Goal: Task Accomplishment & Management: Use online tool/utility

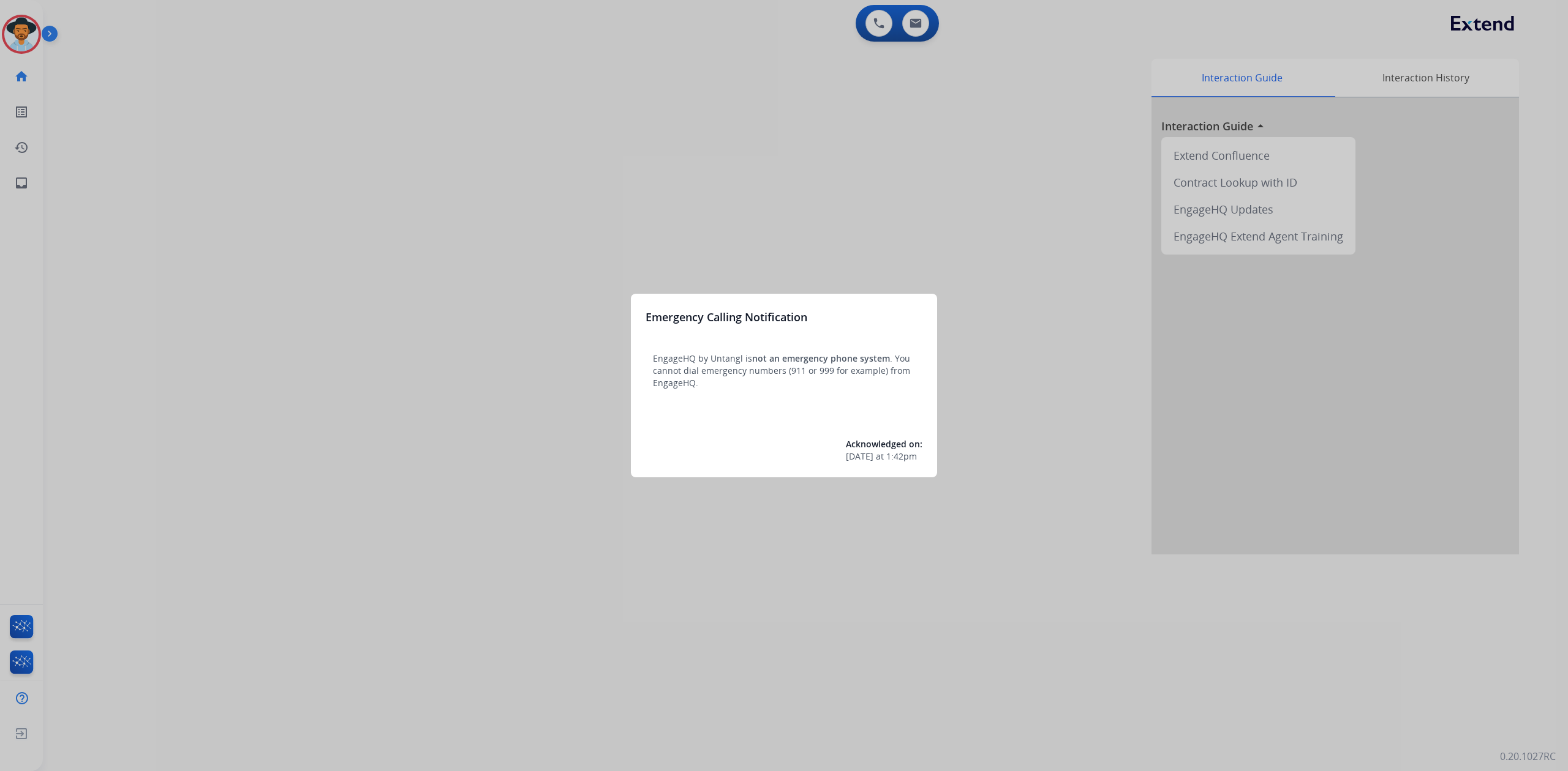
click at [32, 19] on div at bounding box center [784, 385] width 1568 height 771
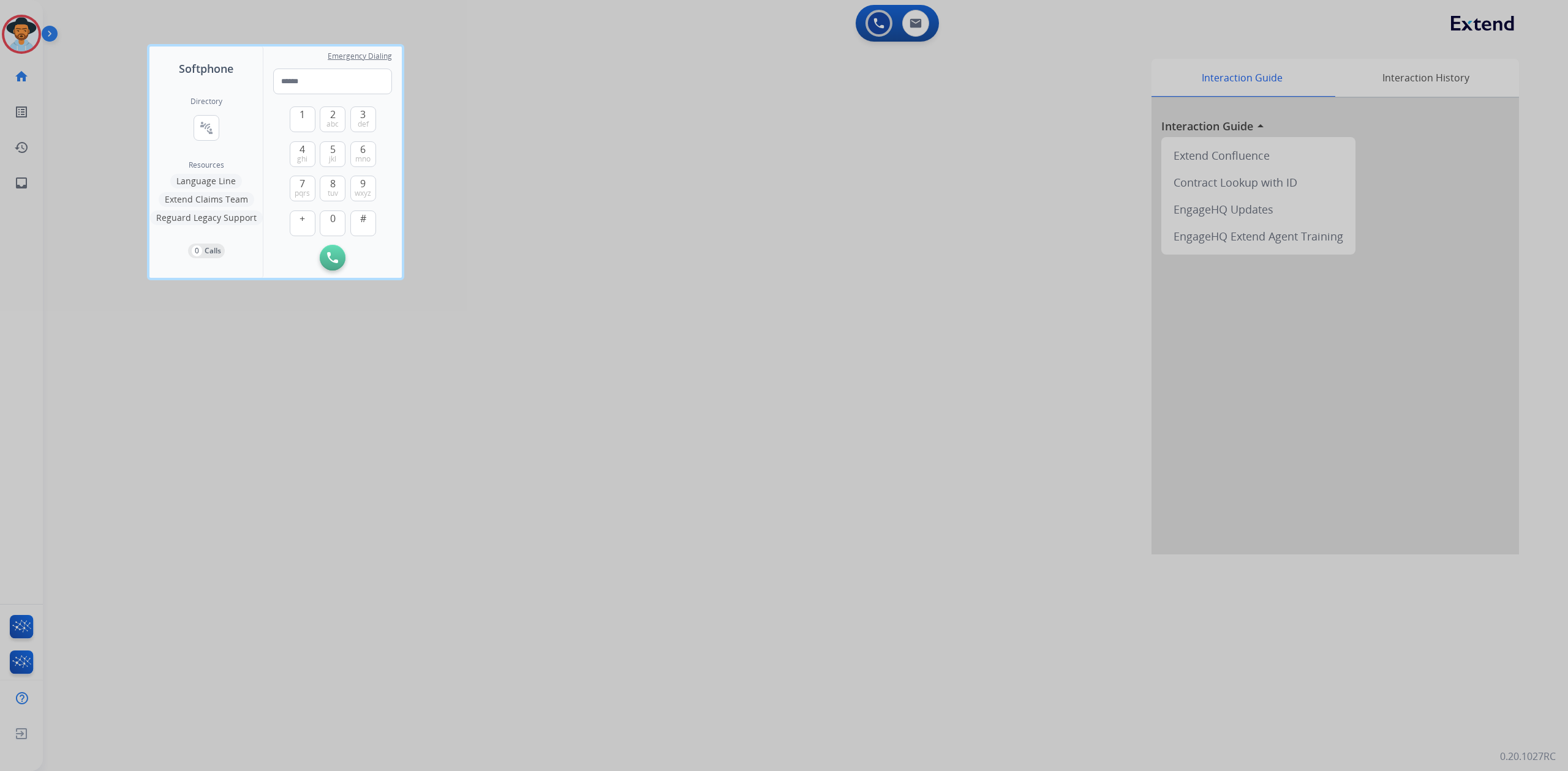
click at [18, 22] on div at bounding box center [784, 385] width 1568 height 771
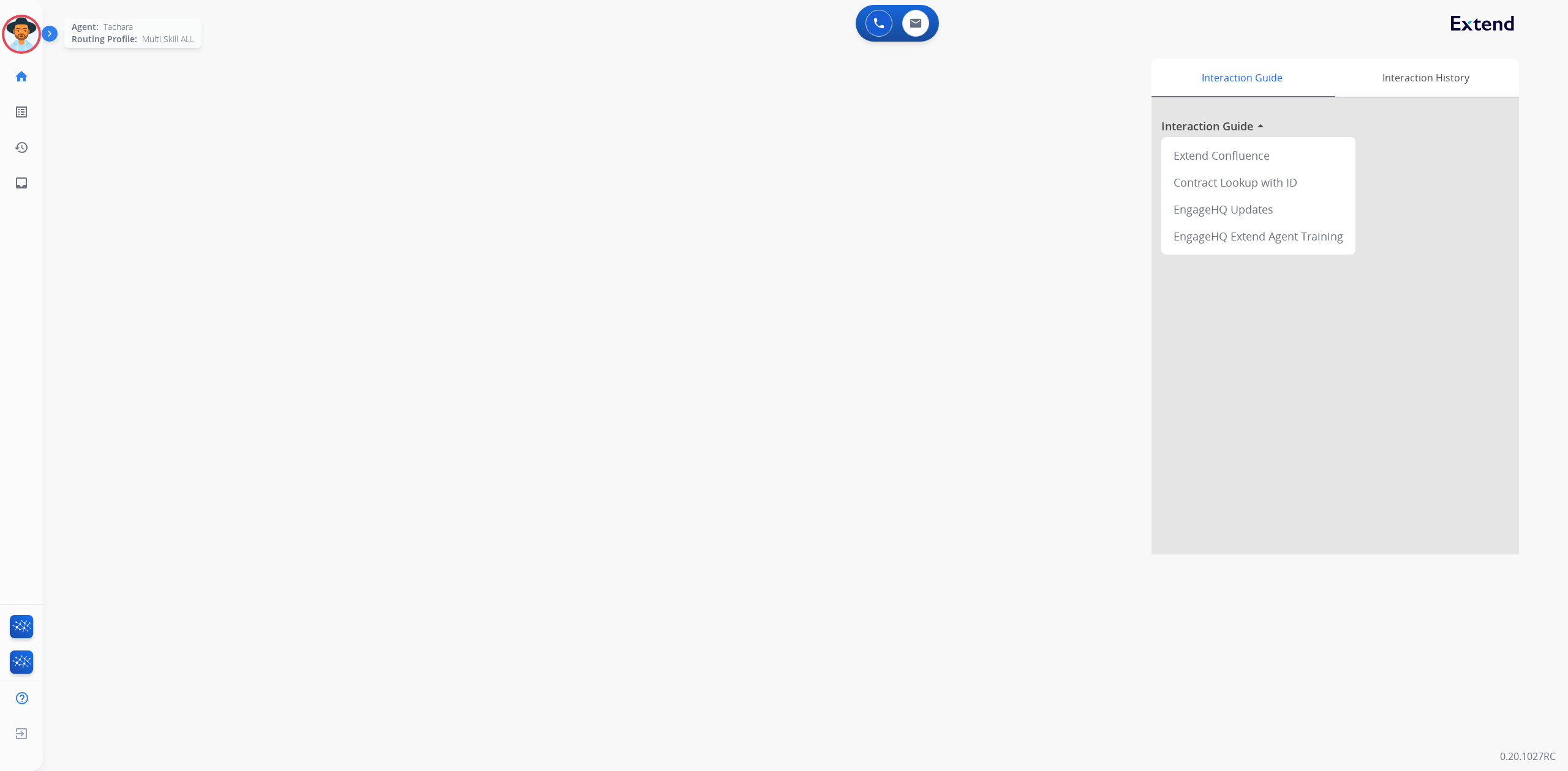
click at [25, 27] on img at bounding box center [22, 34] width 35 height 35
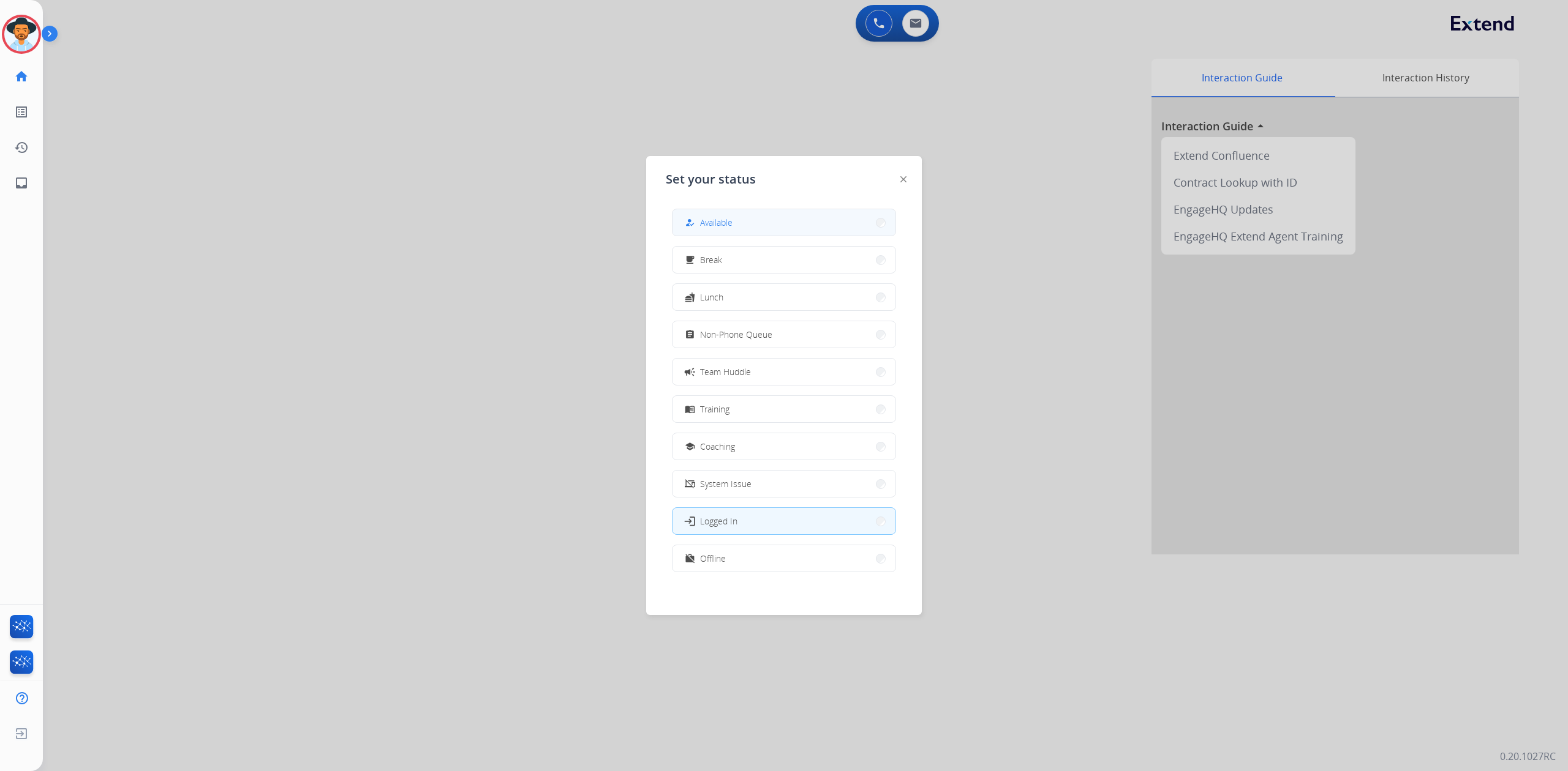
click at [790, 228] on button "how_to_reg Available" at bounding box center [784, 222] width 223 height 26
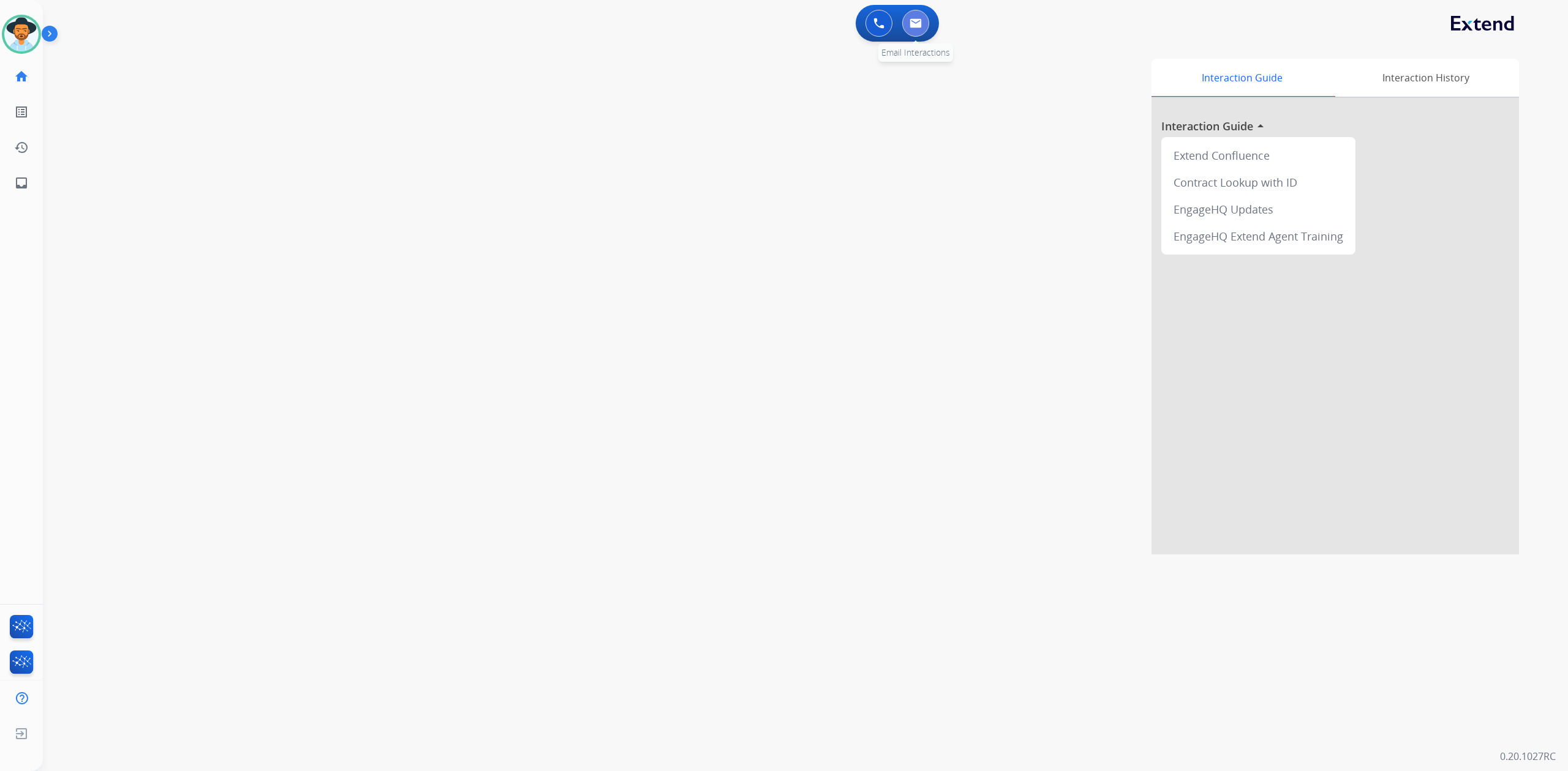
click at [916, 25] on img at bounding box center [916, 23] width 12 height 10
select select "**********"
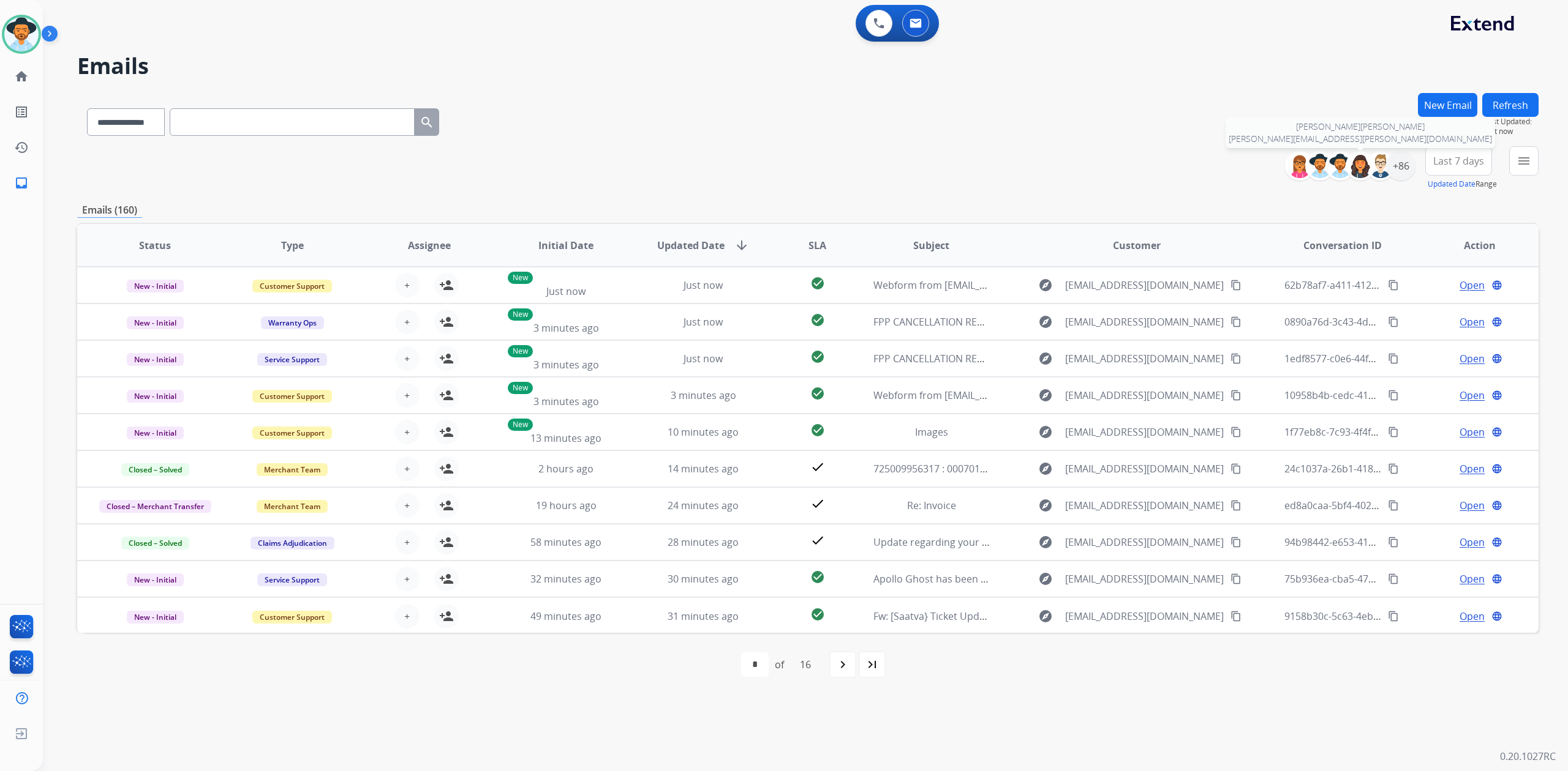
click at [1357, 162] on img at bounding box center [1360, 166] width 25 height 25
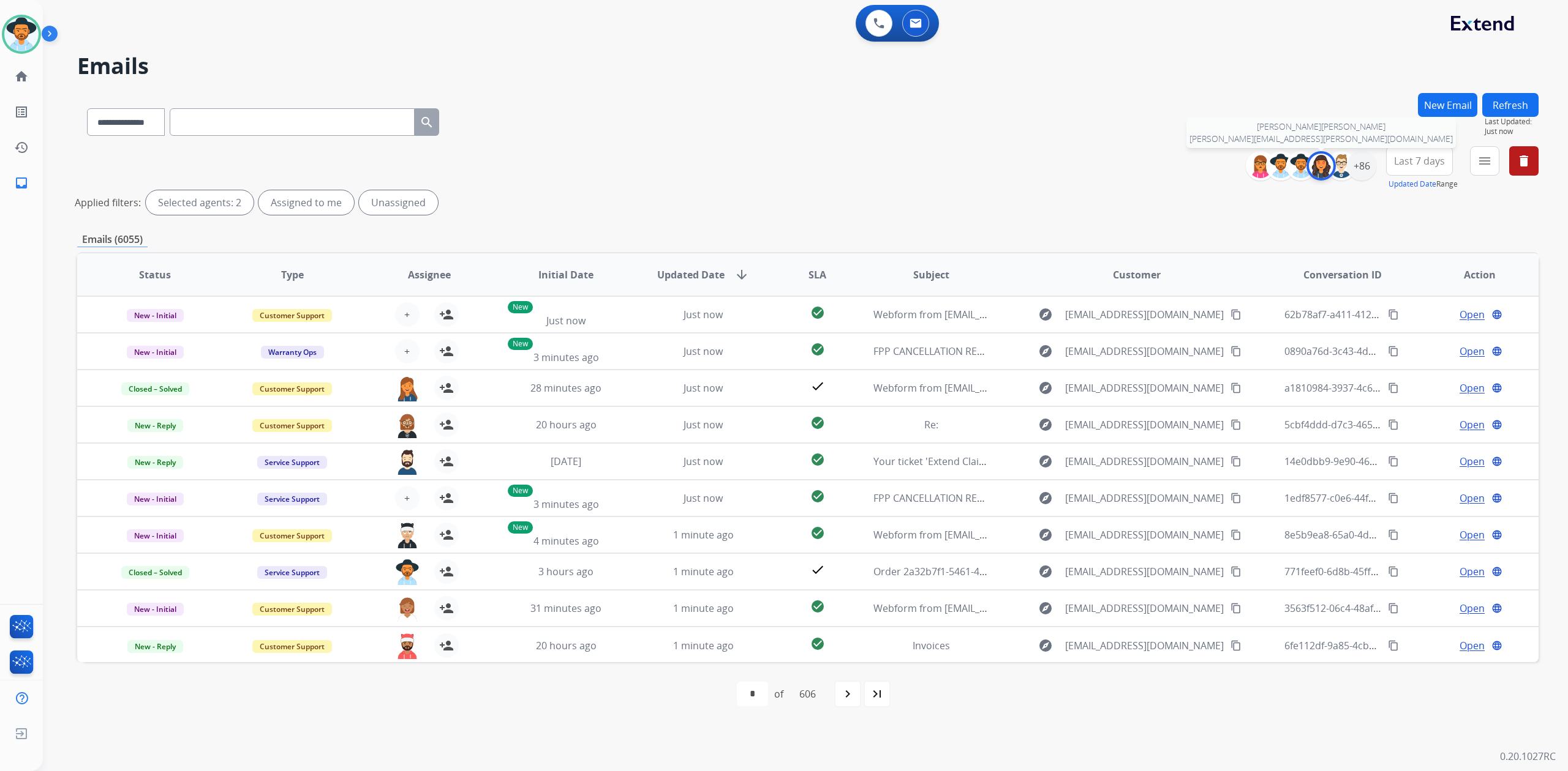
click at [1317, 165] on img at bounding box center [1321, 166] width 25 height 25
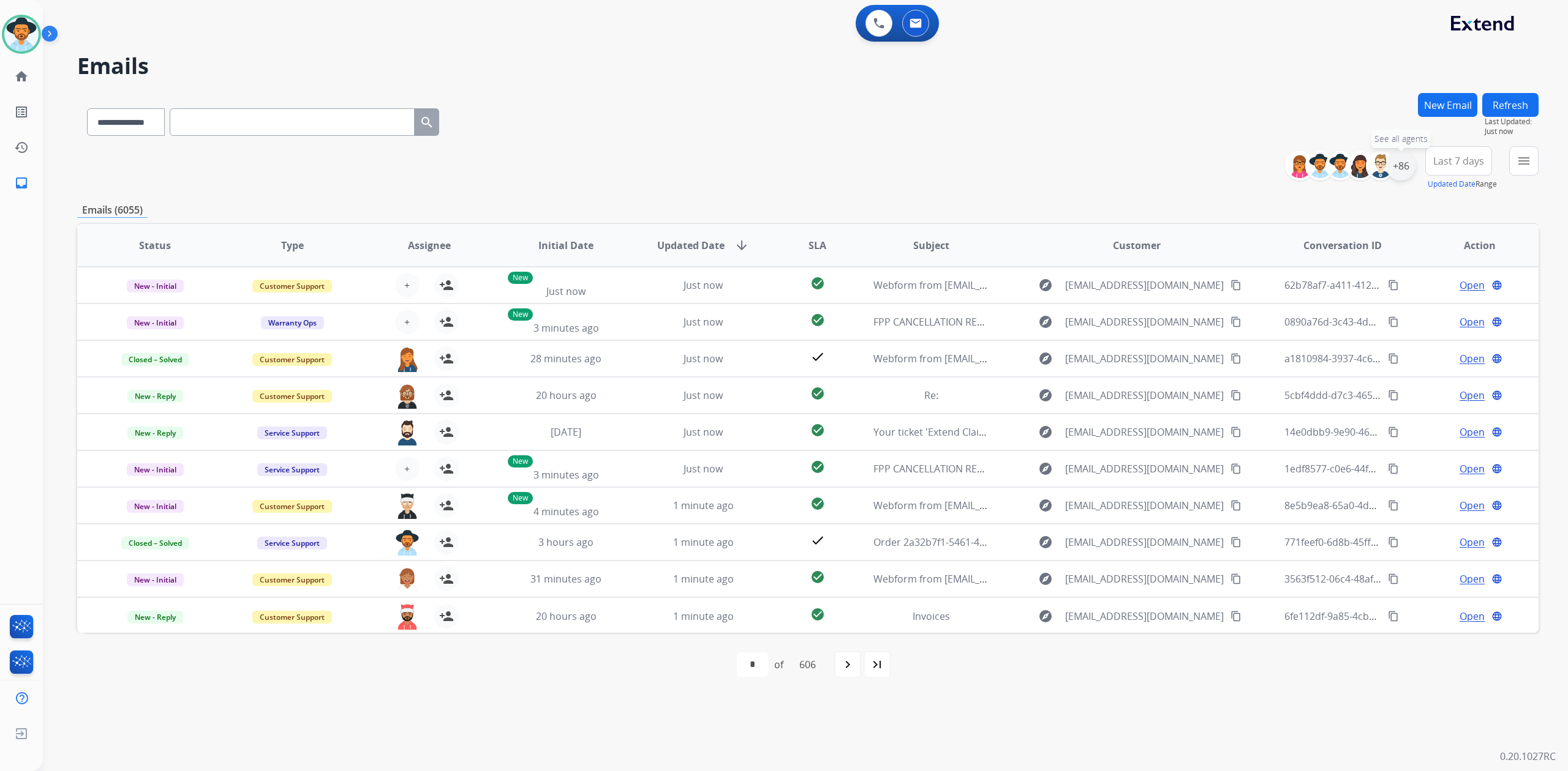
click at [1403, 160] on div "+86" at bounding box center [1400, 166] width 29 height 29
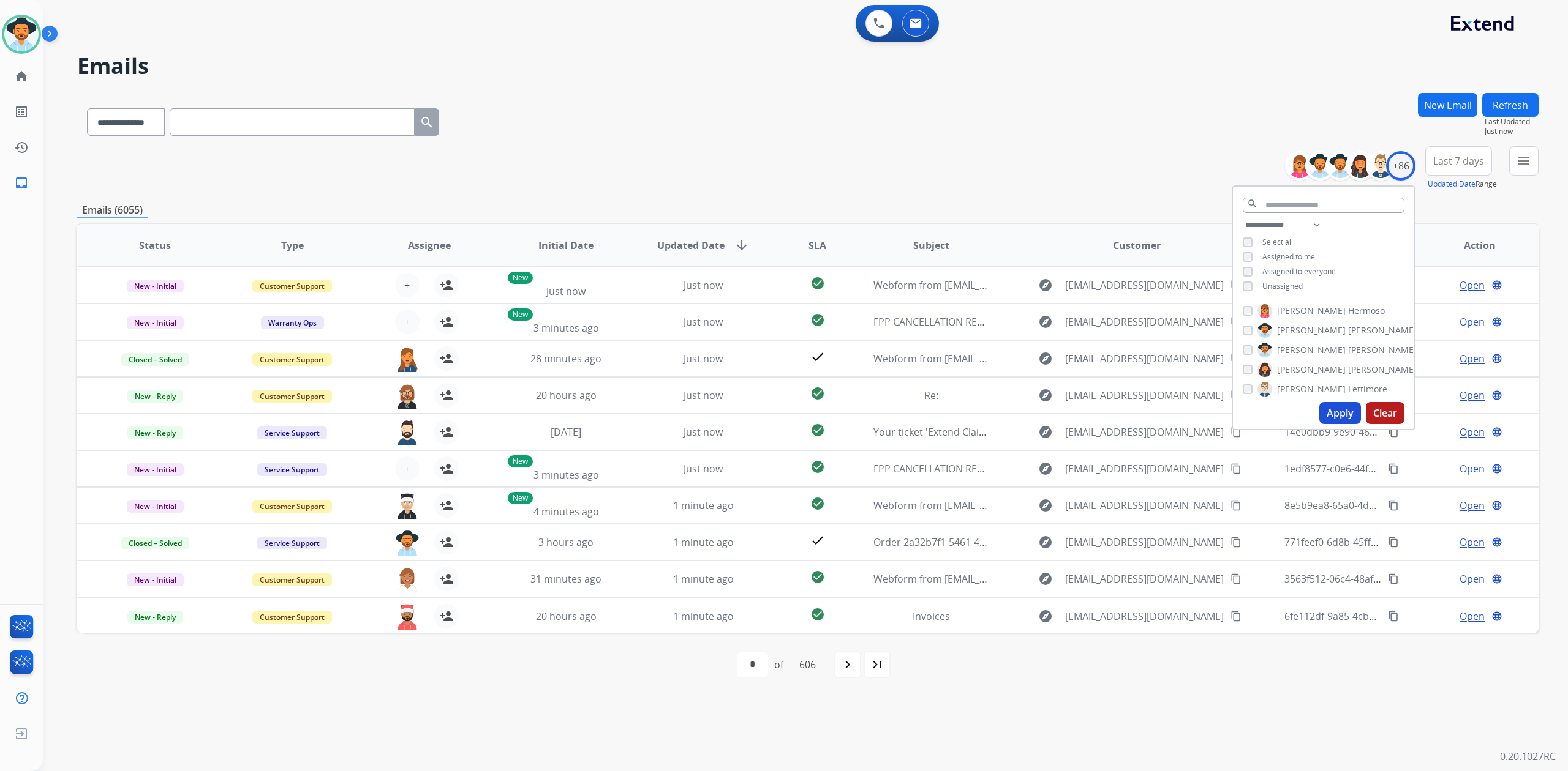
click at [1323, 409] on button "Apply" at bounding box center [1340, 413] width 42 height 22
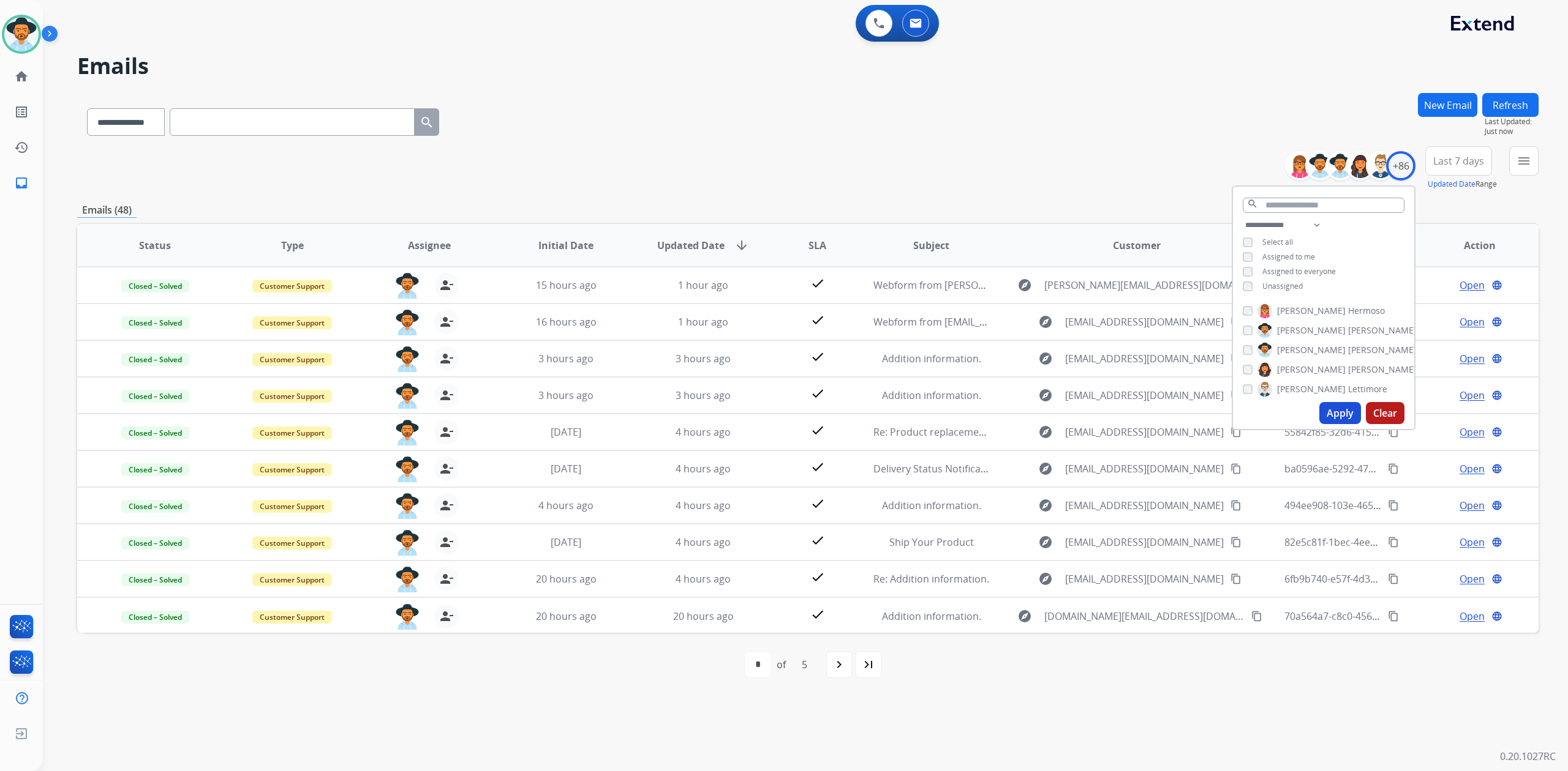
click at [1069, 132] on div "**********" at bounding box center [807, 119] width 1461 height 53
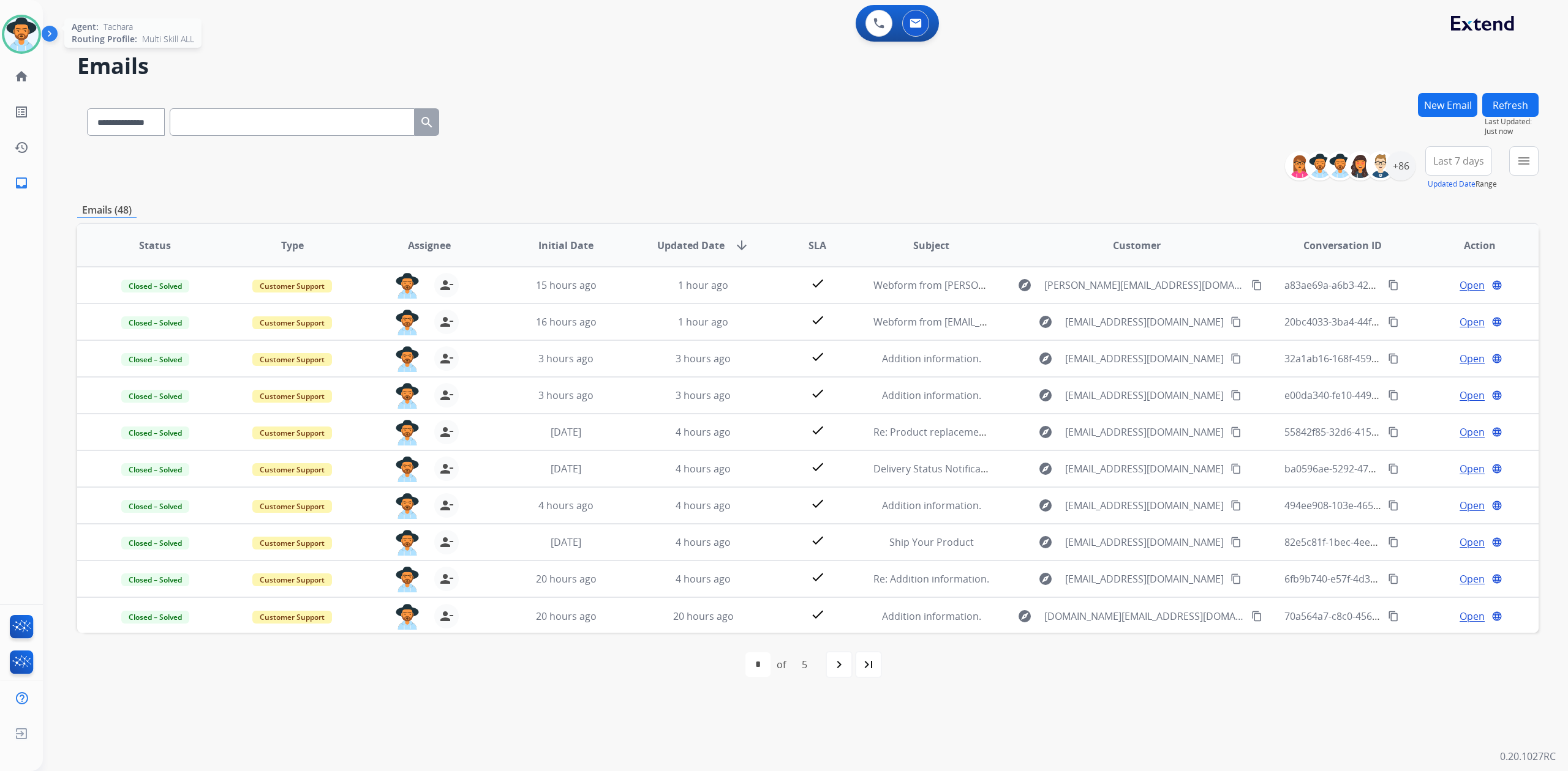
click at [20, 32] on img at bounding box center [22, 34] width 35 height 35
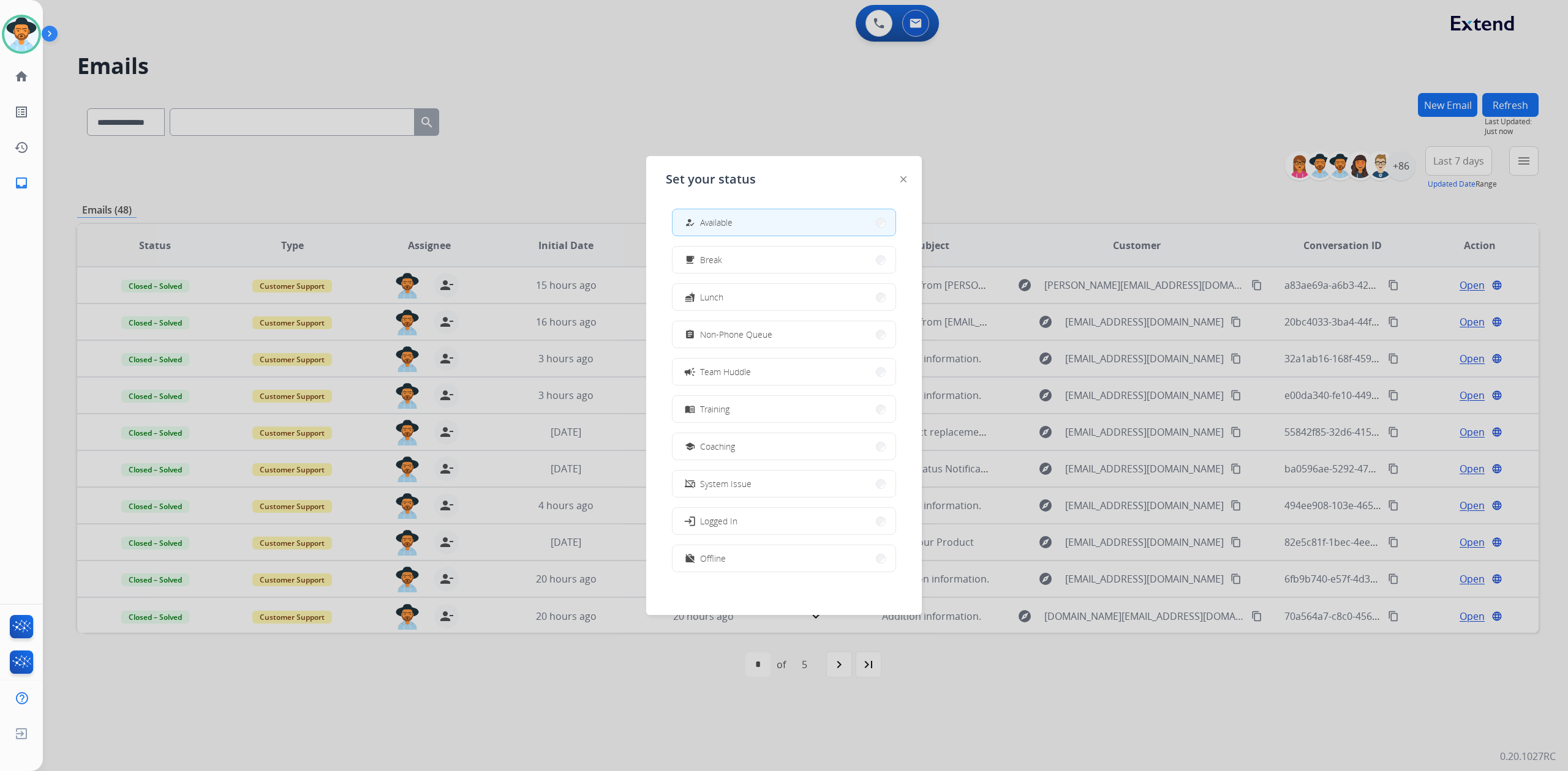
click at [784, 111] on div at bounding box center [784, 385] width 1568 height 771
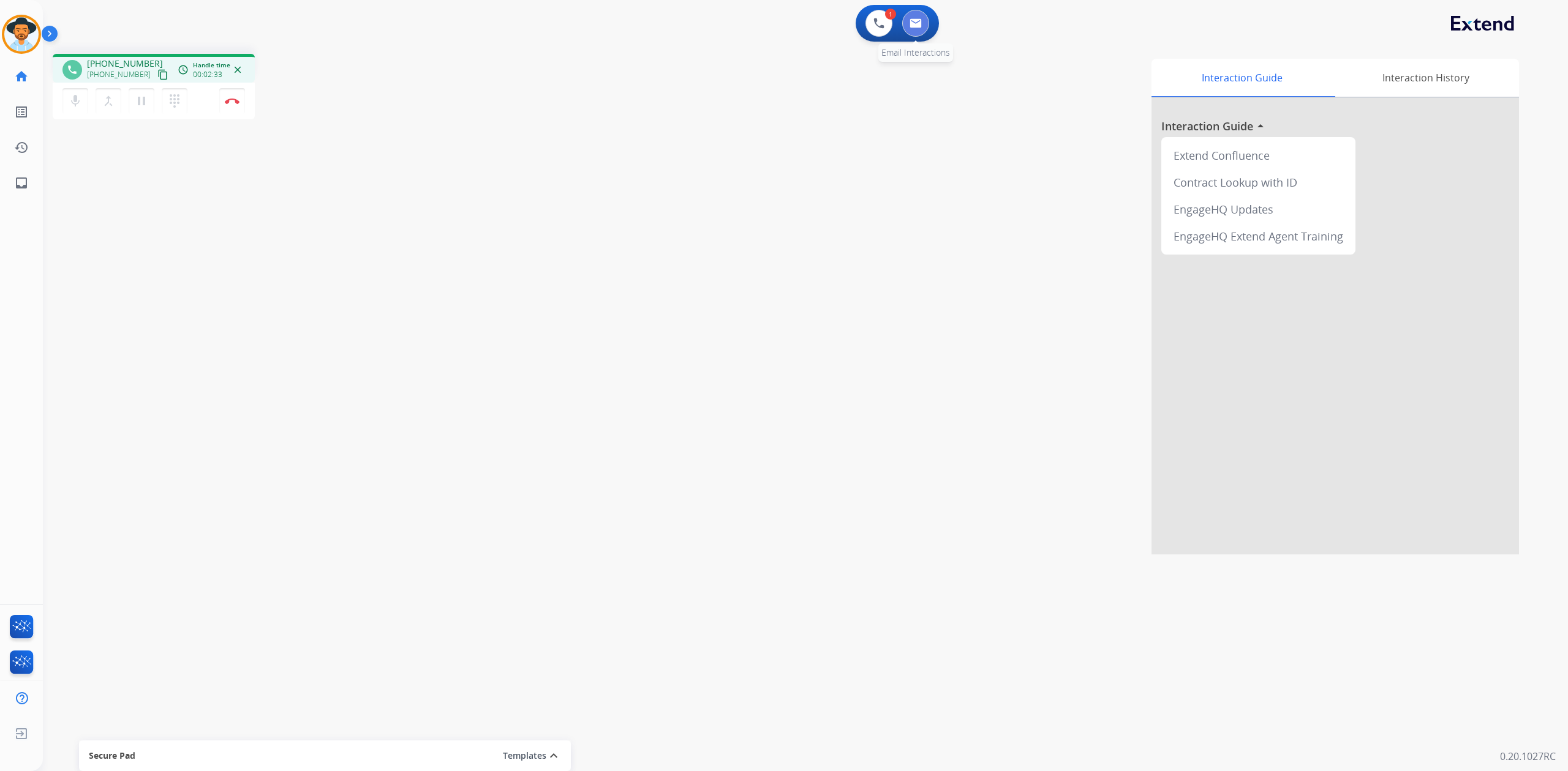
click at [919, 28] on img at bounding box center [916, 23] width 12 height 10
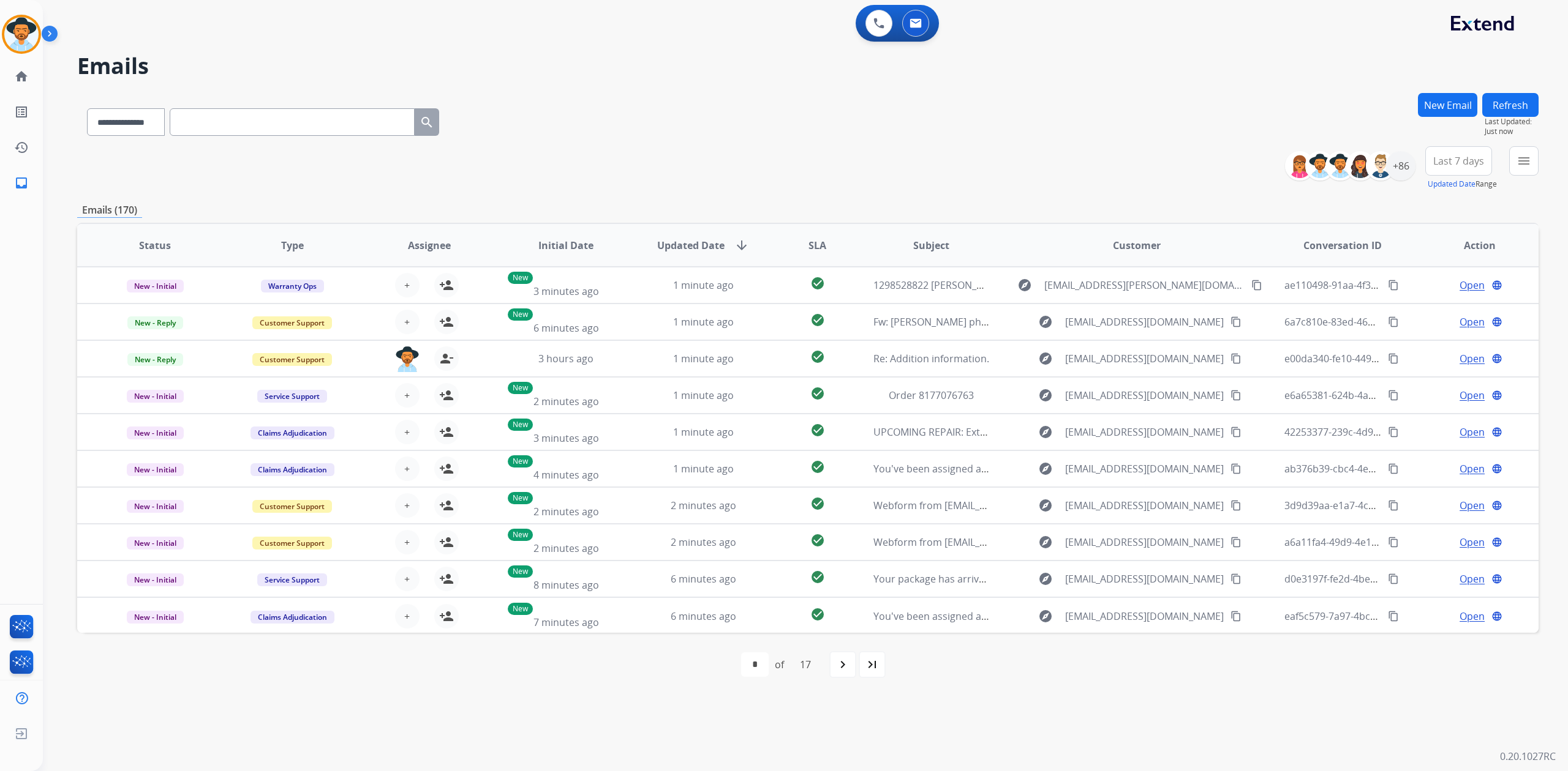
click at [1438, 91] on div "**********" at bounding box center [791, 407] width 1496 height 727
click at [1431, 97] on button "New Email" at bounding box center [1447, 105] width 59 height 24
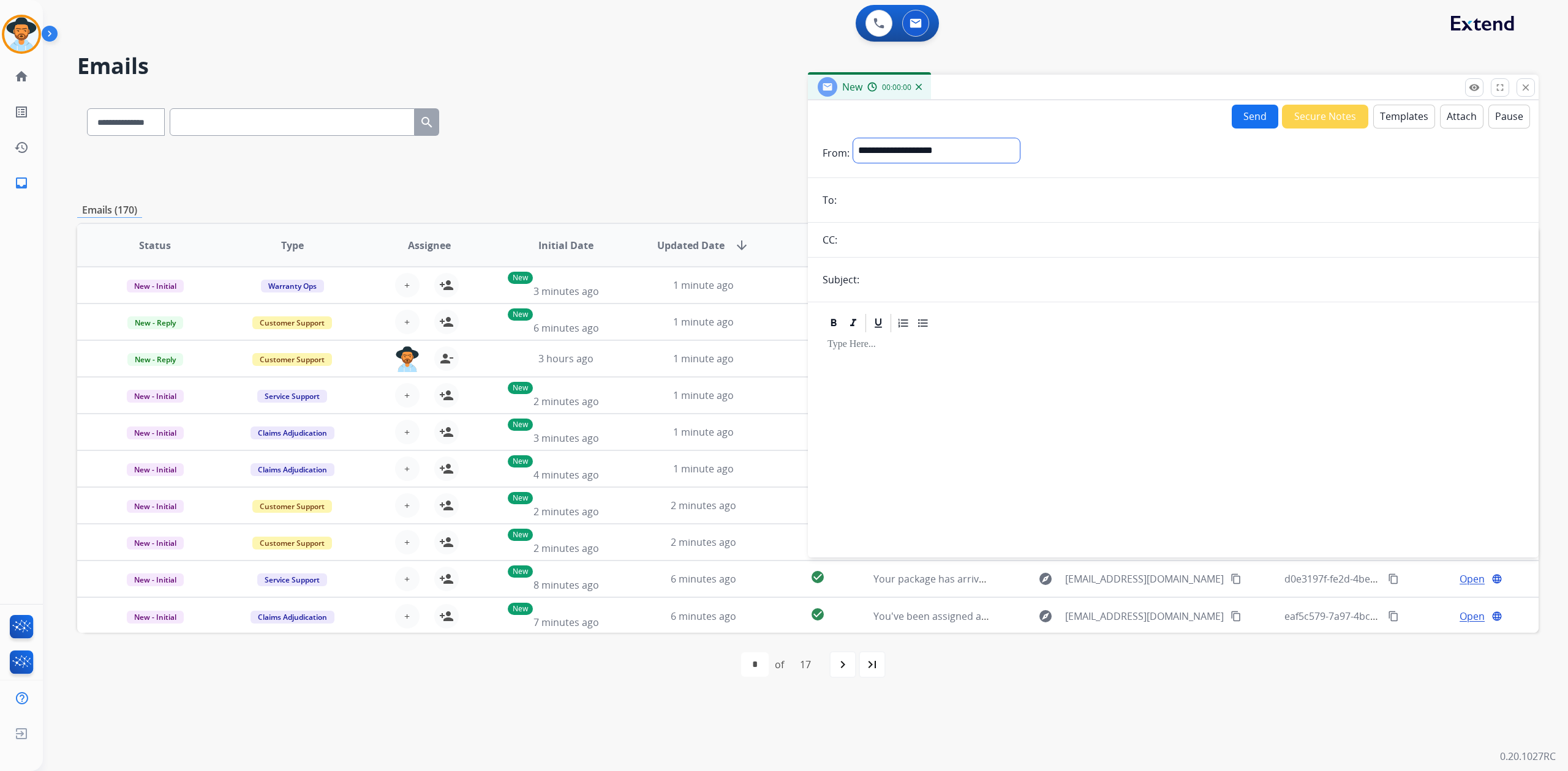
click at [875, 155] on select "**********" at bounding box center [936, 151] width 167 height 25
select select "**********"
click at [853, 138] on select "**********" at bounding box center [936, 151] width 167 height 25
click at [877, 197] on input "email" at bounding box center [1182, 201] width 684 height 25
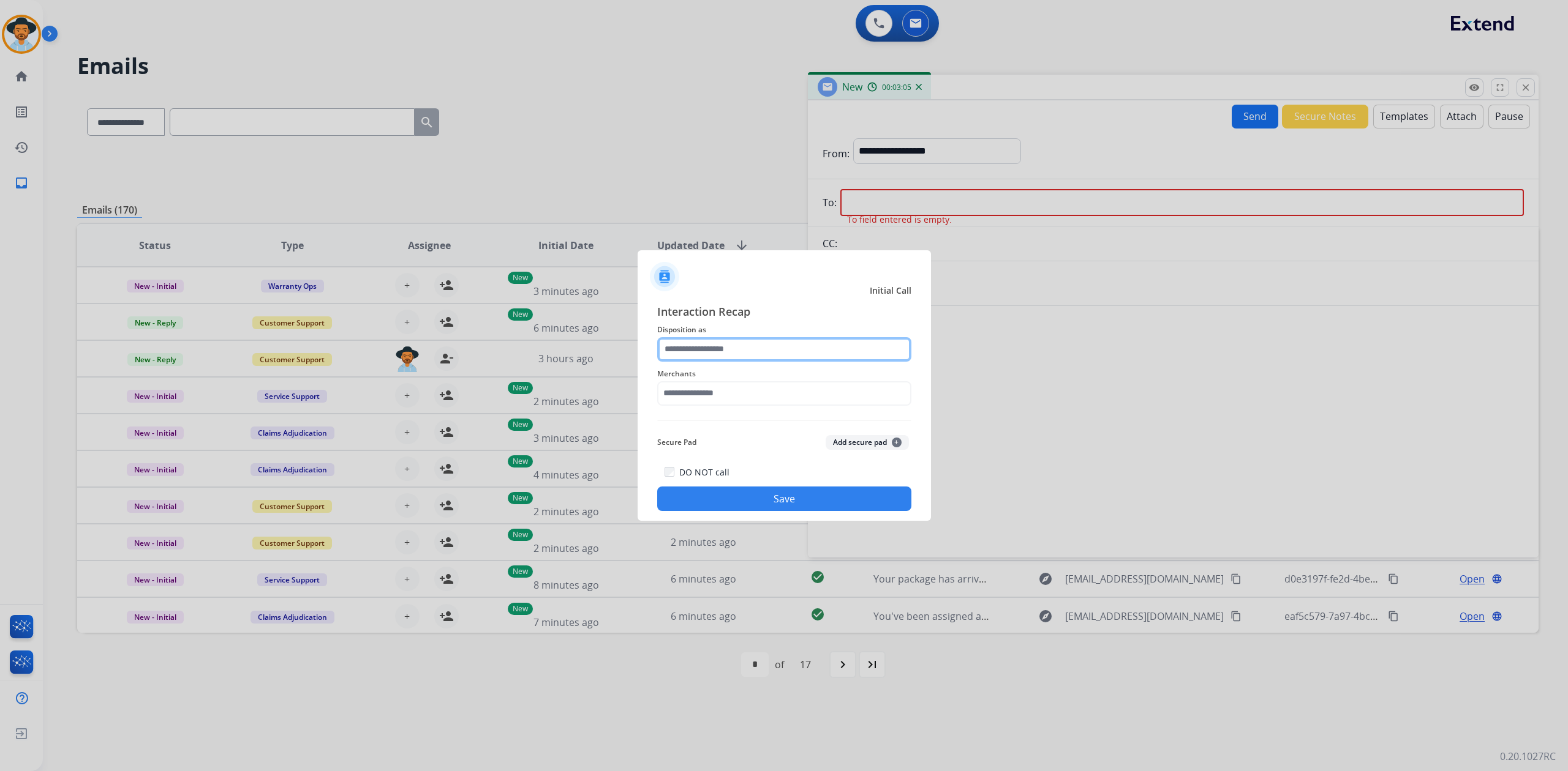
click at [715, 354] on input "text" at bounding box center [784, 350] width 254 height 25
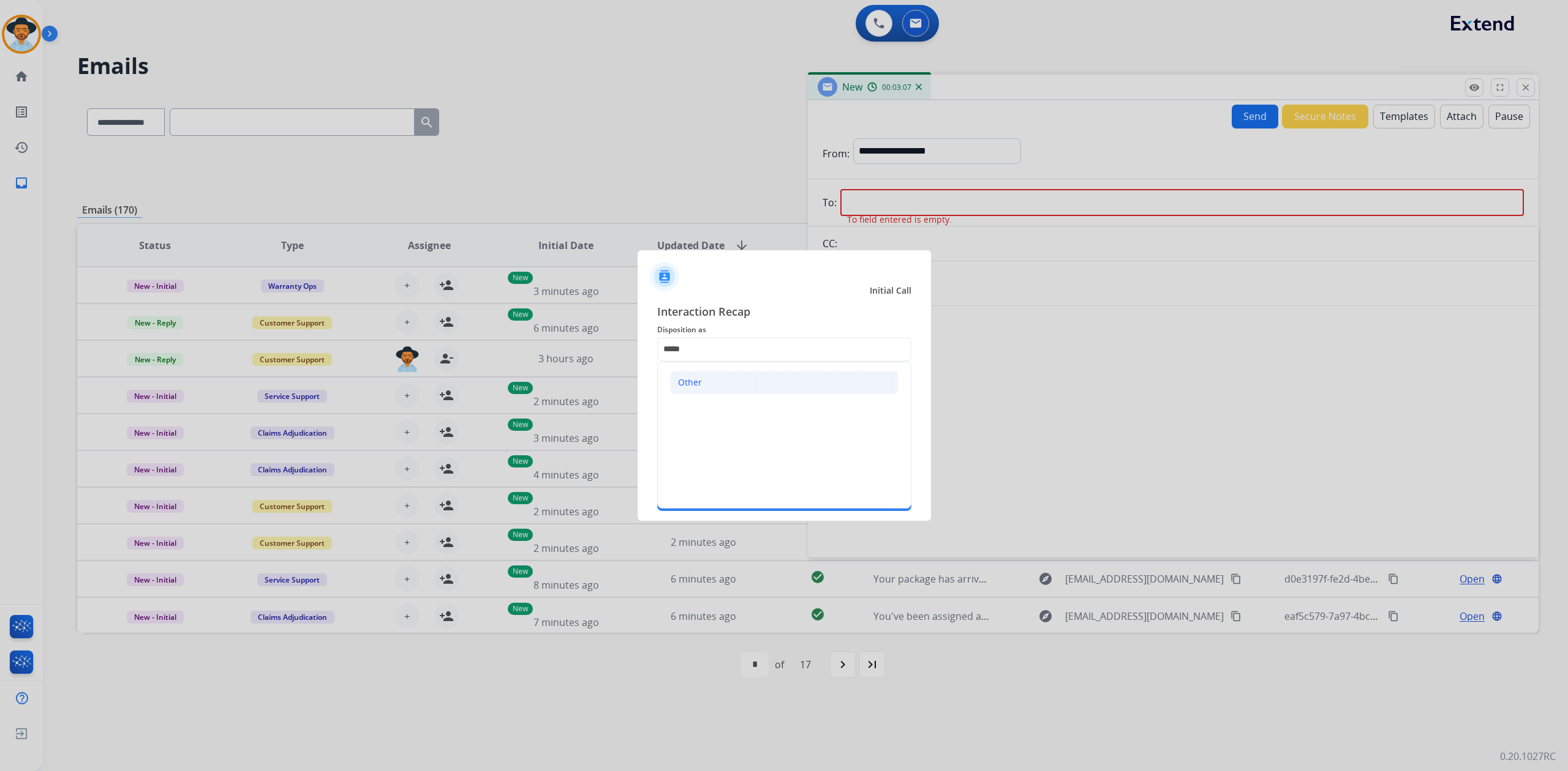
click at [753, 371] on li "Other" at bounding box center [784, 383] width 228 height 23
type input "*****"
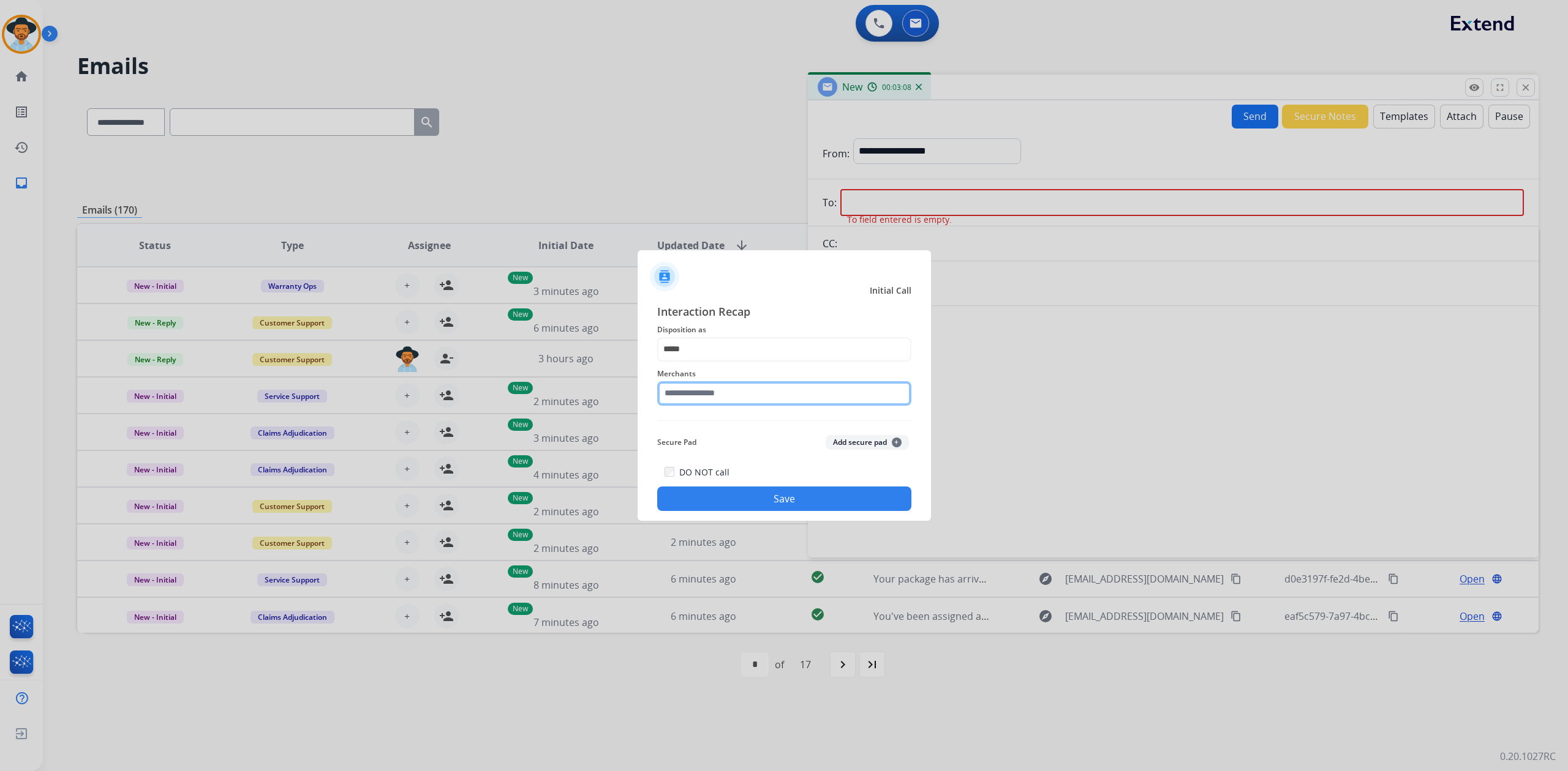
click at [741, 400] on input "text" at bounding box center [784, 394] width 254 height 25
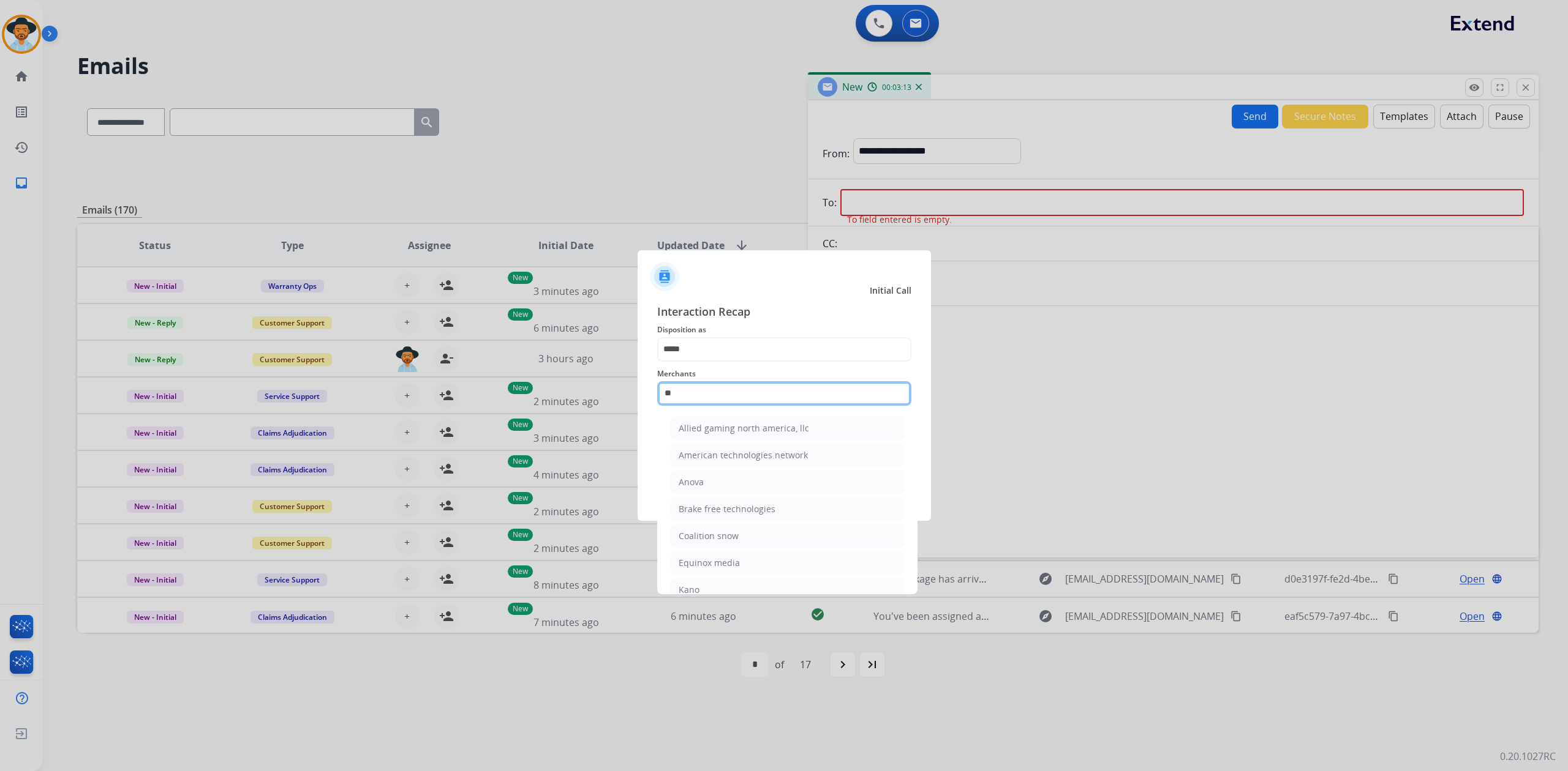
type input "*"
drag, startPoint x: 737, startPoint y: 341, endPoint x: 560, endPoint y: 344, distance: 177.0
click at [0, 344] on app-contact-recap-modal "Initial Call Interaction Recap Disposition as ***** Other Merchants 12fifteen d…" at bounding box center [0, 385] width 0 height 771
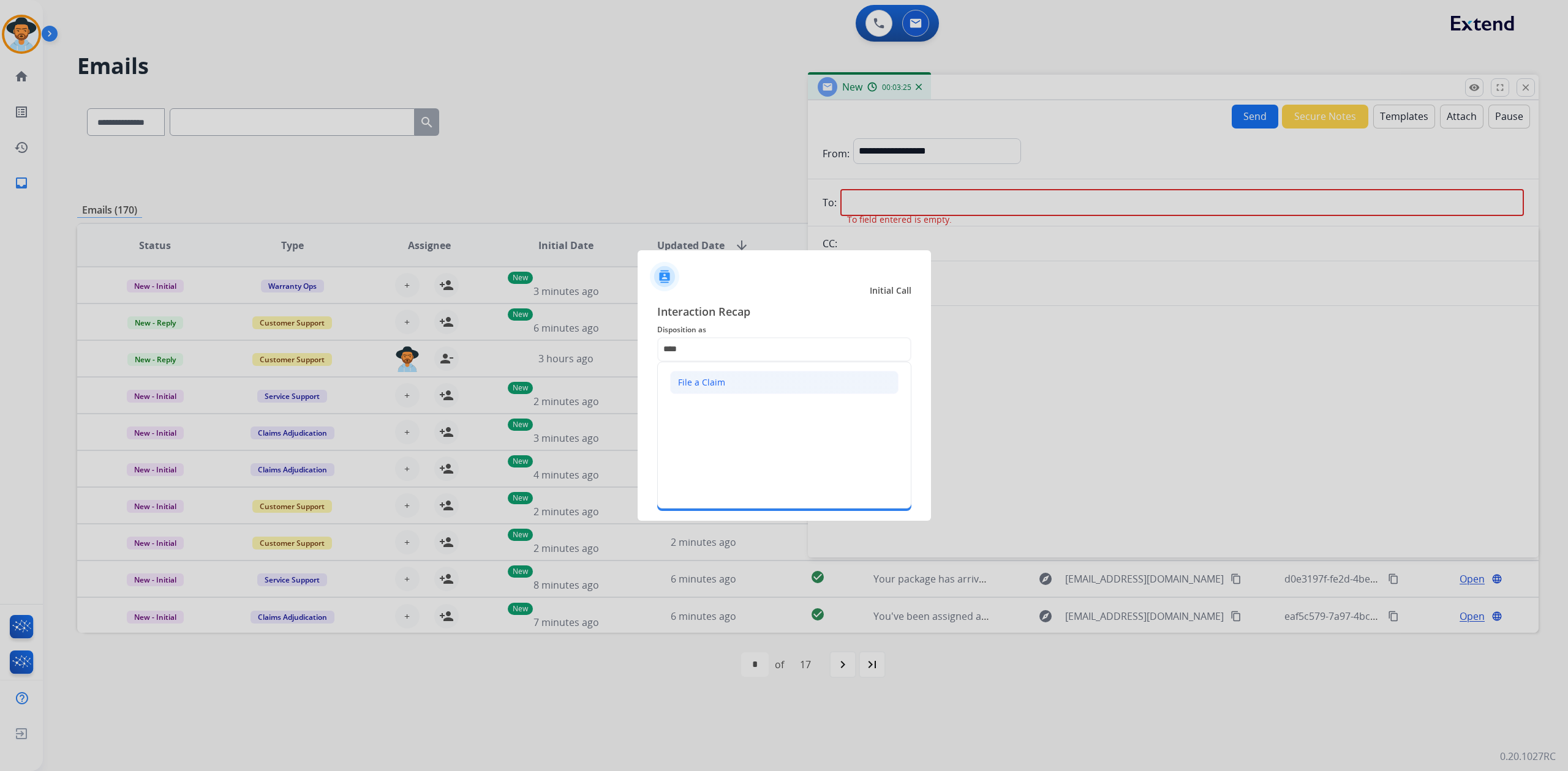
click at [849, 388] on li "File a Claim" at bounding box center [784, 383] width 228 height 23
type input "**********"
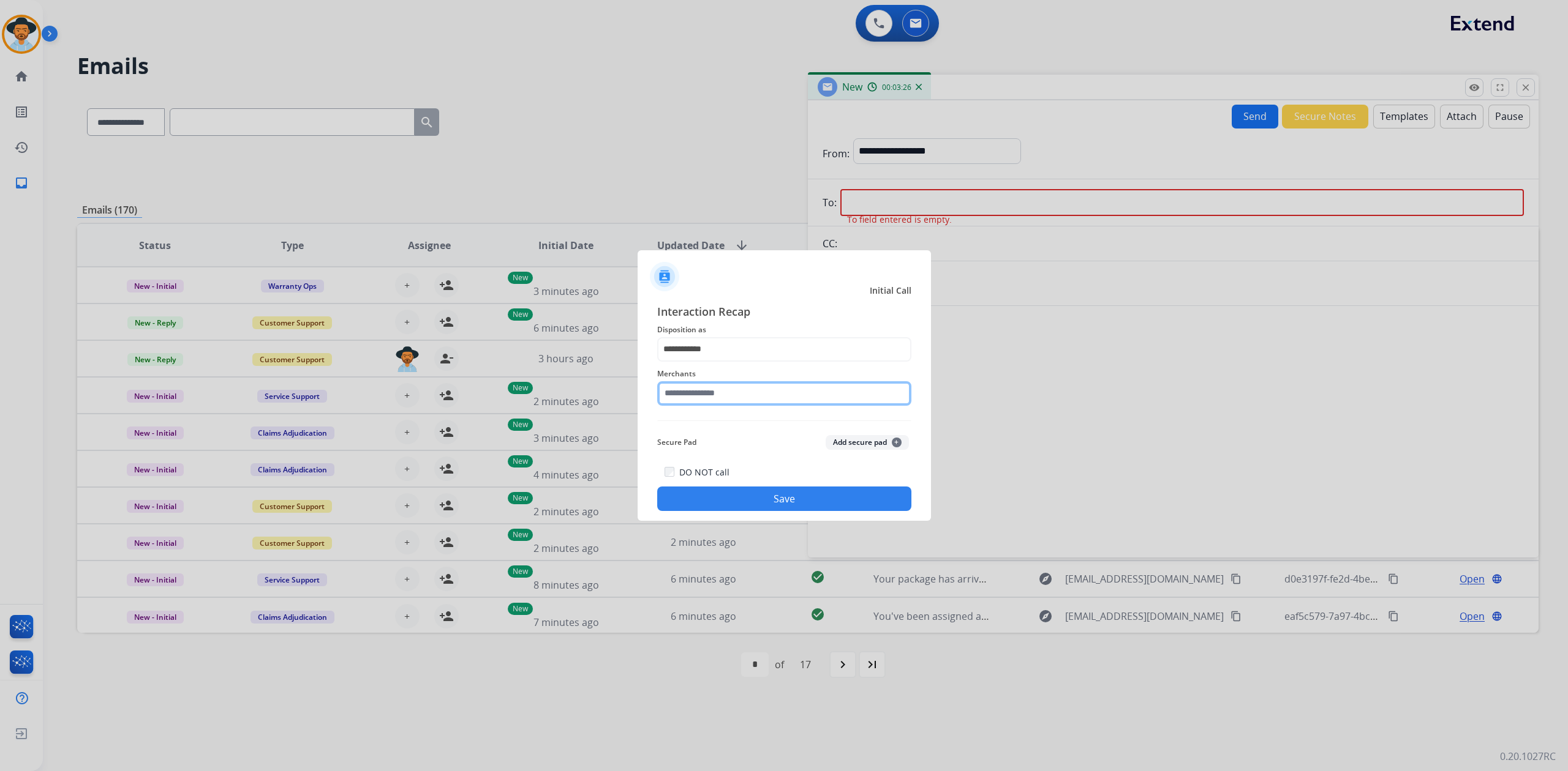
click at [719, 392] on input "text" at bounding box center [784, 394] width 254 height 25
click at [740, 390] on input "text" at bounding box center [784, 394] width 254 height 25
click at [756, 424] on li "Rooms to go" at bounding box center [787, 428] width 233 height 23
type input "**********"
click at [751, 500] on button "Save" at bounding box center [784, 499] width 254 height 25
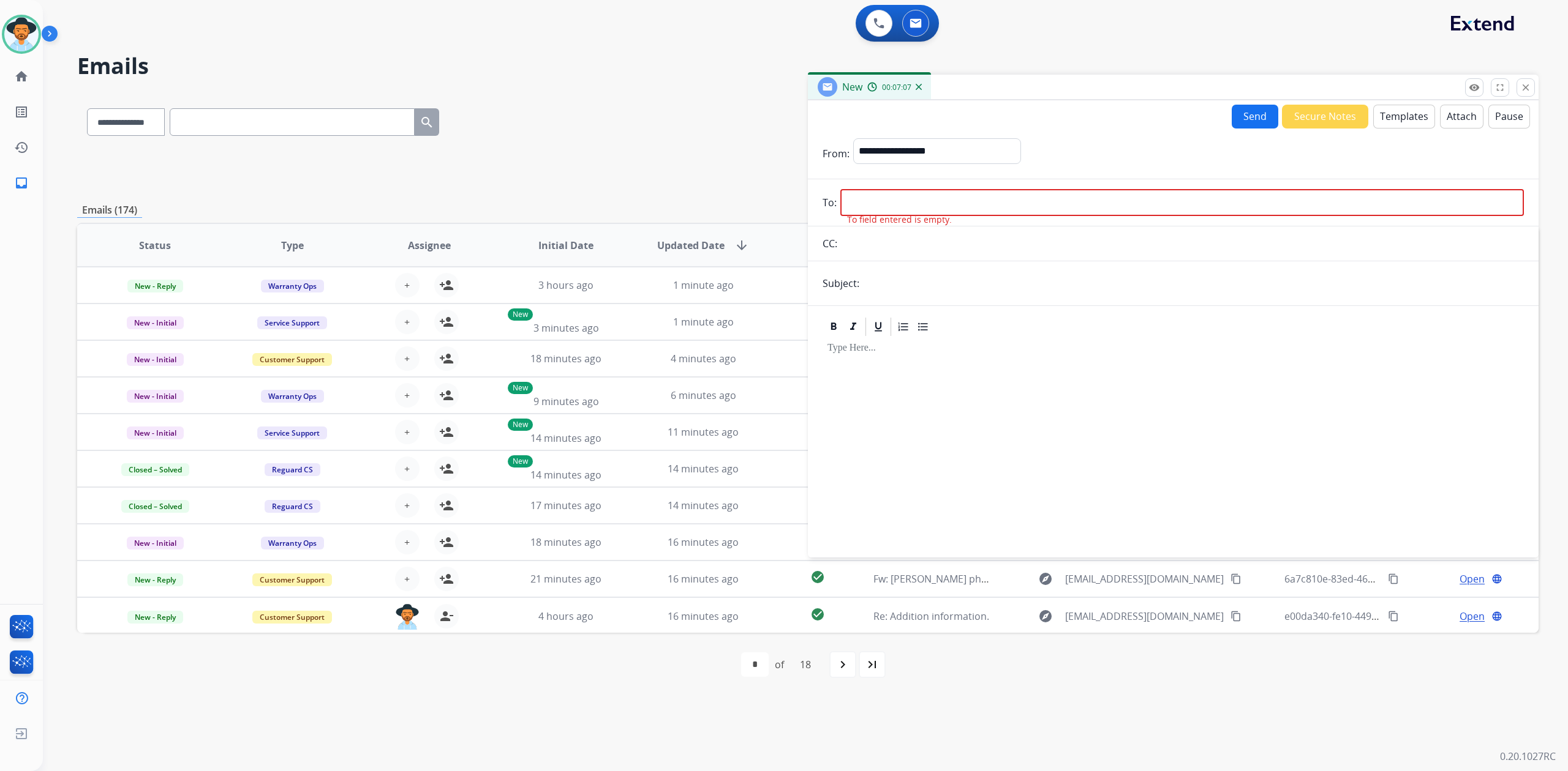
click at [585, 111] on div "**********" at bounding box center [807, 119] width 1461 height 53
click at [1519, 88] on button "close Close" at bounding box center [1526, 88] width 18 height 18
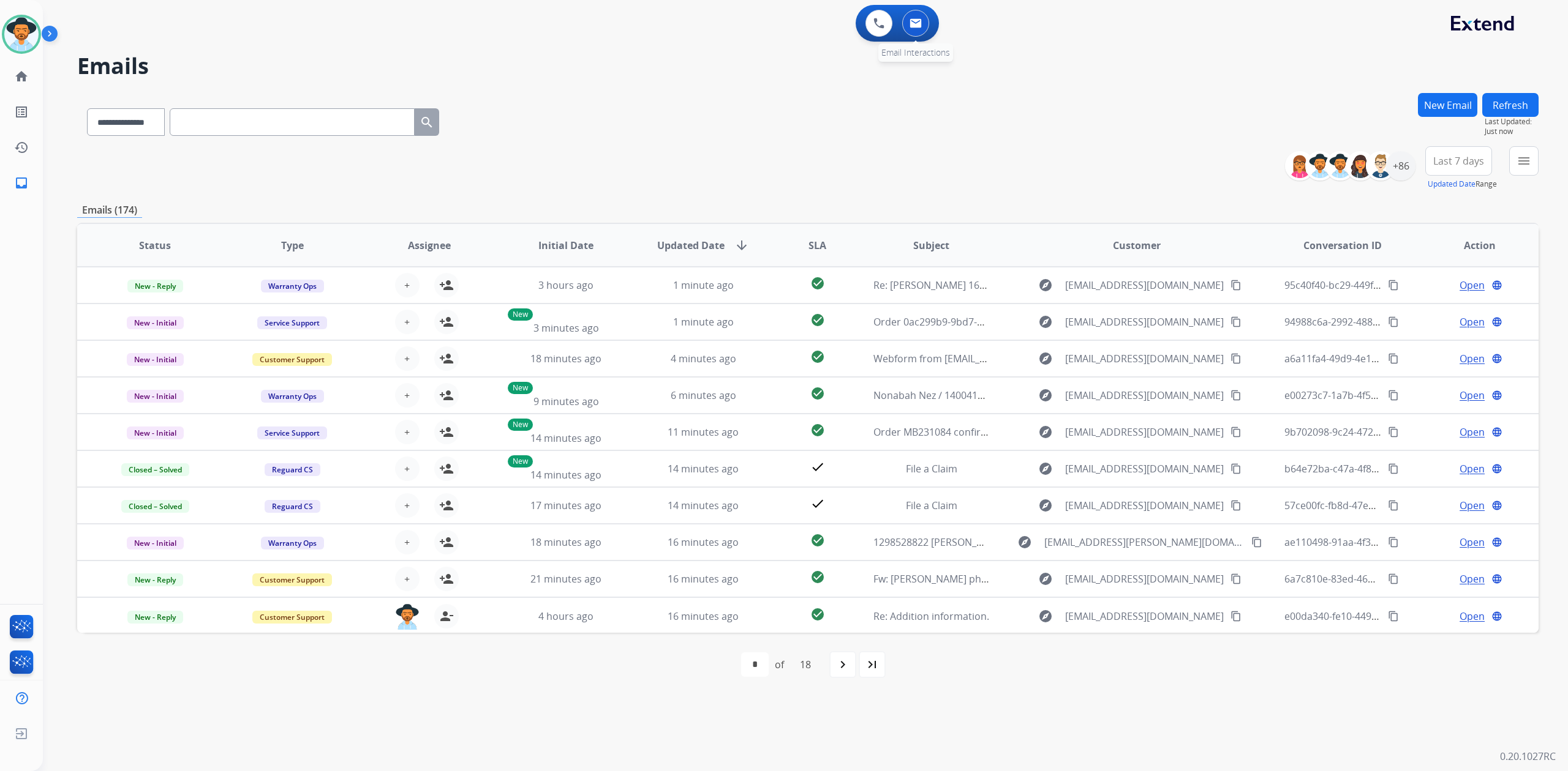
click at [914, 35] on button at bounding box center [915, 23] width 27 height 27
click at [911, 30] on button at bounding box center [915, 23] width 27 height 27
click at [914, 29] on button at bounding box center [915, 23] width 27 height 27
click at [904, 15] on button at bounding box center [915, 23] width 27 height 27
click at [919, 22] on img at bounding box center [916, 23] width 12 height 10
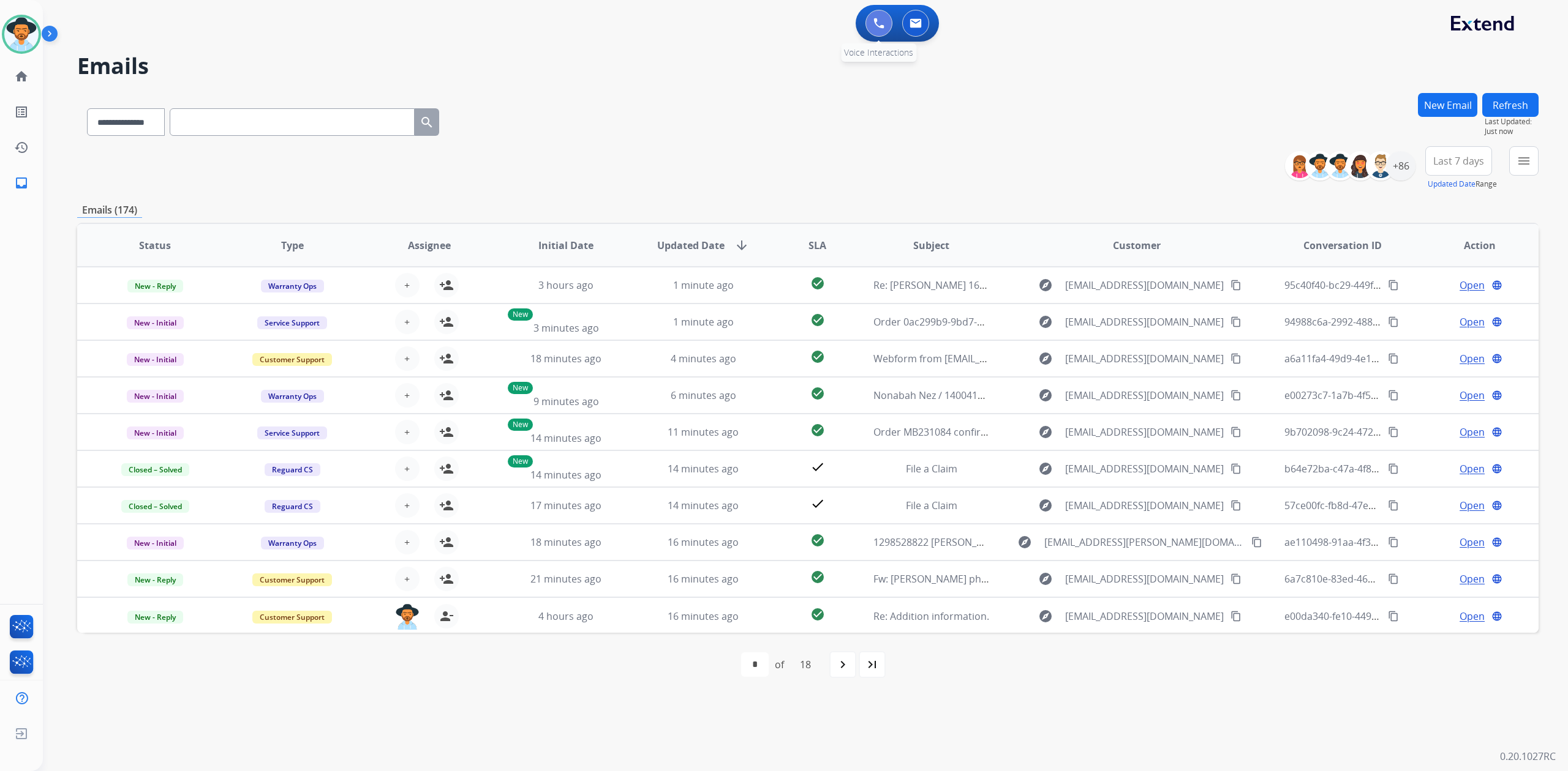
click at [867, 27] on button at bounding box center [878, 23] width 27 height 27
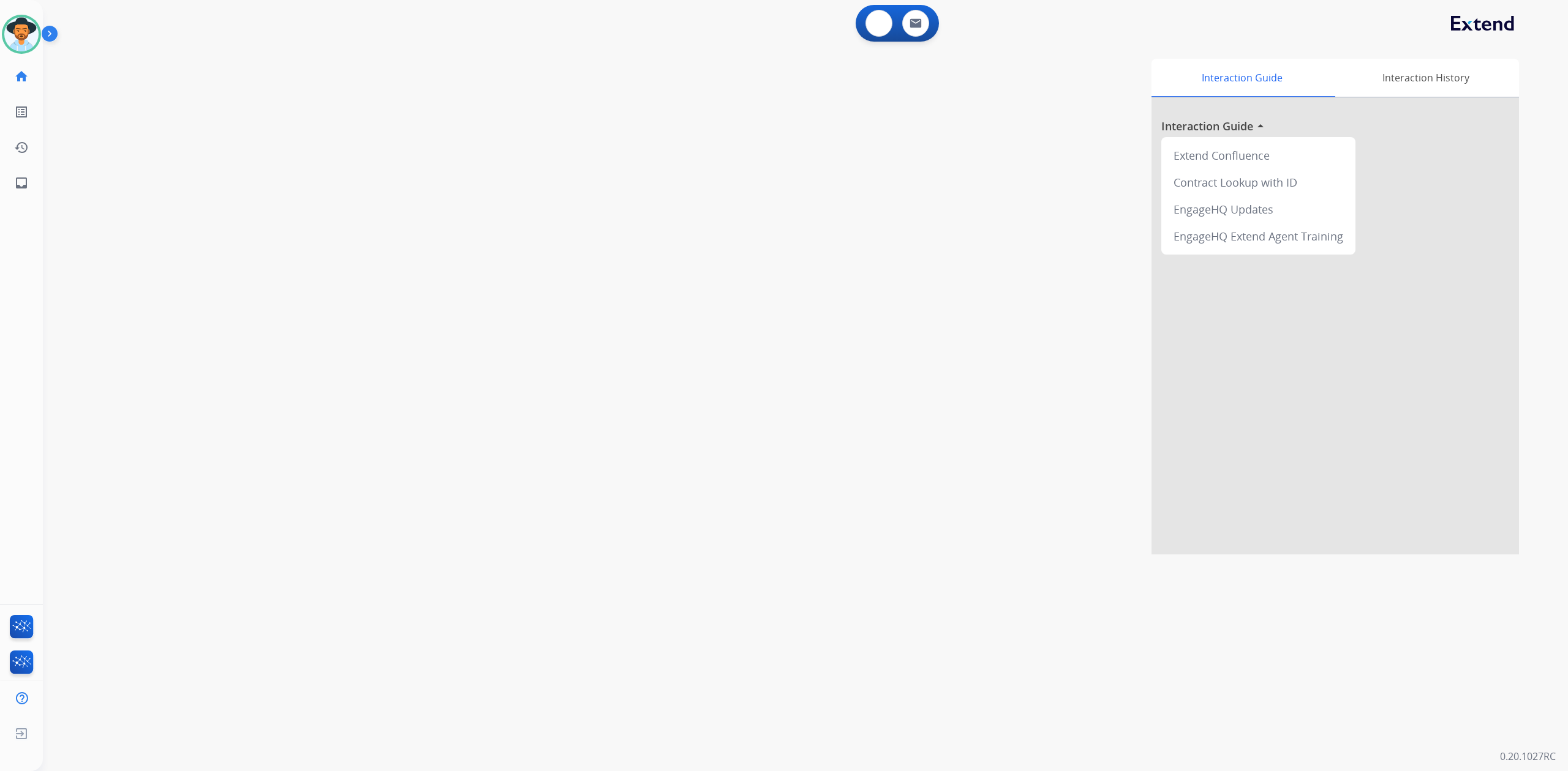
click at [867, 27] on button at bounding box center [878, 23] width 27 height 27
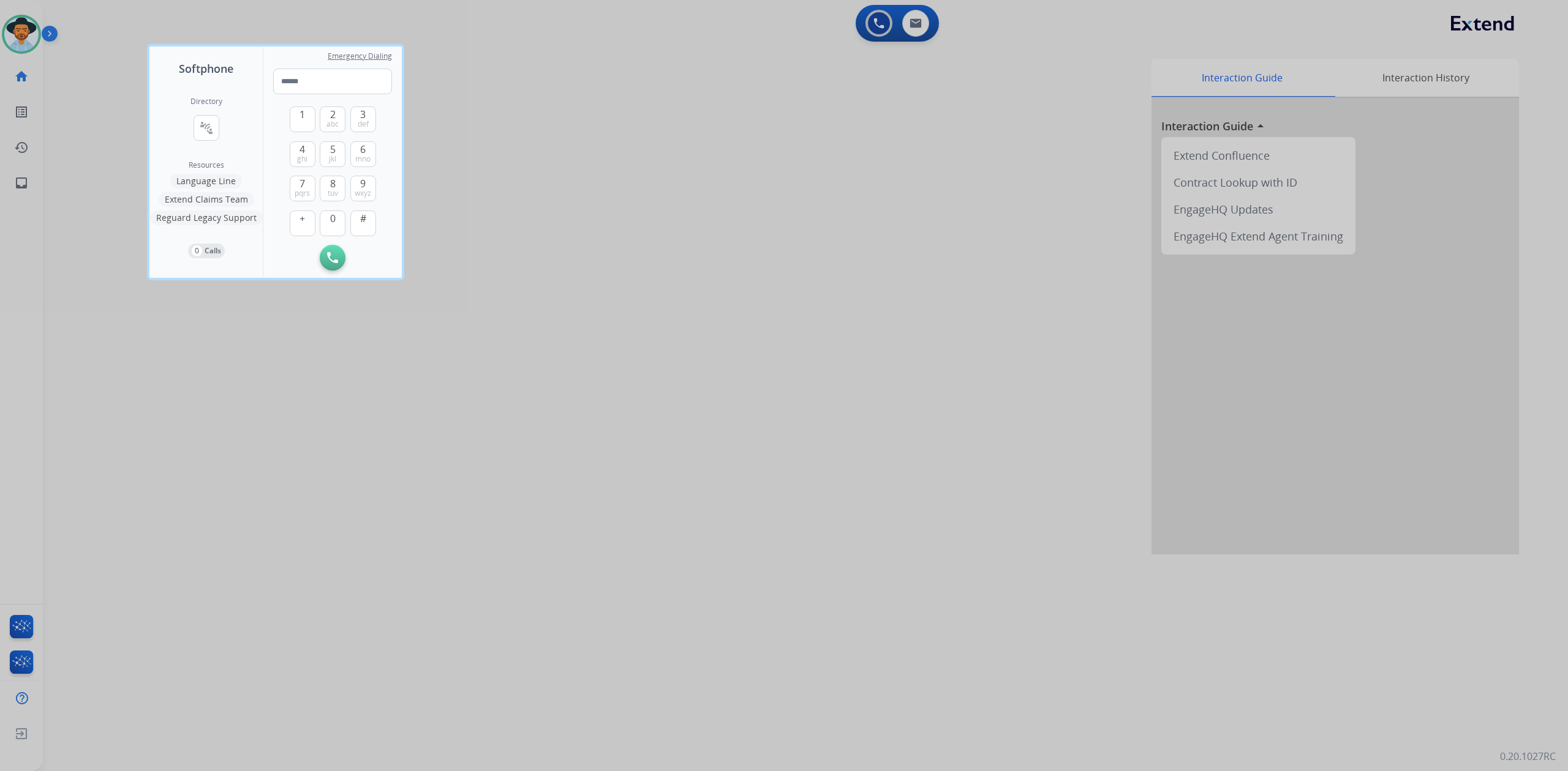
click at [924, 21] on div at bounding box center [784, 385] width 1568 height 771
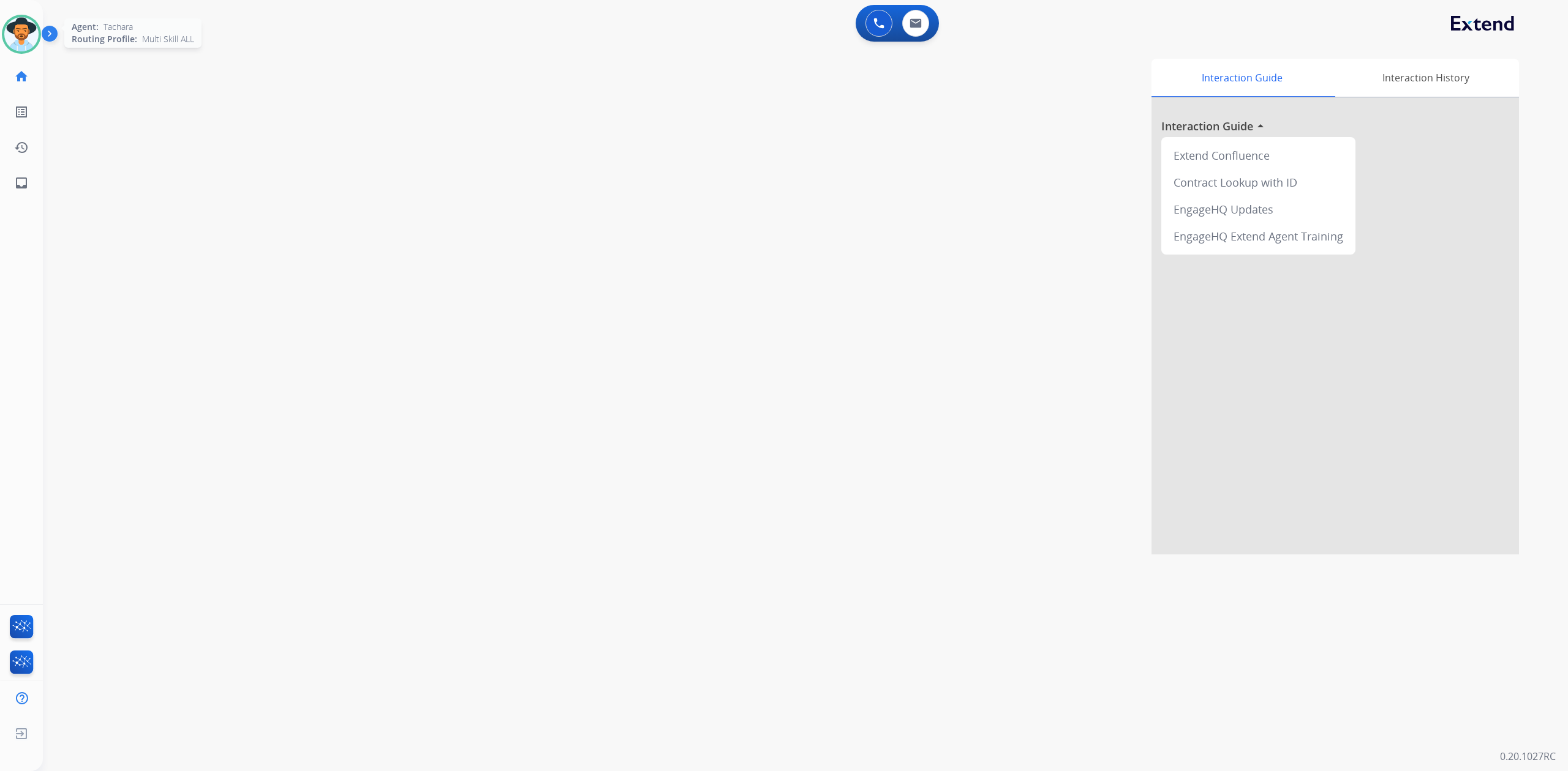
click at [13, 42] on img at bounding box center [22, 34] width 35 height 35
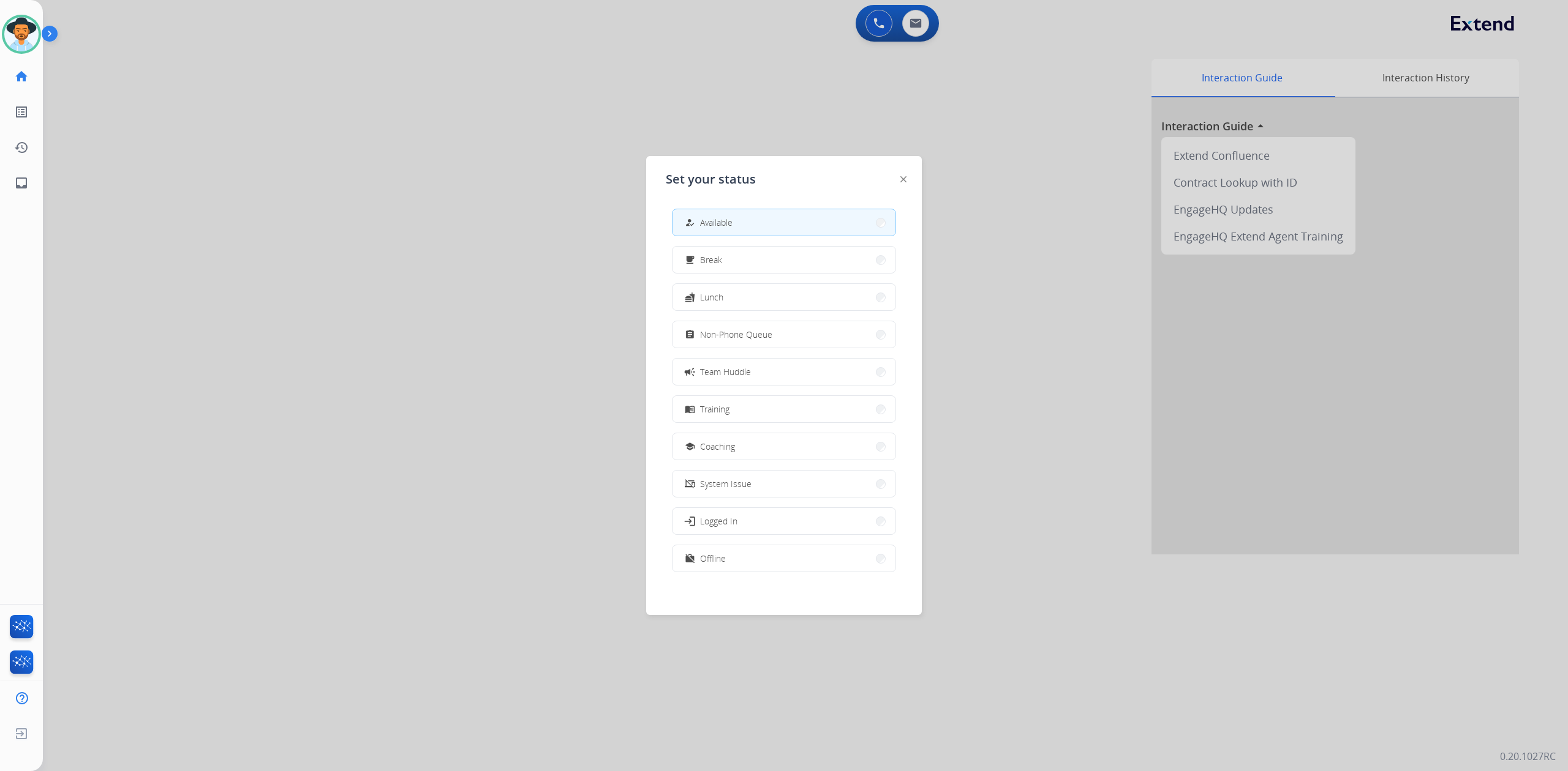
click at [783, 349] on div "how_to_reg Available free_breakfast Break fastfood Lunch assignment Non-Phone Q…" at bounding box center [784, 392] width 236 height 386
click at [784, 346] on button "assignment Non-Phone Queue" at bounding box center [784, 334] width 223 height 26
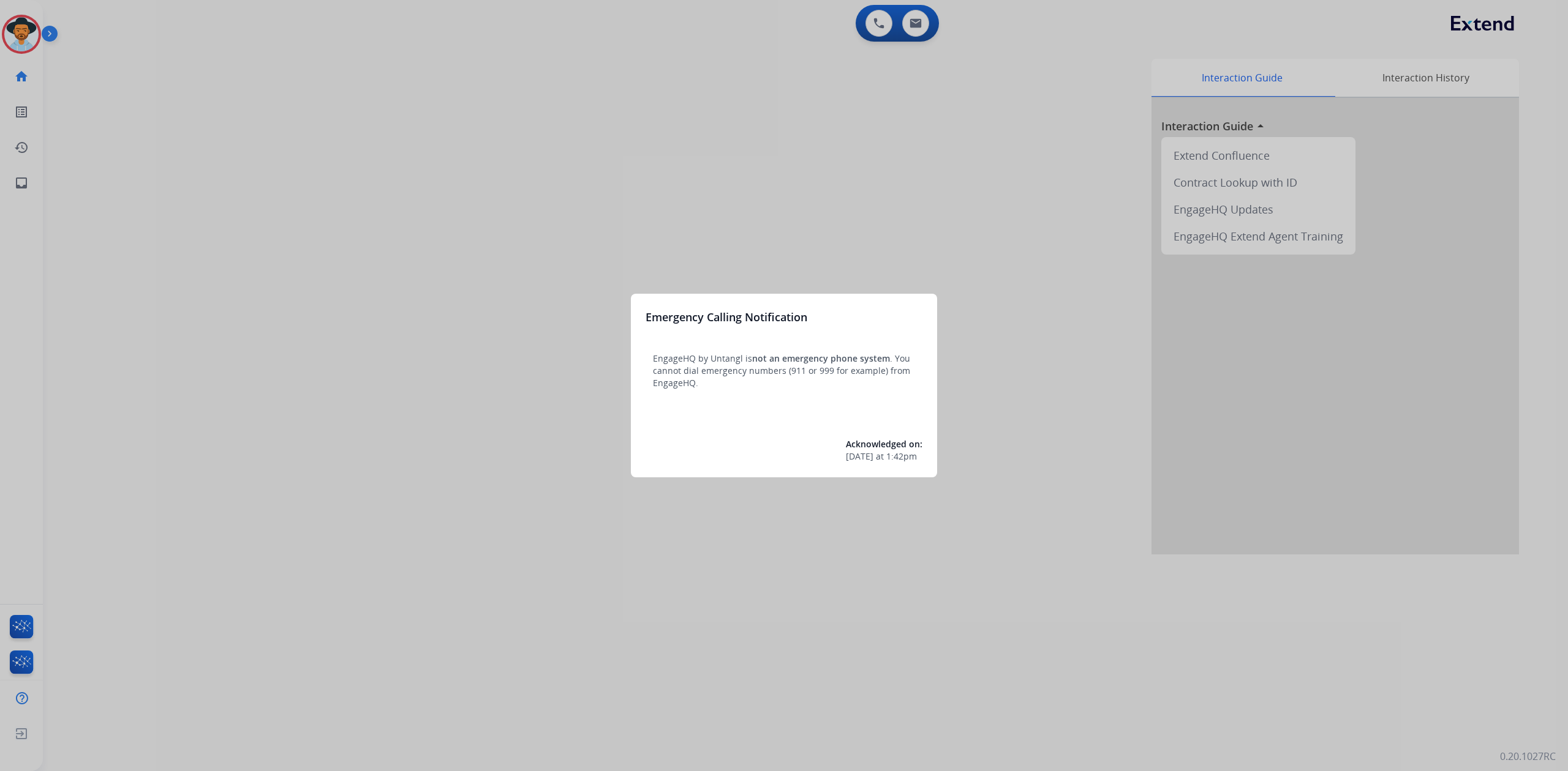
click at [978, 255] on div at bounding box center [784, 385] width 1568 height 771
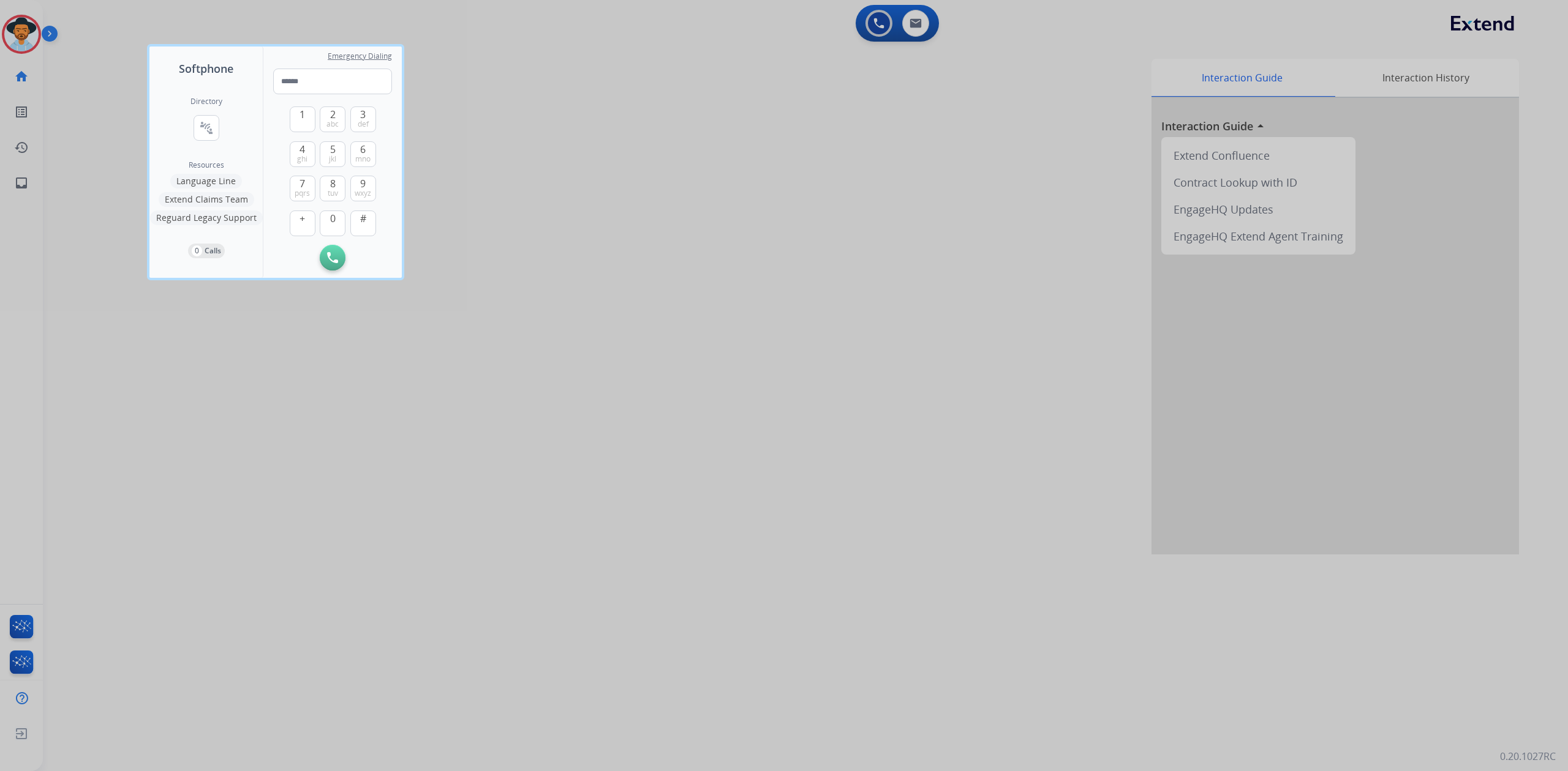
click at [81, 43] on div at bounding box center [784, 385] width 1568 height 771
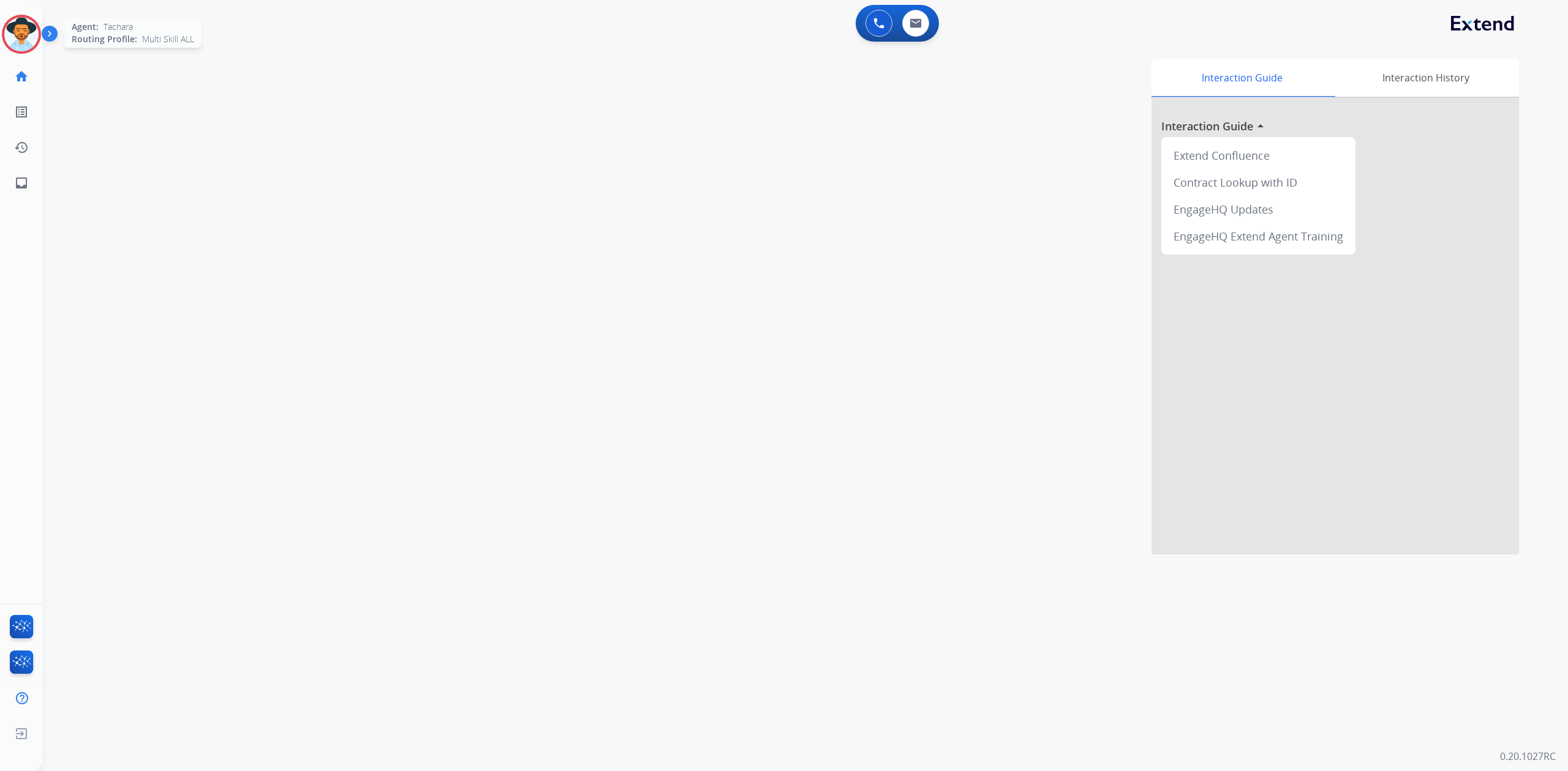
click at [15, 31] on img at bounding box center [22, 34] width 35 height 35
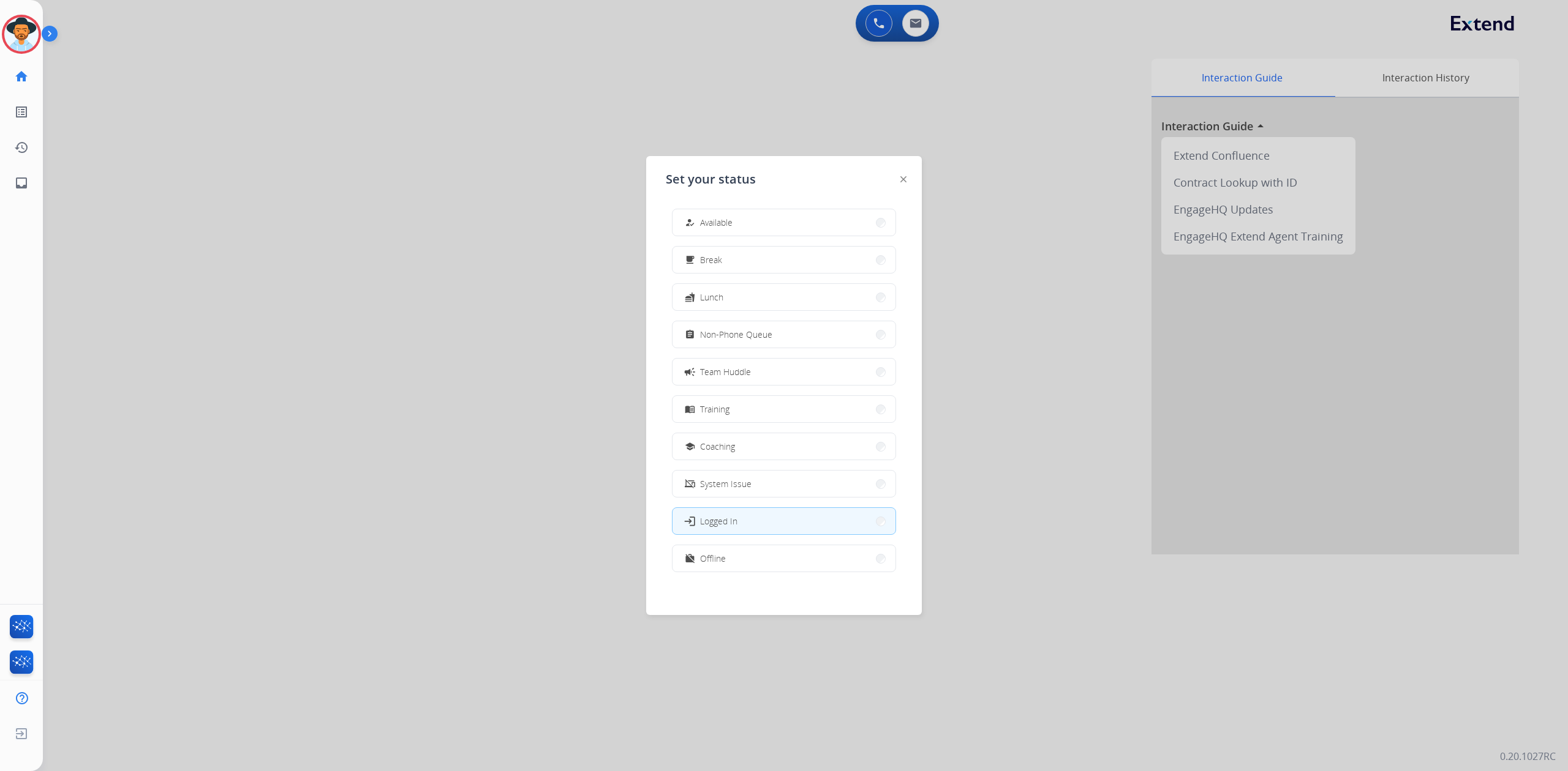
click at [740, 206] on div "how_to_reg Available free_breakfast Break fastfood Lunch assignment Non-Phone Q…" at bounding box center [784, 392] width 236 height 386
click at [742, 219] on button "how_to_reg Available" at bounding box center [784, 222] width 223 height 26
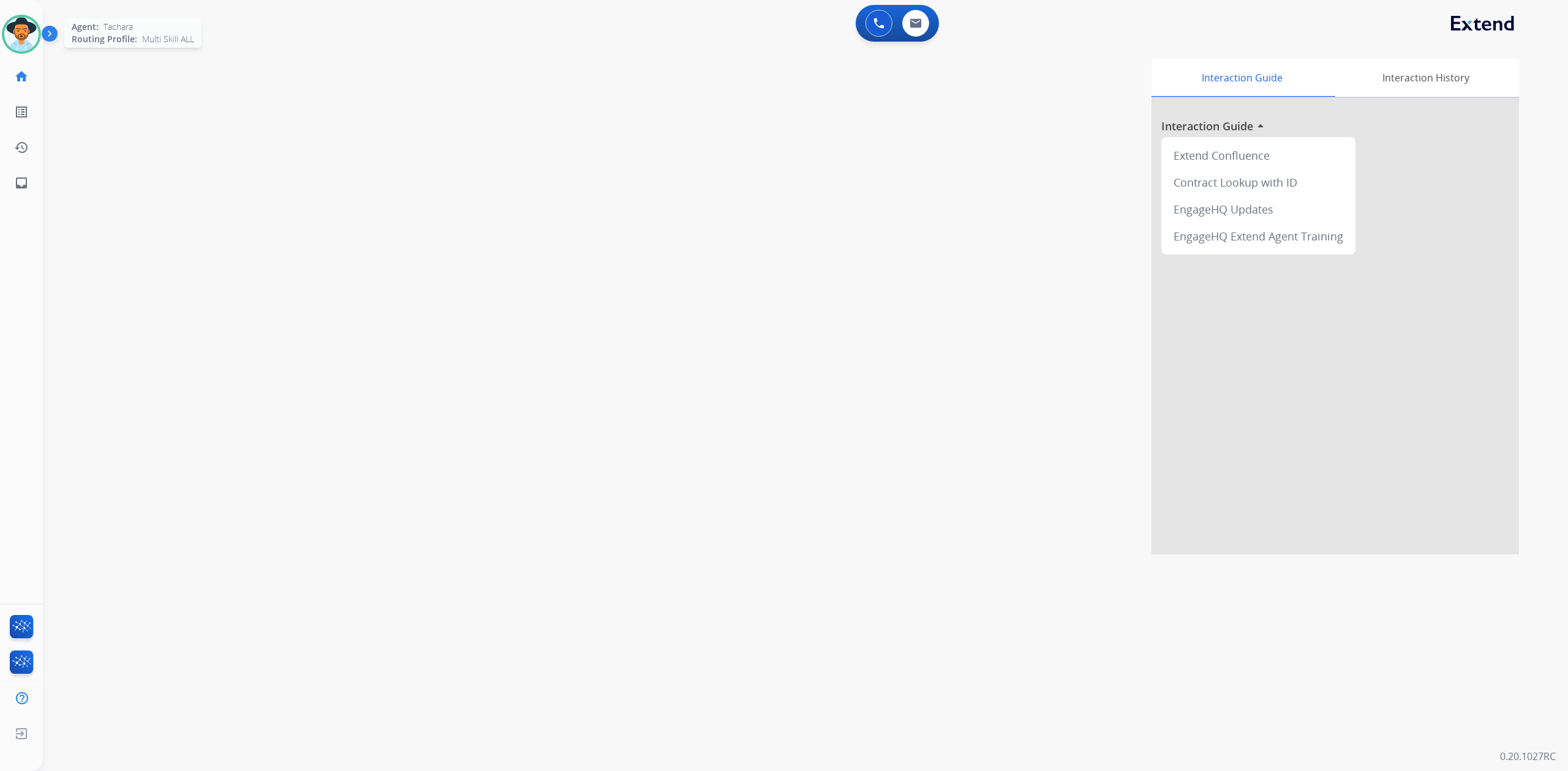
click at [25, 28] on img at bounding box center [22, 34] width 35 height 35
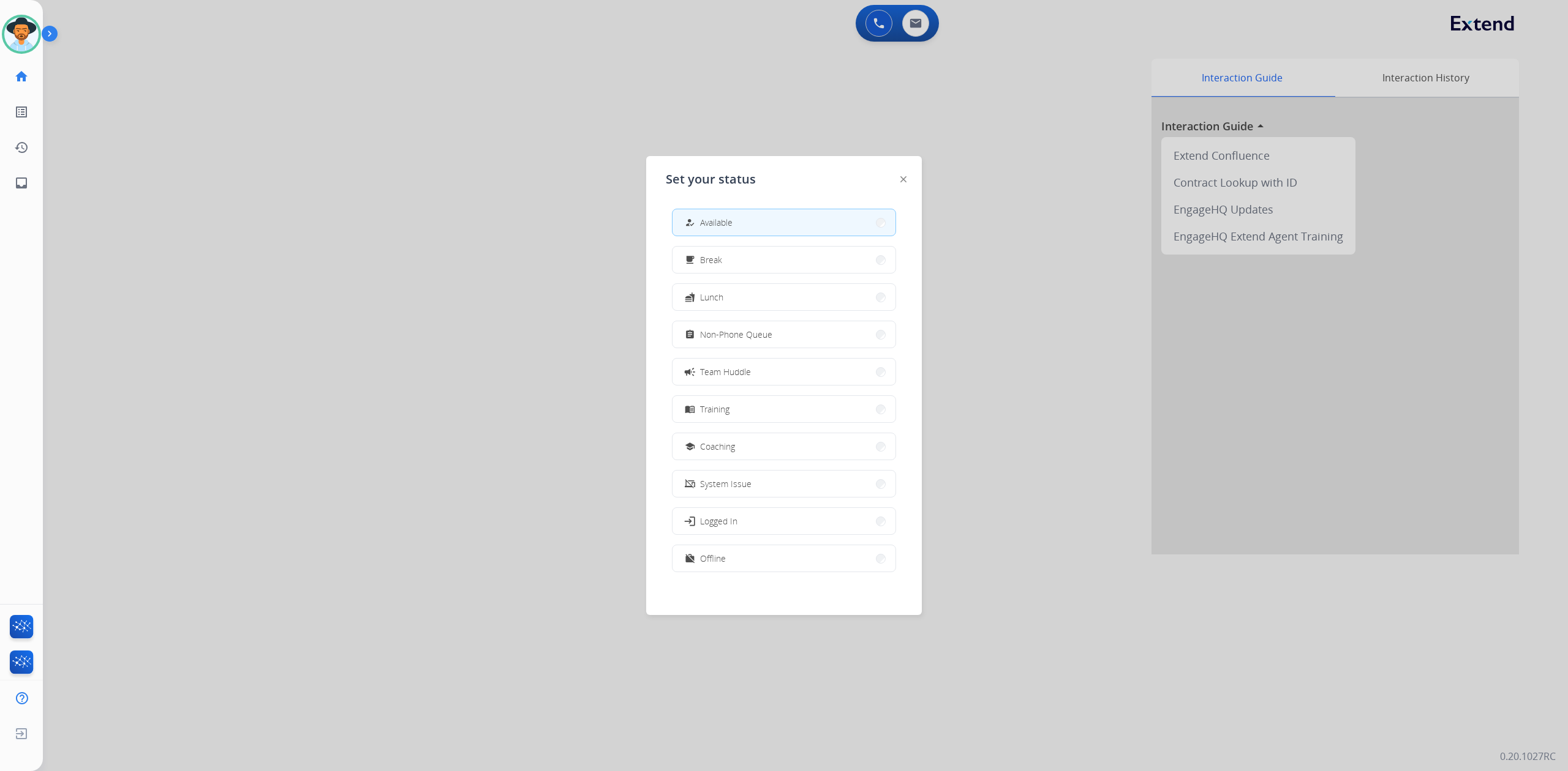
click at [581, 174] on div at bounding box center [784, 385] width 1568 height 771
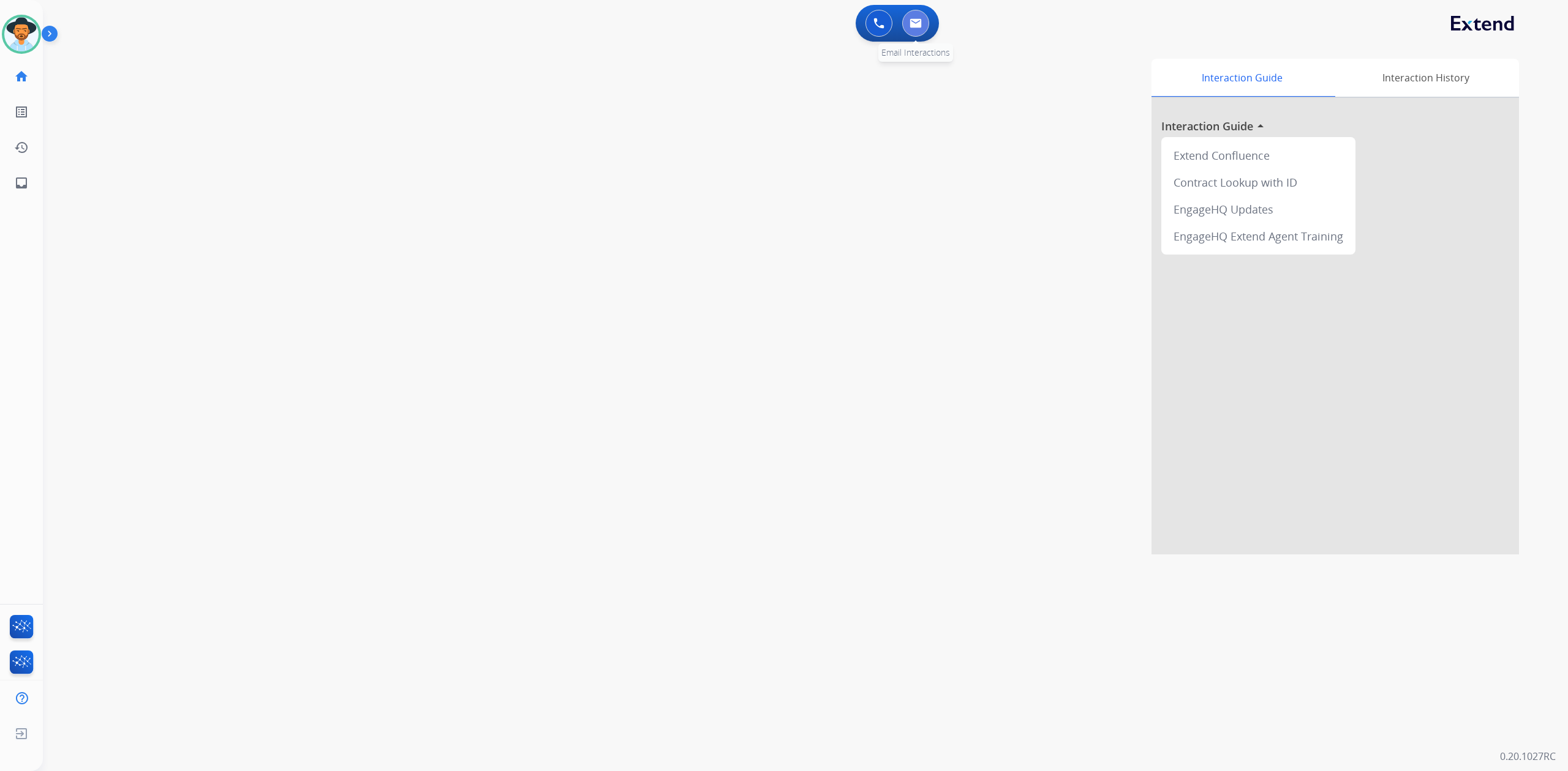
click at [910, 15] on button at bounding box center [915, 23] width 27 height 27
select select "**********"
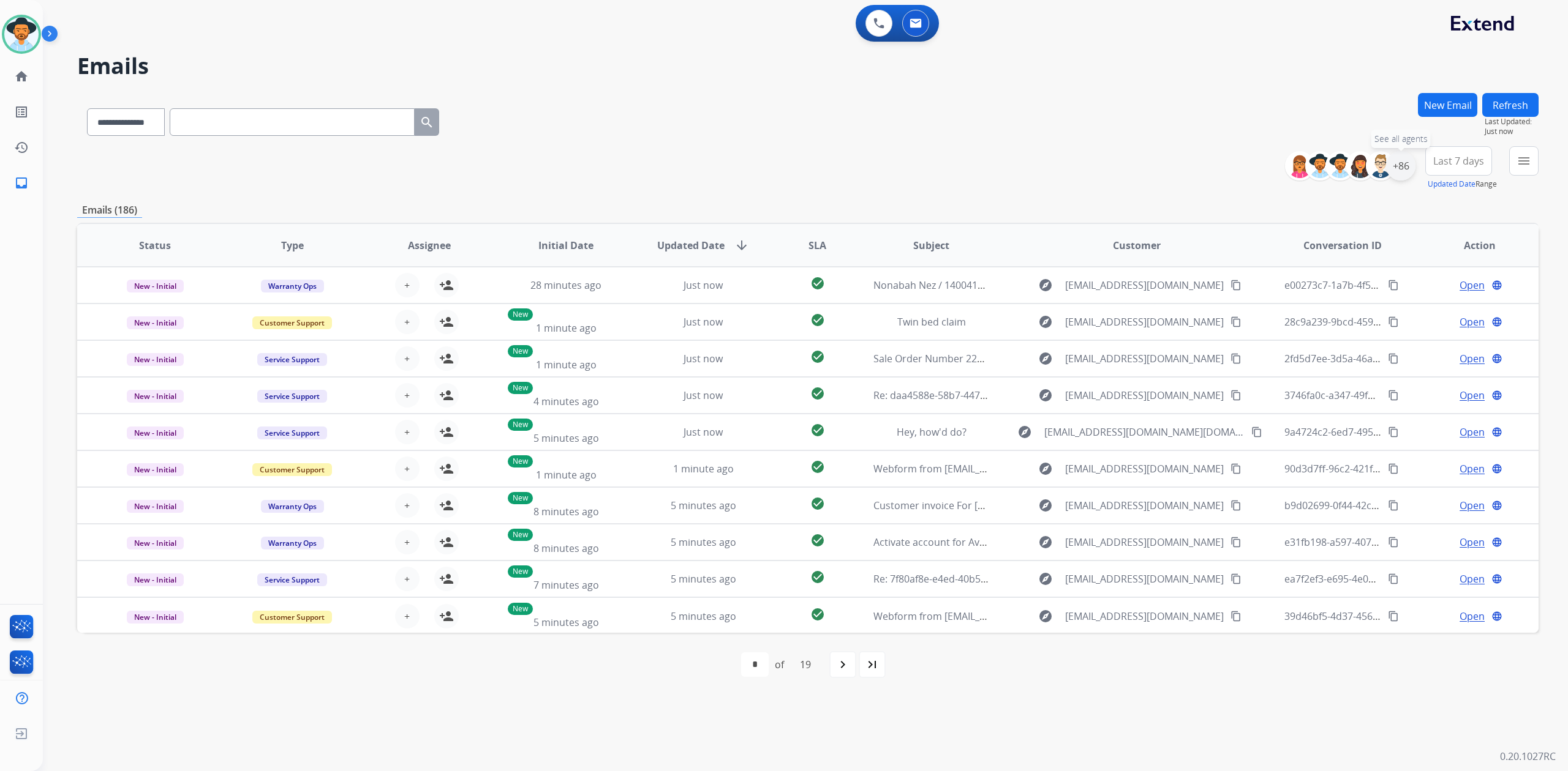
click at [1394, 167] on div "+86" at bounding box center [1400, 166] width 29 height 29
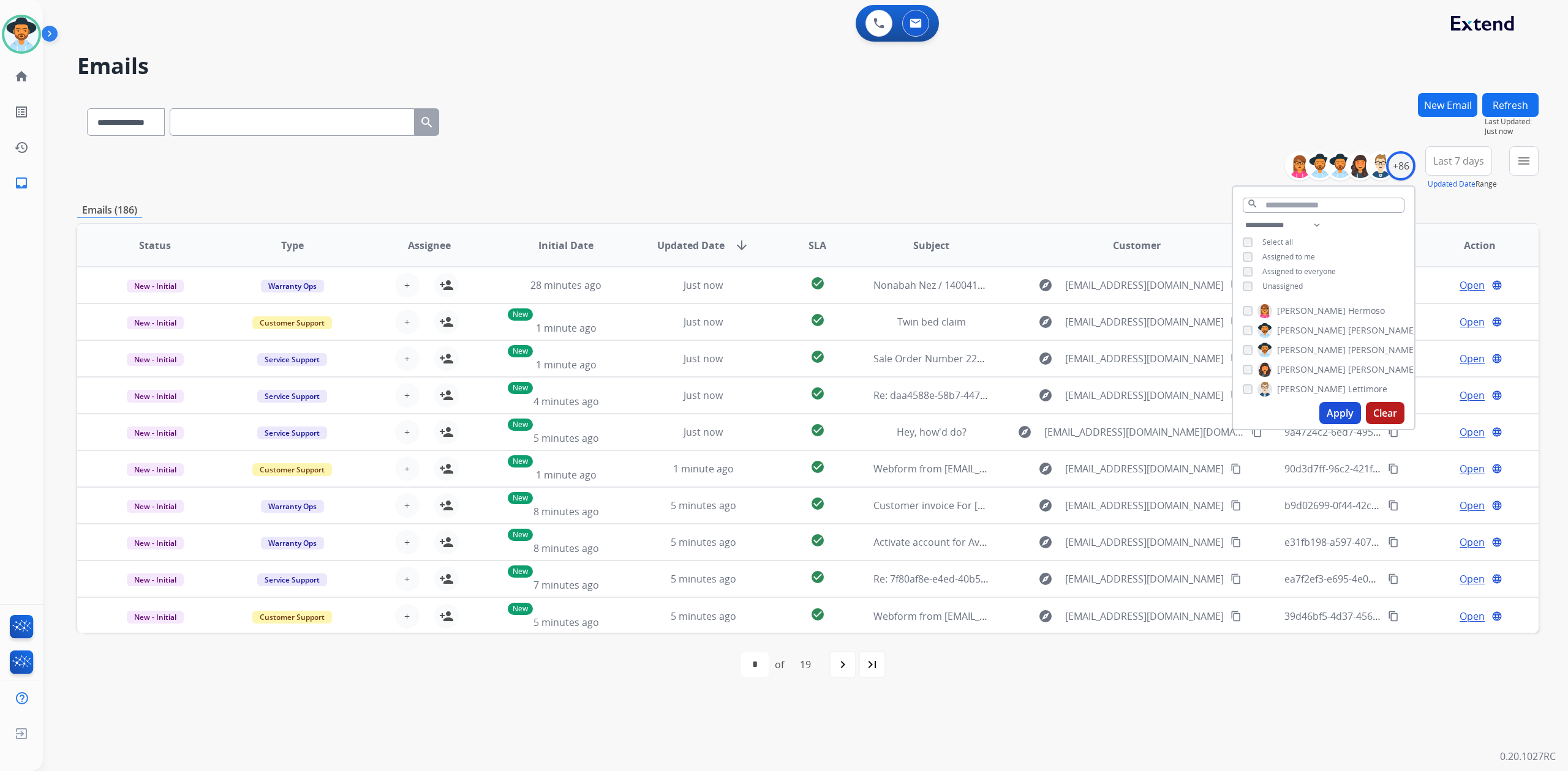
click at [1329, 404] on button "Apply" at bounding box center [1340, 413] width 42 height 22
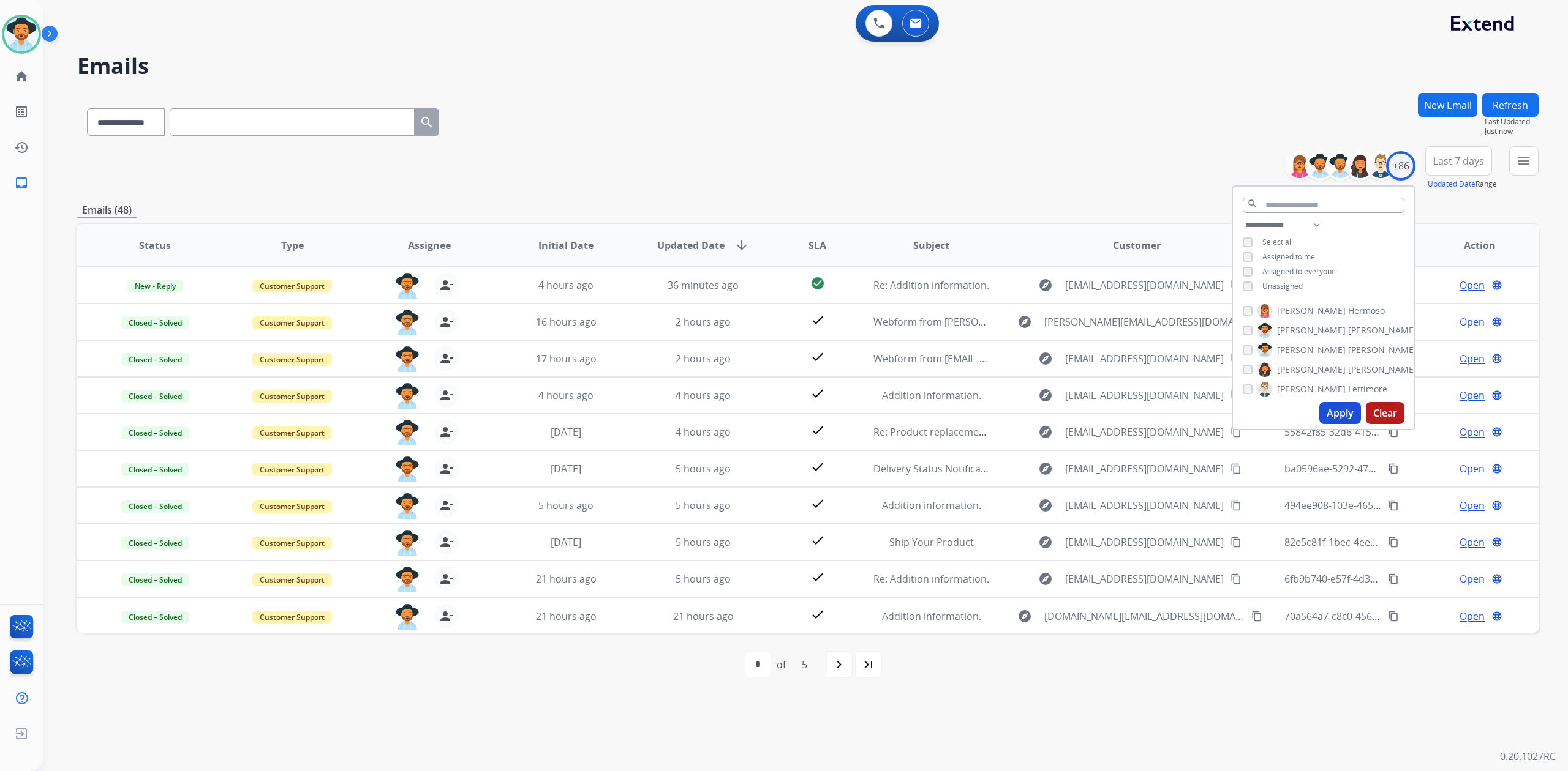
click at [1172, 145] on div "**********" at bounding box center [807, 119] width 1461 height 53
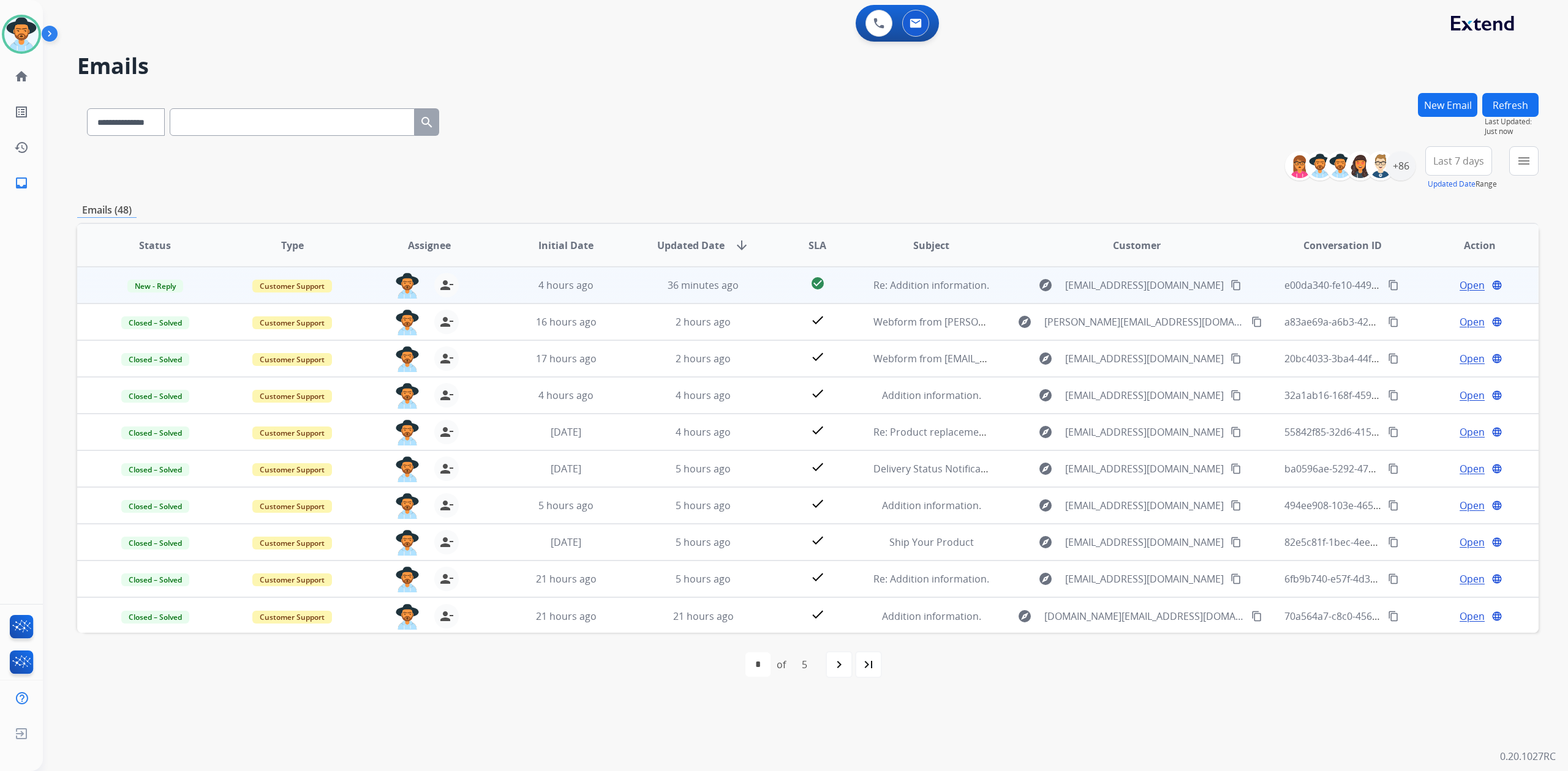
click at [1458, 277] on td "Open language" at bounding box center [1470, 285] width 137 height 37
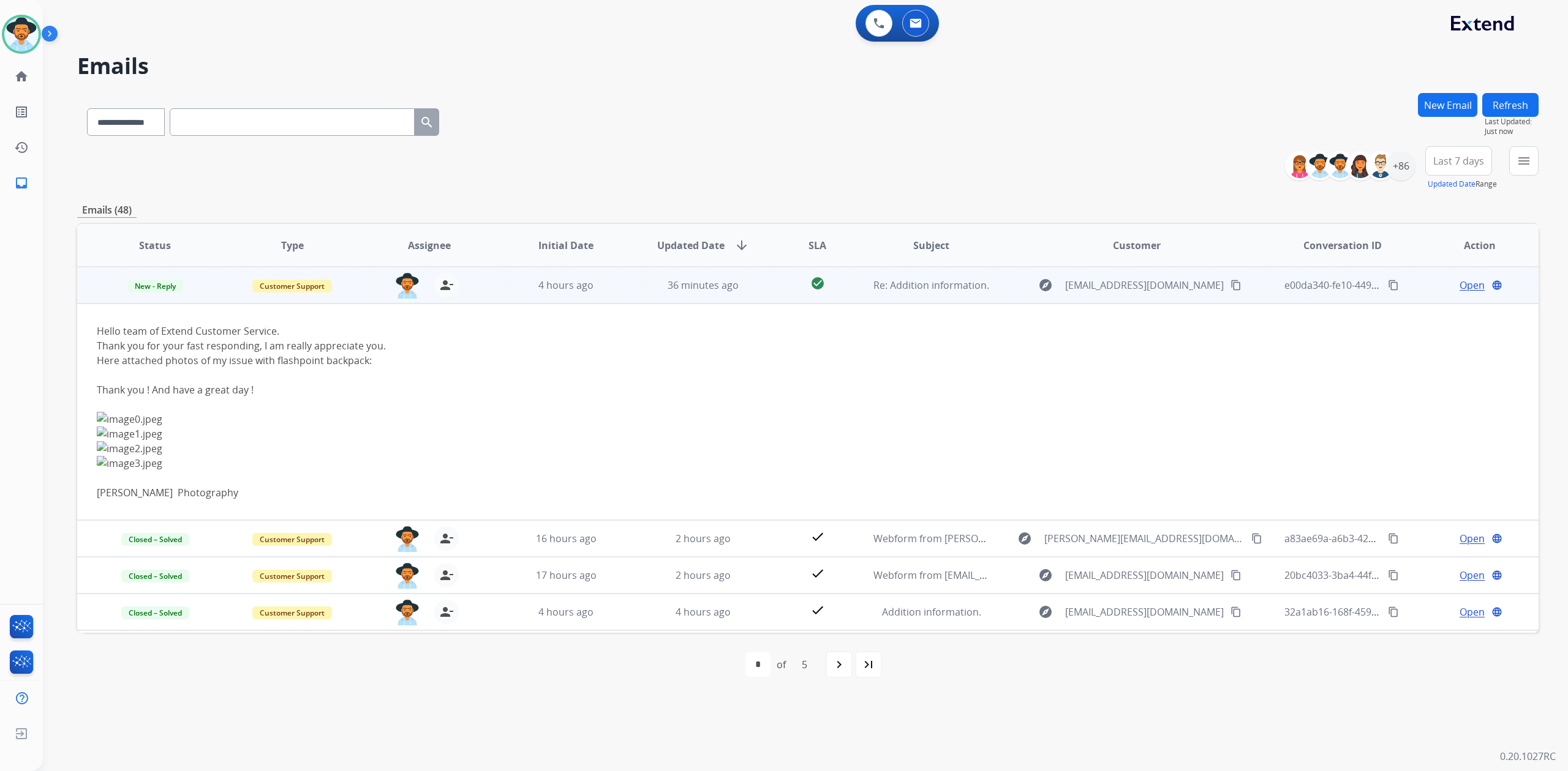
click at [1460, 287] on span "Open" at bounding box center [1472, 285] width 25 height 15
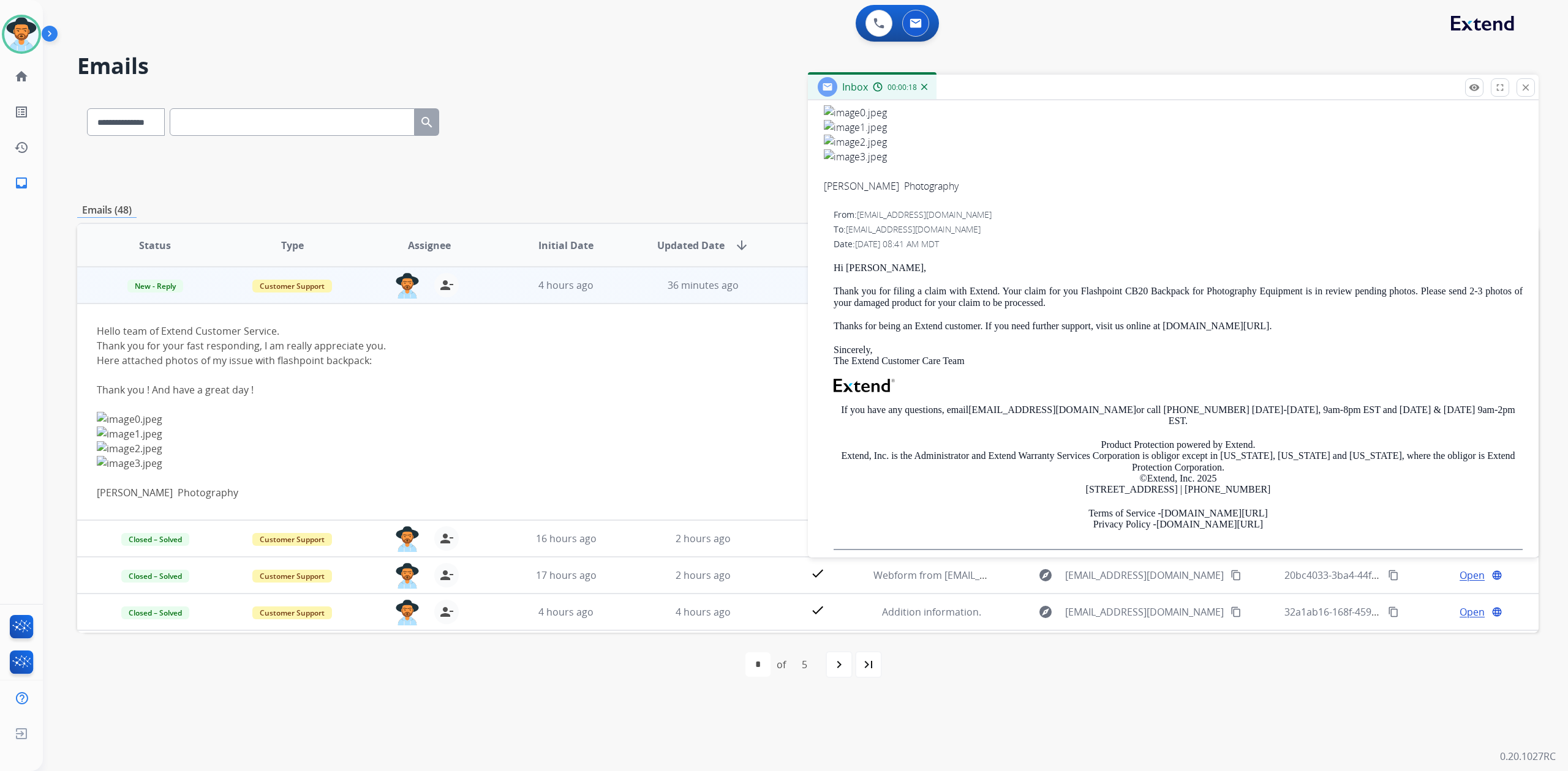
scroll to position [67, 0]
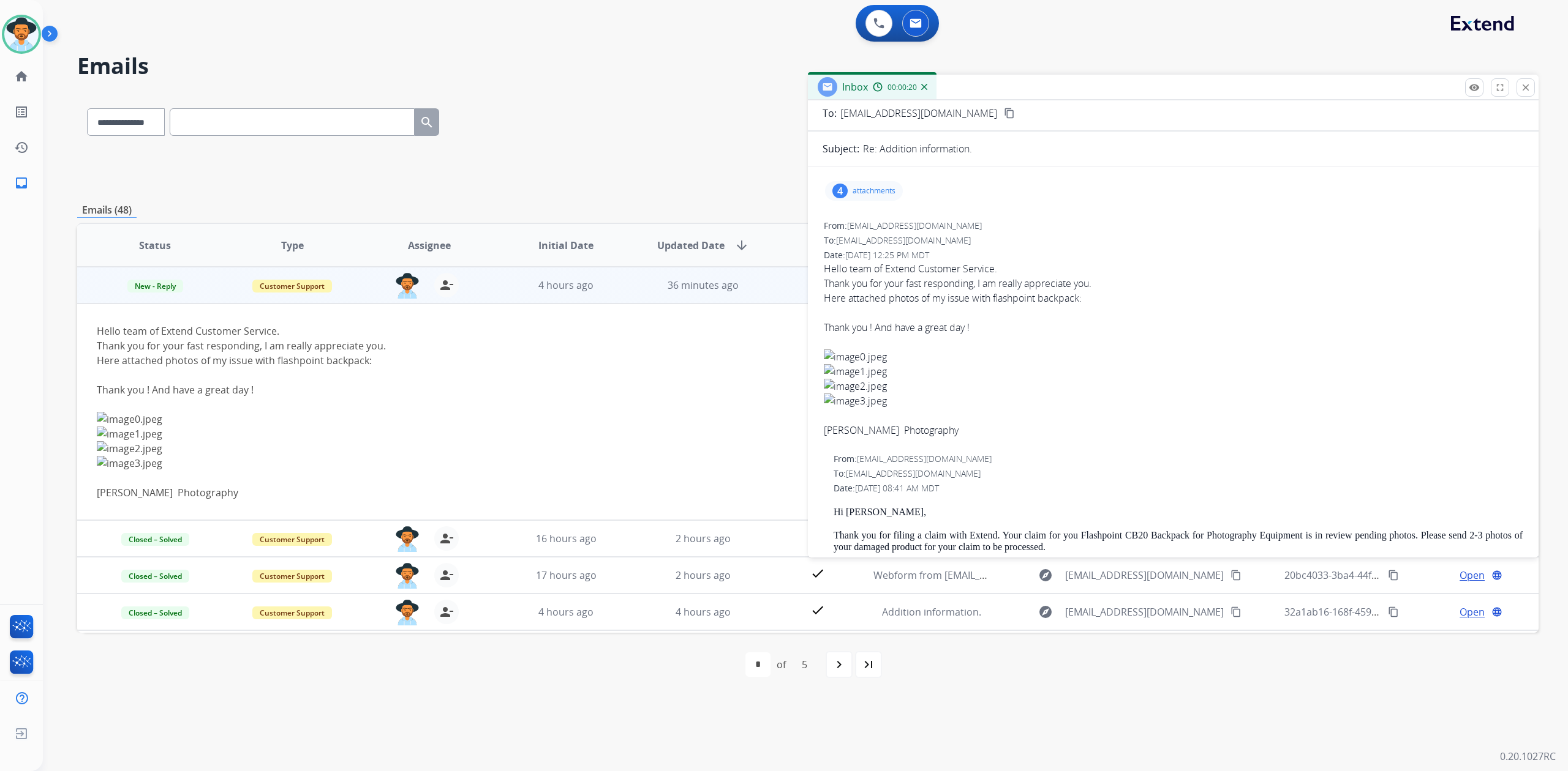
click at [880, 184] on div "4 attachments" at bounding box center [864, 191] width 78 height 19
click at [878, 227] on div at bounding box center [868, 224] width 62 height 43
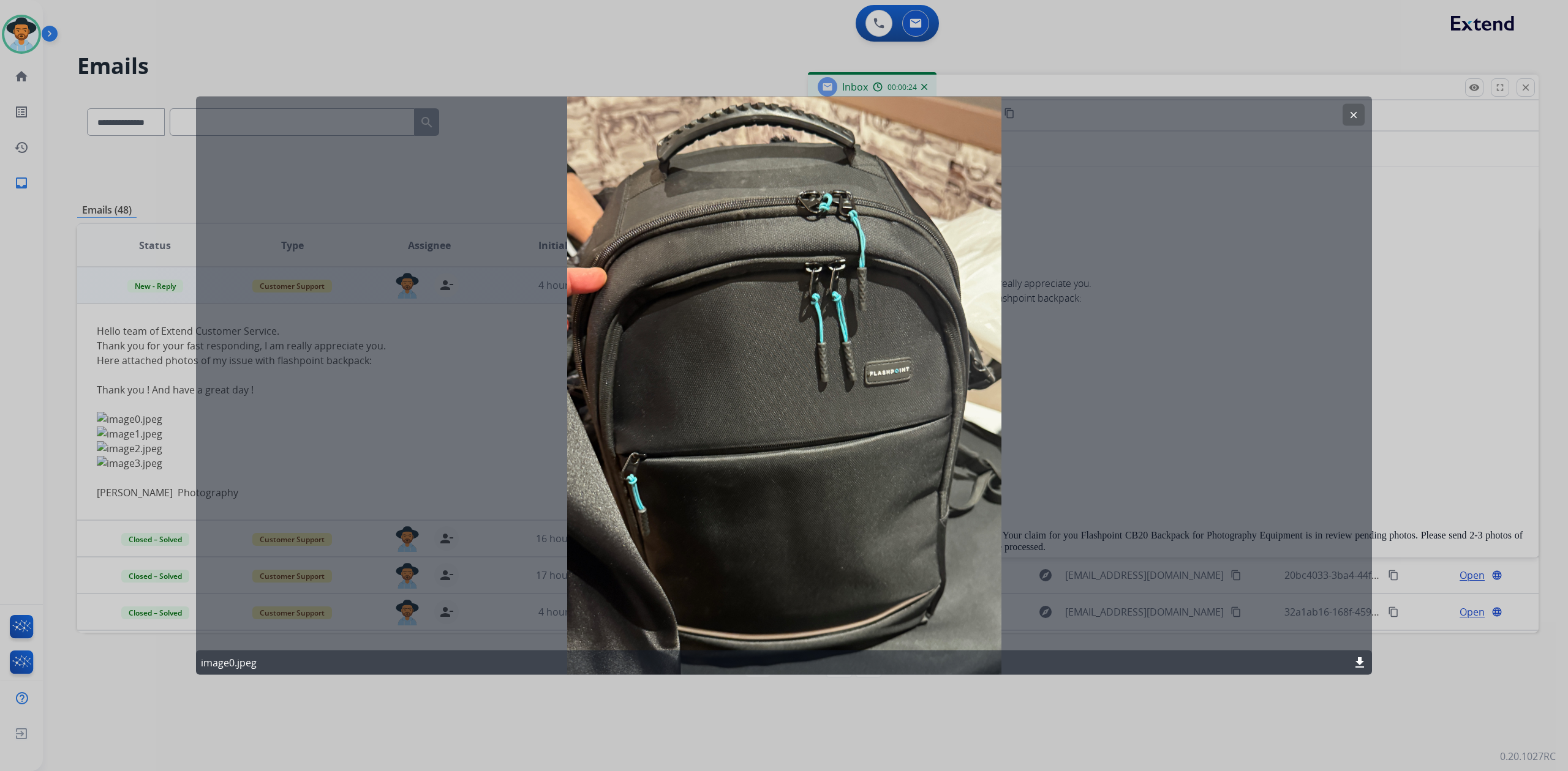
click at [1352, 116] on mat-icon "clear" at bounding box center [1353, 115] width 11 height 11
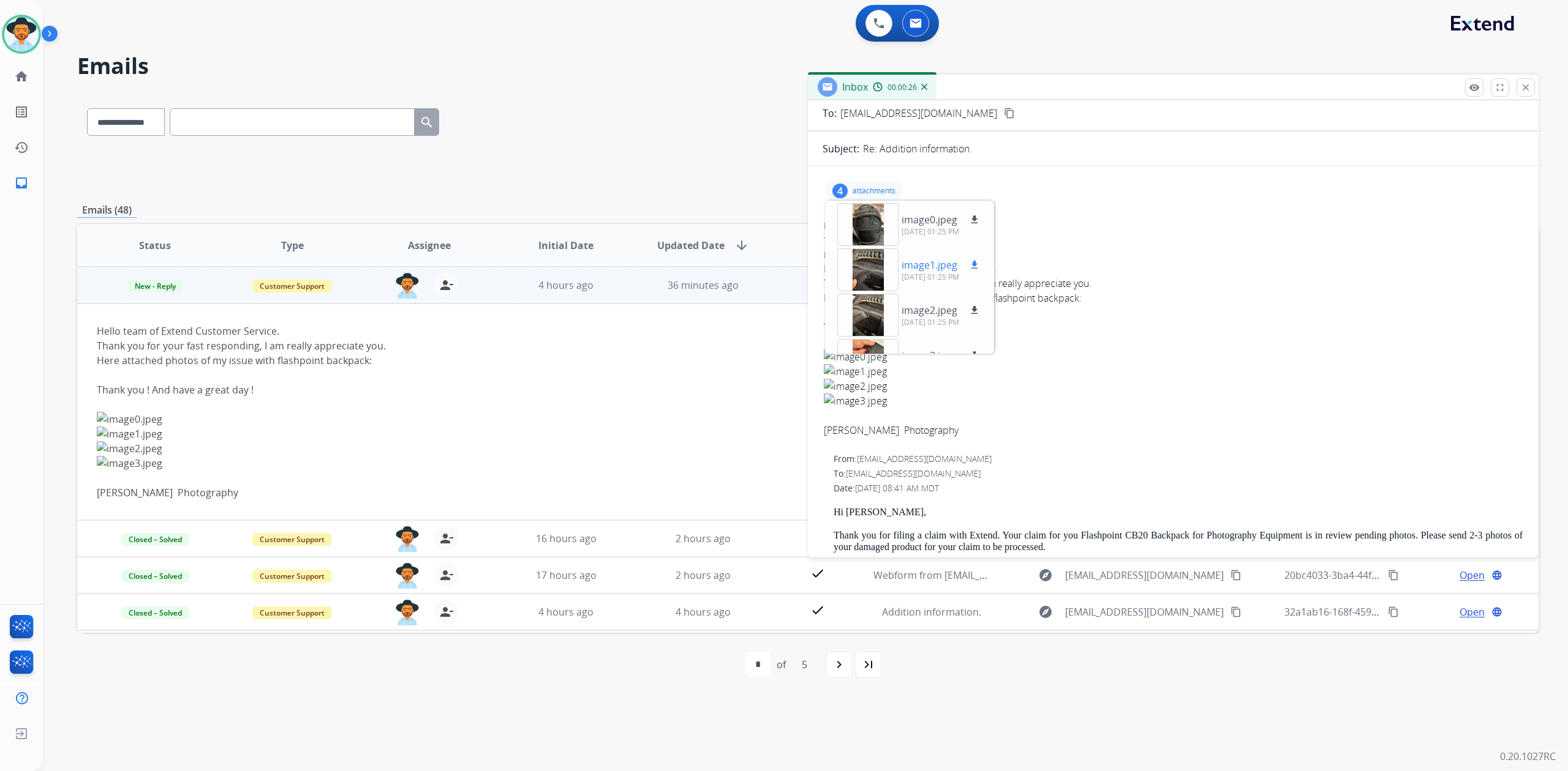
click at [856, 267] on div at bounding box center [868, 270] width 62 height 43
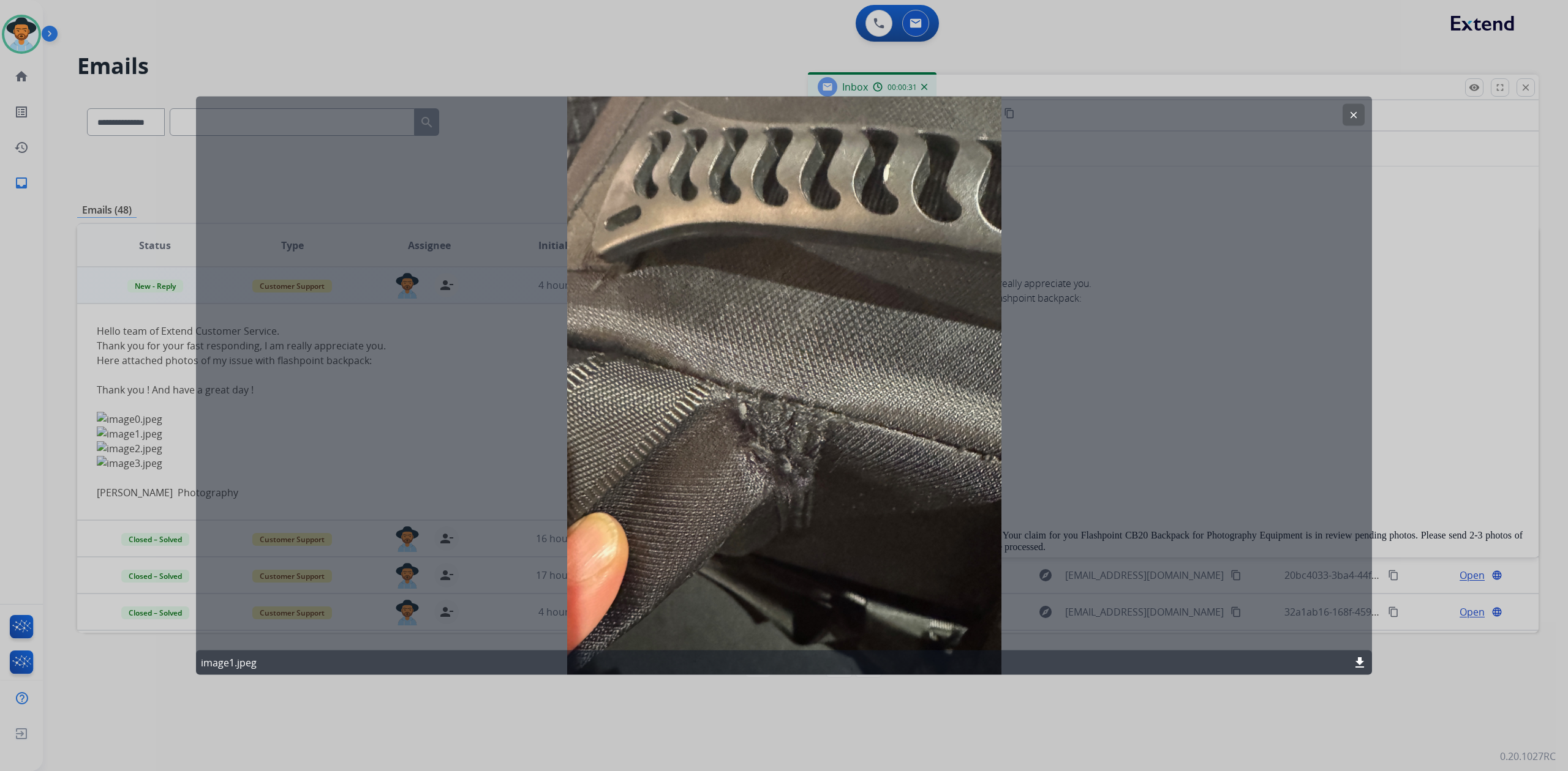
click at [1348, 111] on mat-icon "clear" at bounding box center [1353, 115] width 11 height 11
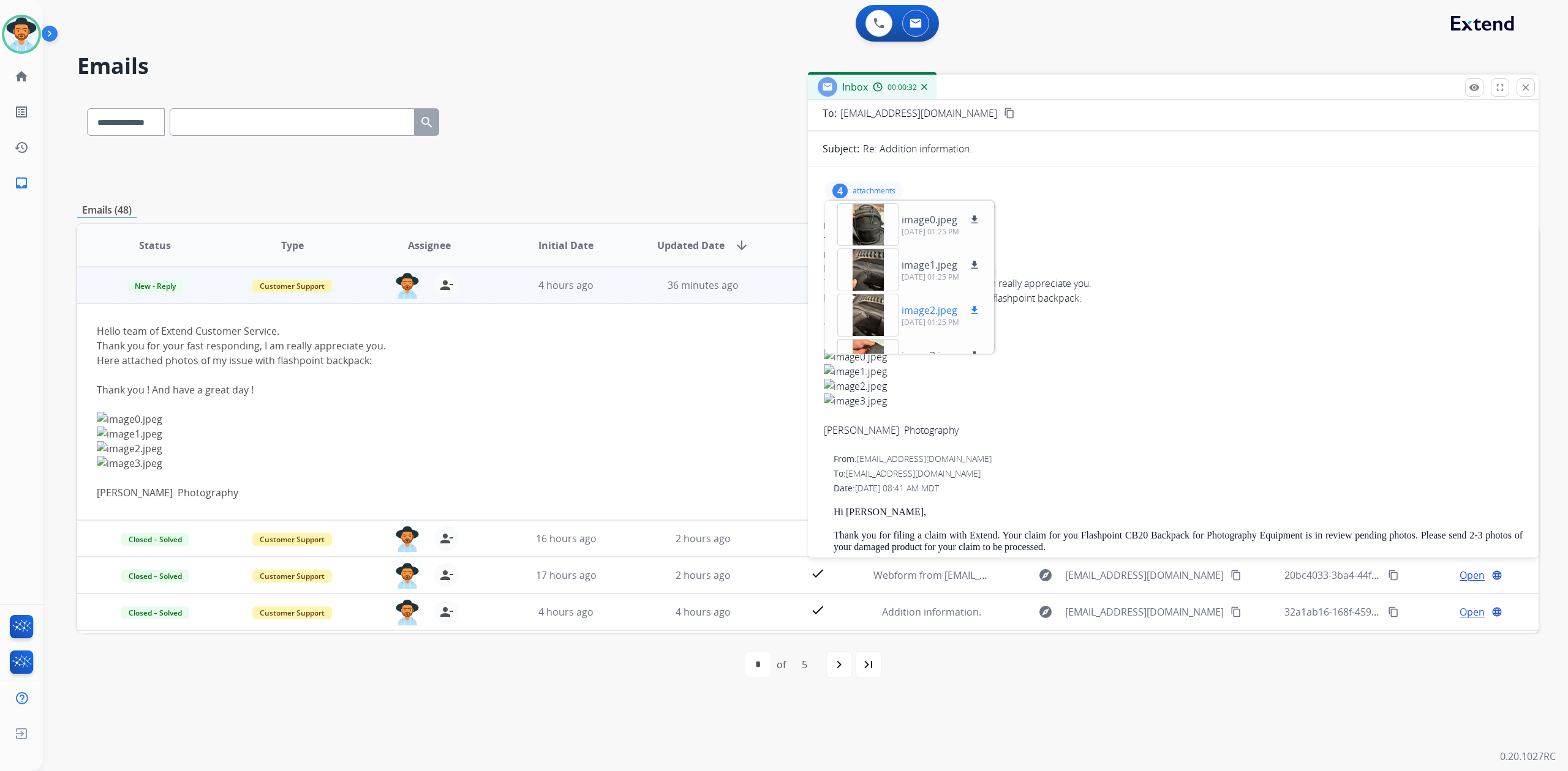
click at [866, 307] on div at bounding box center [868, 315] width 62 height 43
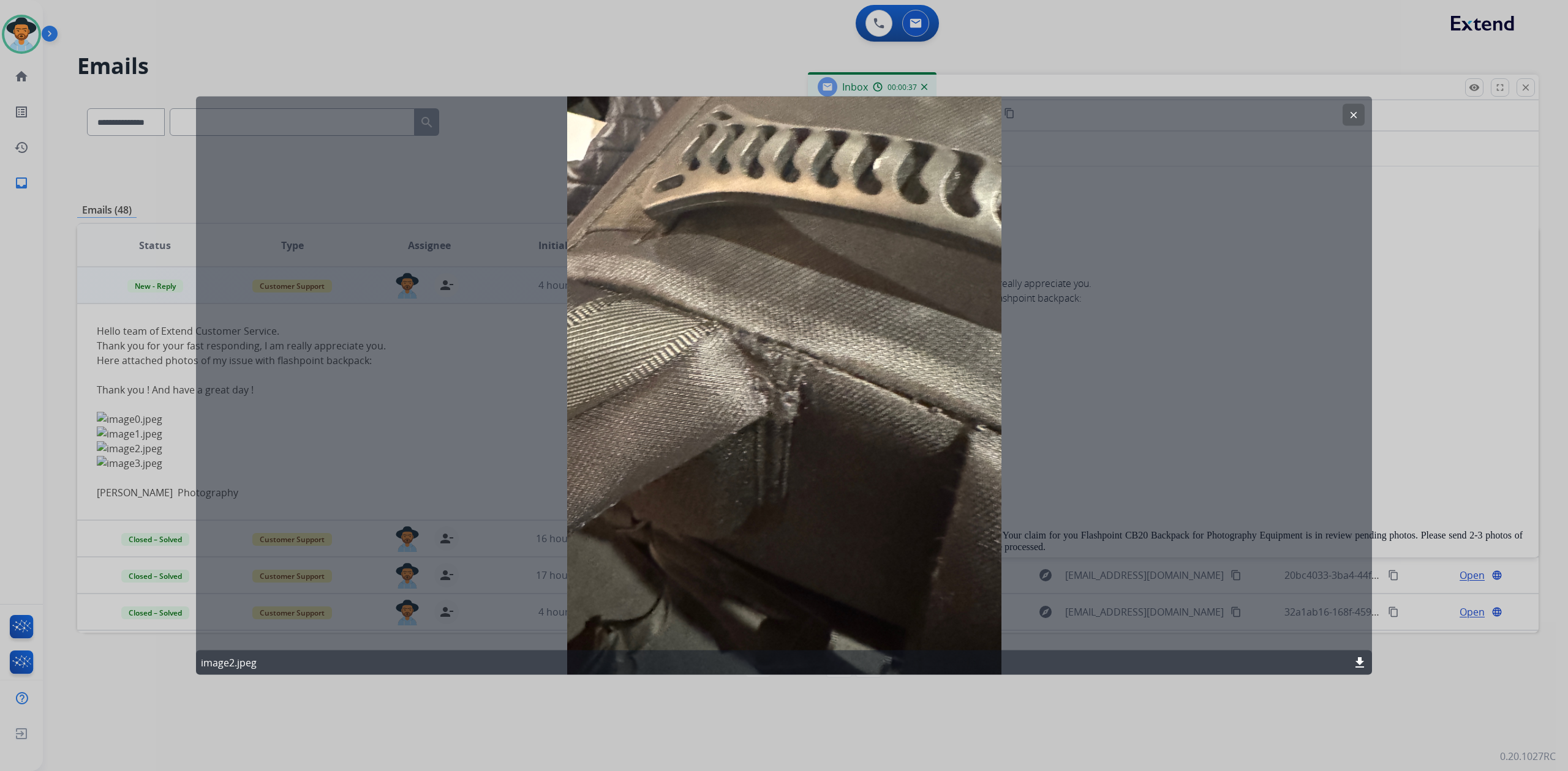
click at [1350, 111] on mat-icon "clear" at bounding box center [1353, 115] width 11 height 11
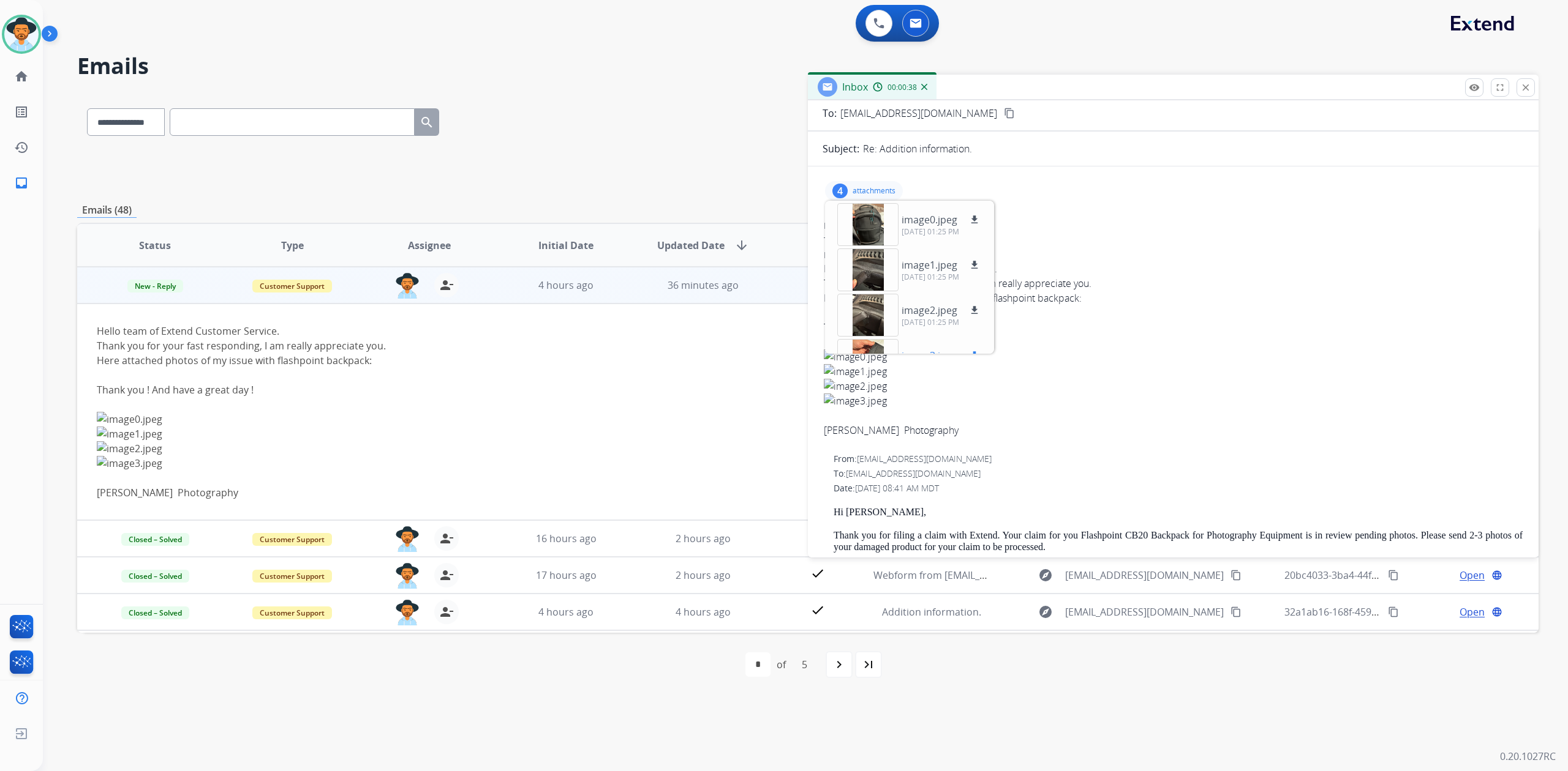
scroll to position [30, 0]
click at [864, 331] on div at bounding box center [868, 331] width 62 height 43
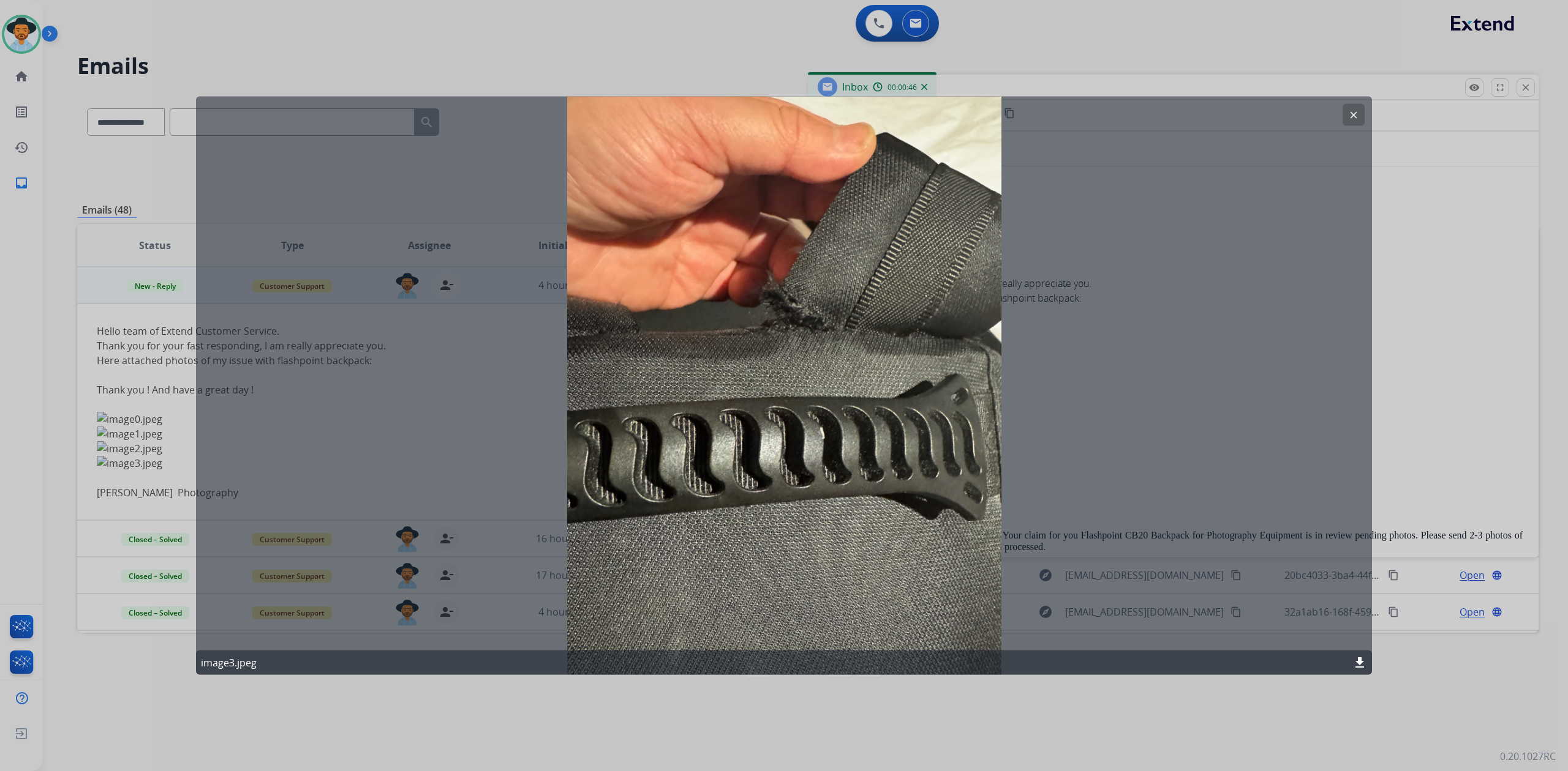
click at [1348, 114] on mat-icon "clear" at bounding box center [1353, 115] width 11 height 11
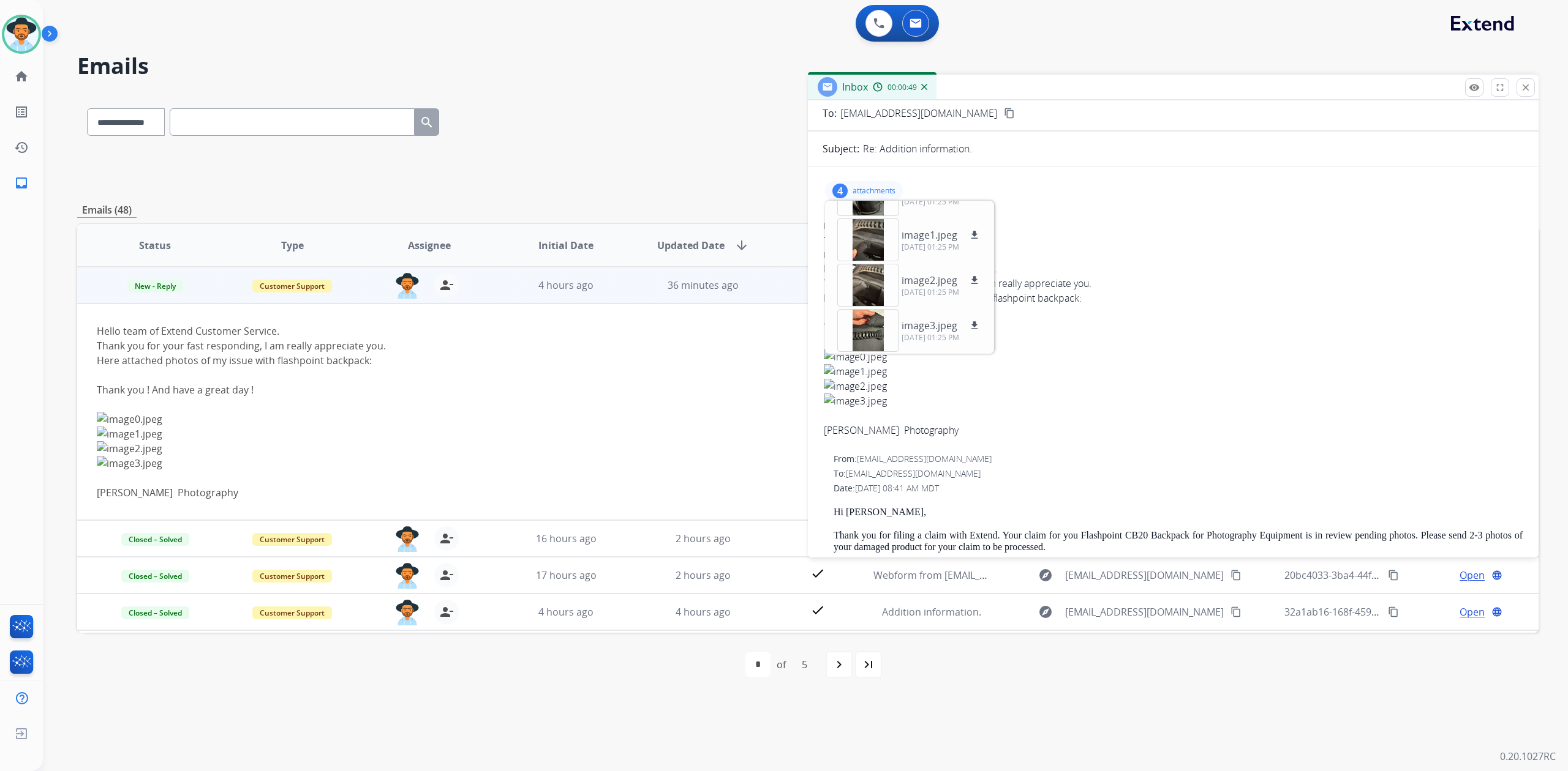
click at [1127, 377] on img at bounding box center [1173, 371] width 699 height 15
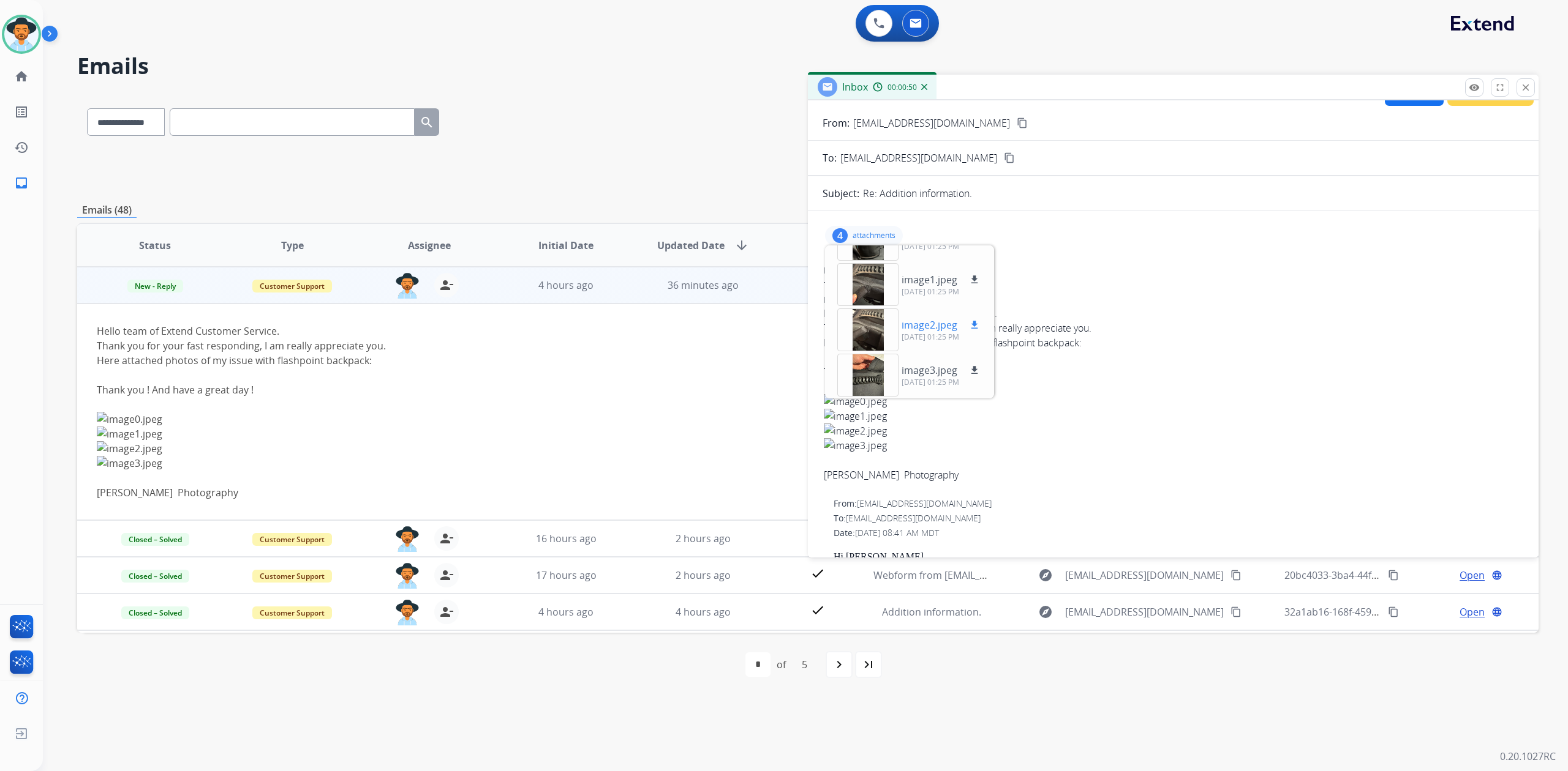
scroll to position [0, 0]
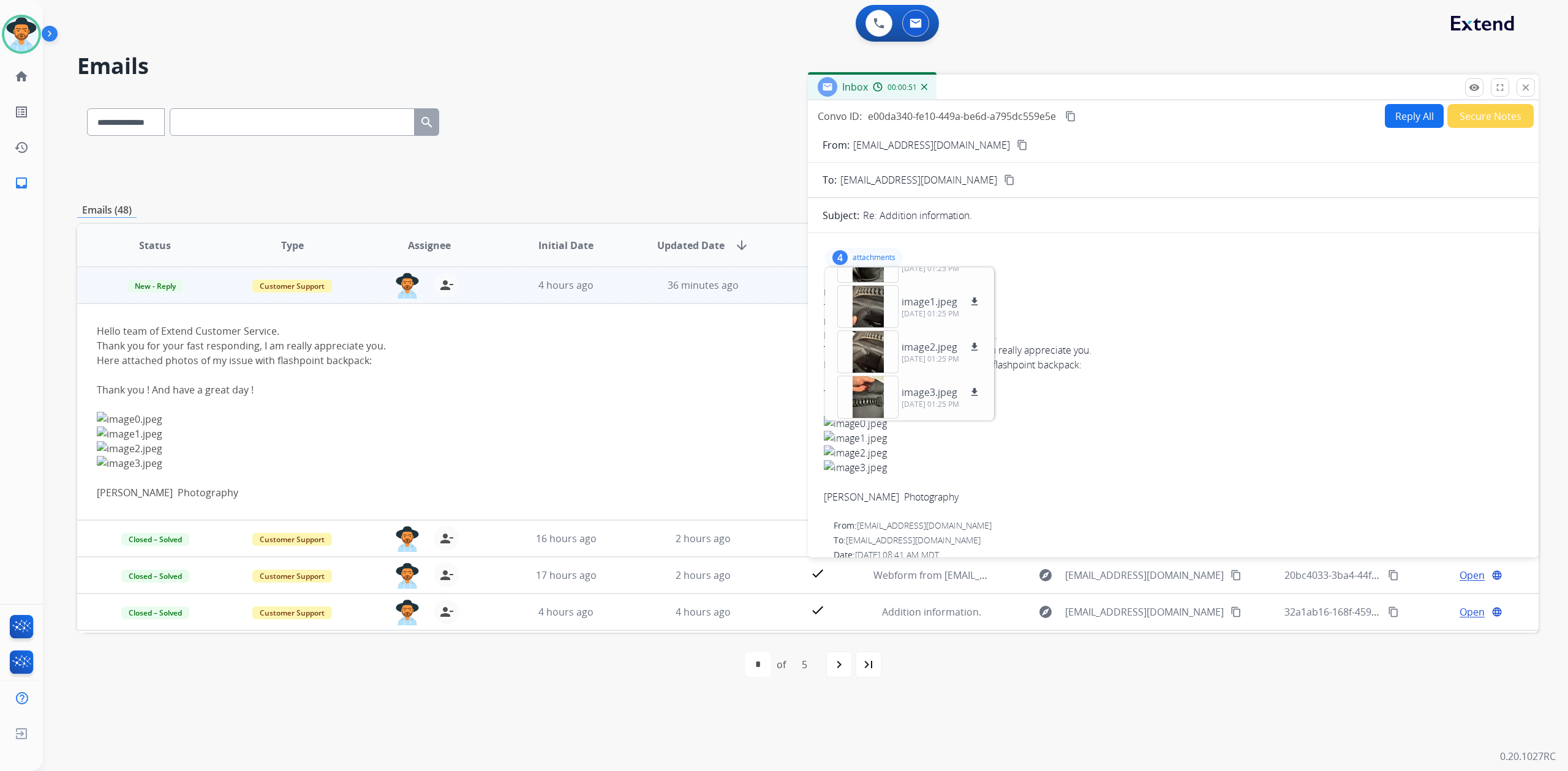
click at [1017, 147] on mat-icon "content_copy" at bounding box center [1022, 145] width 11 height 11
click at [23, 33] on img at bounding box center [22, 34] width 35 height 35
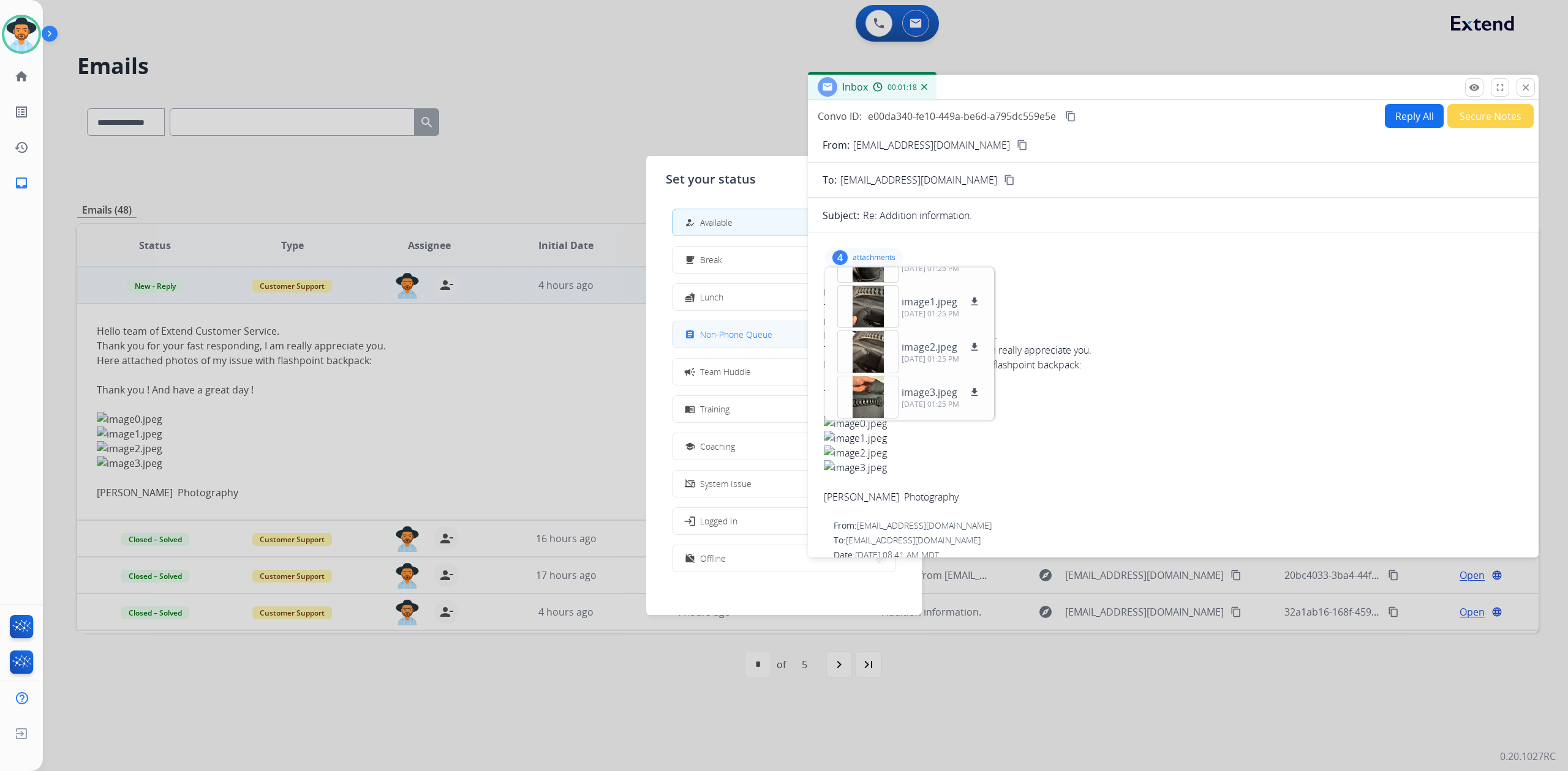
click at [752, 329] on span "Non-Phone Queue" at bounding box center [736, 334] width 72 height 13
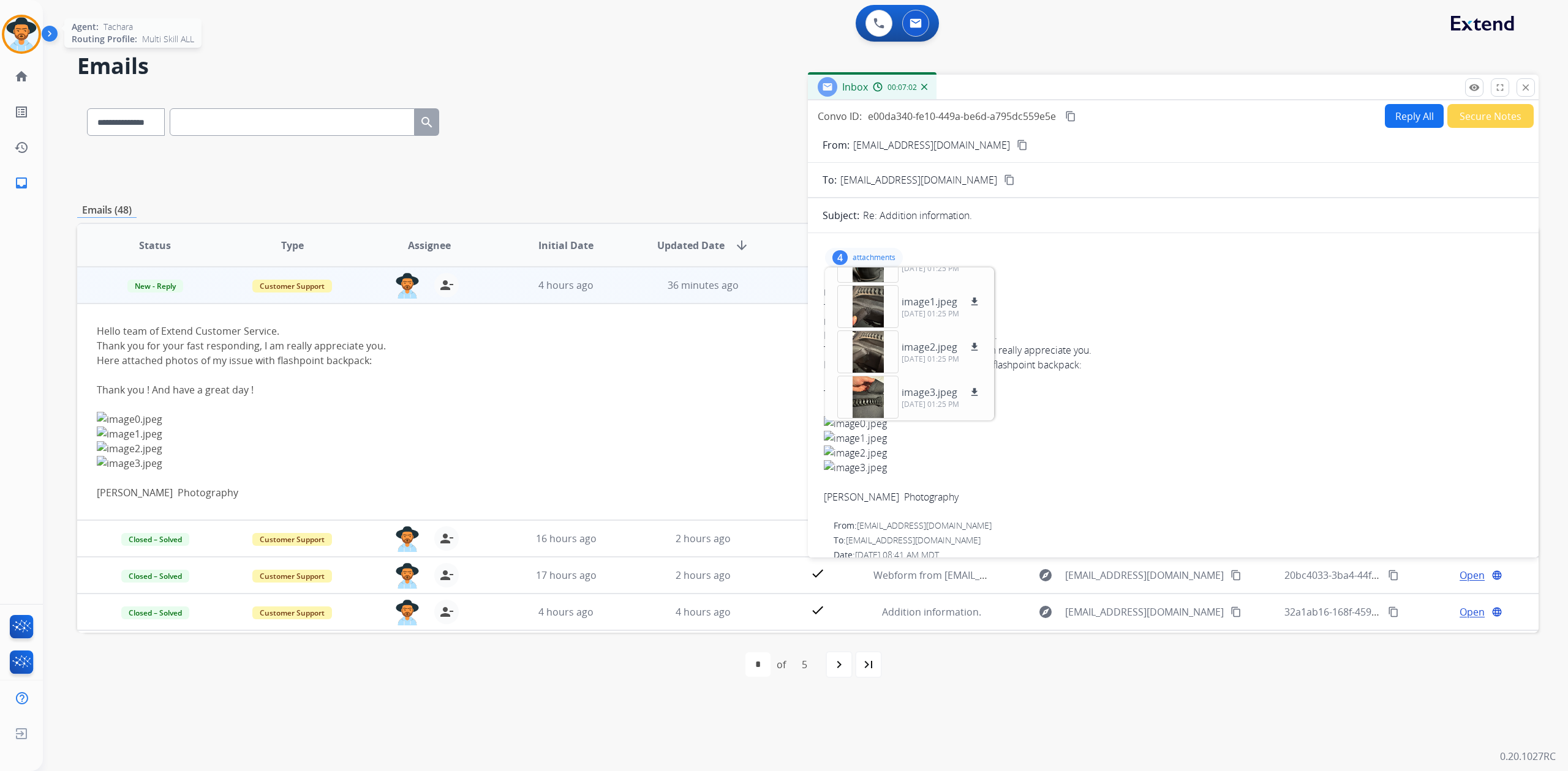
click at [38, 30] on img at bounding box center [22, 34] width 35 height 35
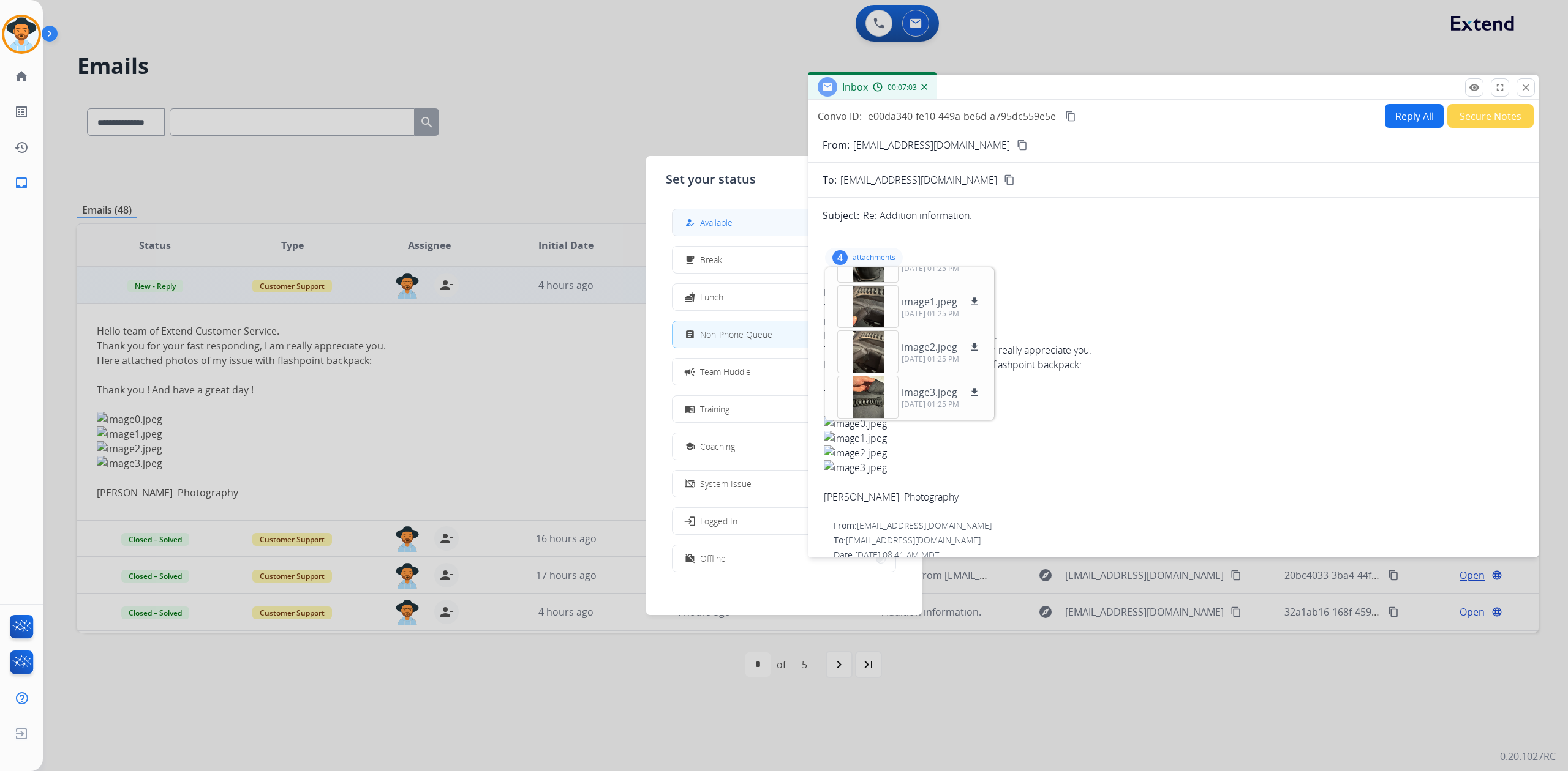
click at [703, 231] on button "how_to_reg Available" at bounding box center [784, 222] width 223 height 26
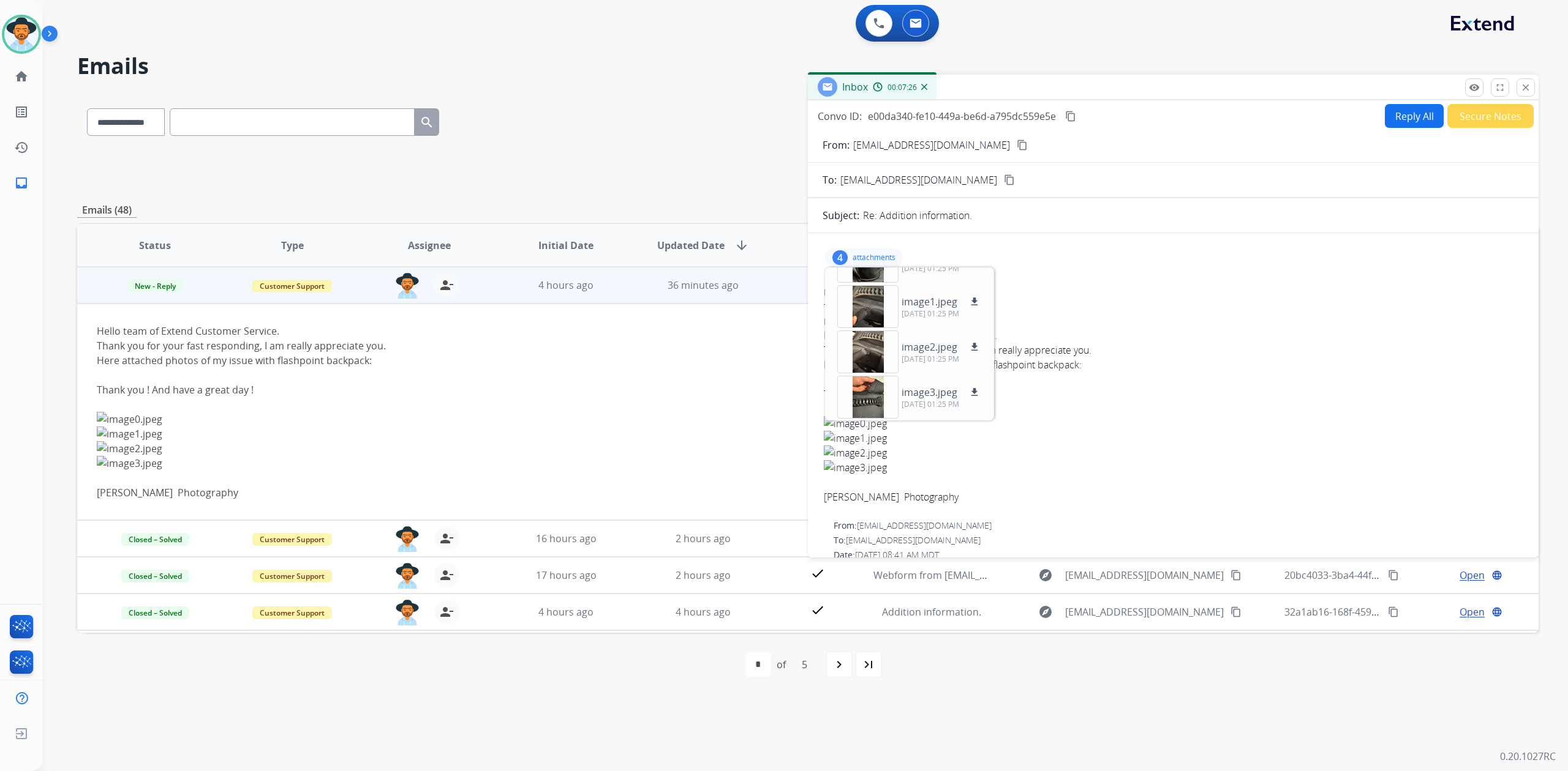
click at [1017, 143] on mat-icon "content_copy" at bounding box center [1022, 145] width 11 height 11
click at [861, 297] on div at bounding box center [868, 291] width 62 height 43
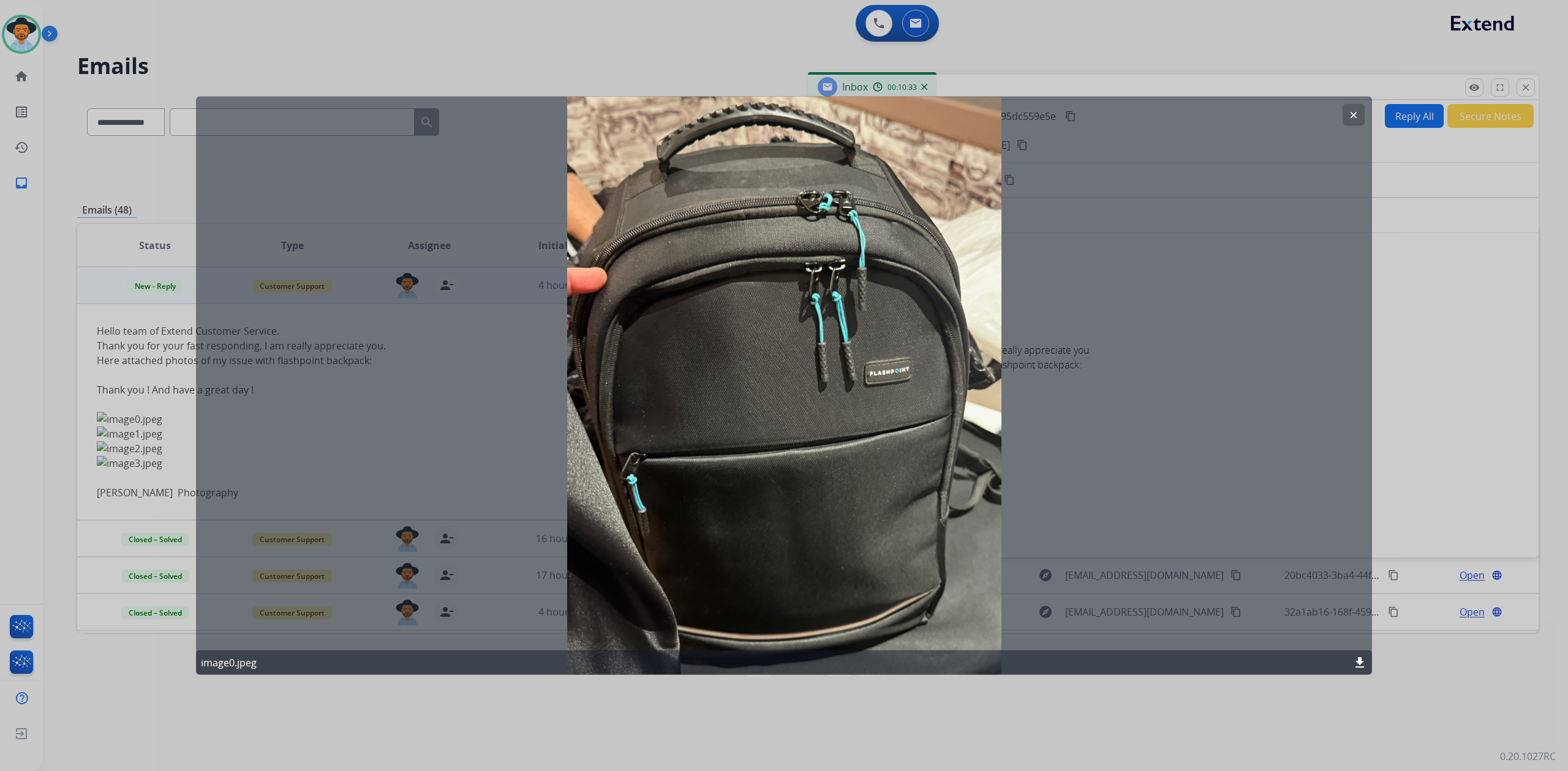
click at [1352, 114] on mat-icon "clear" at bounding box center [1353, 115] width 11 height 11
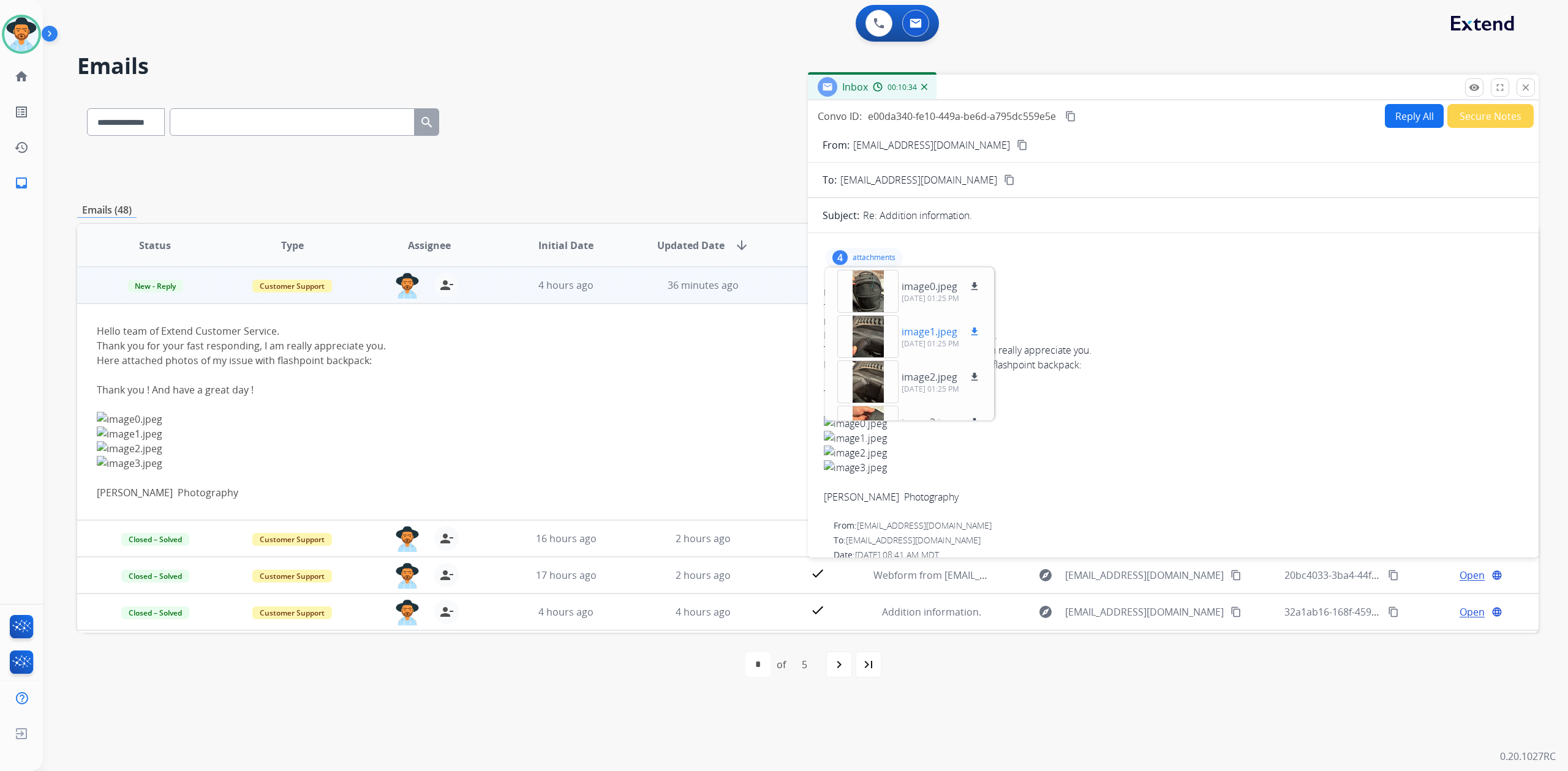
click at [874, 329] on div at bounding box center [868, 337] width 62 height 43
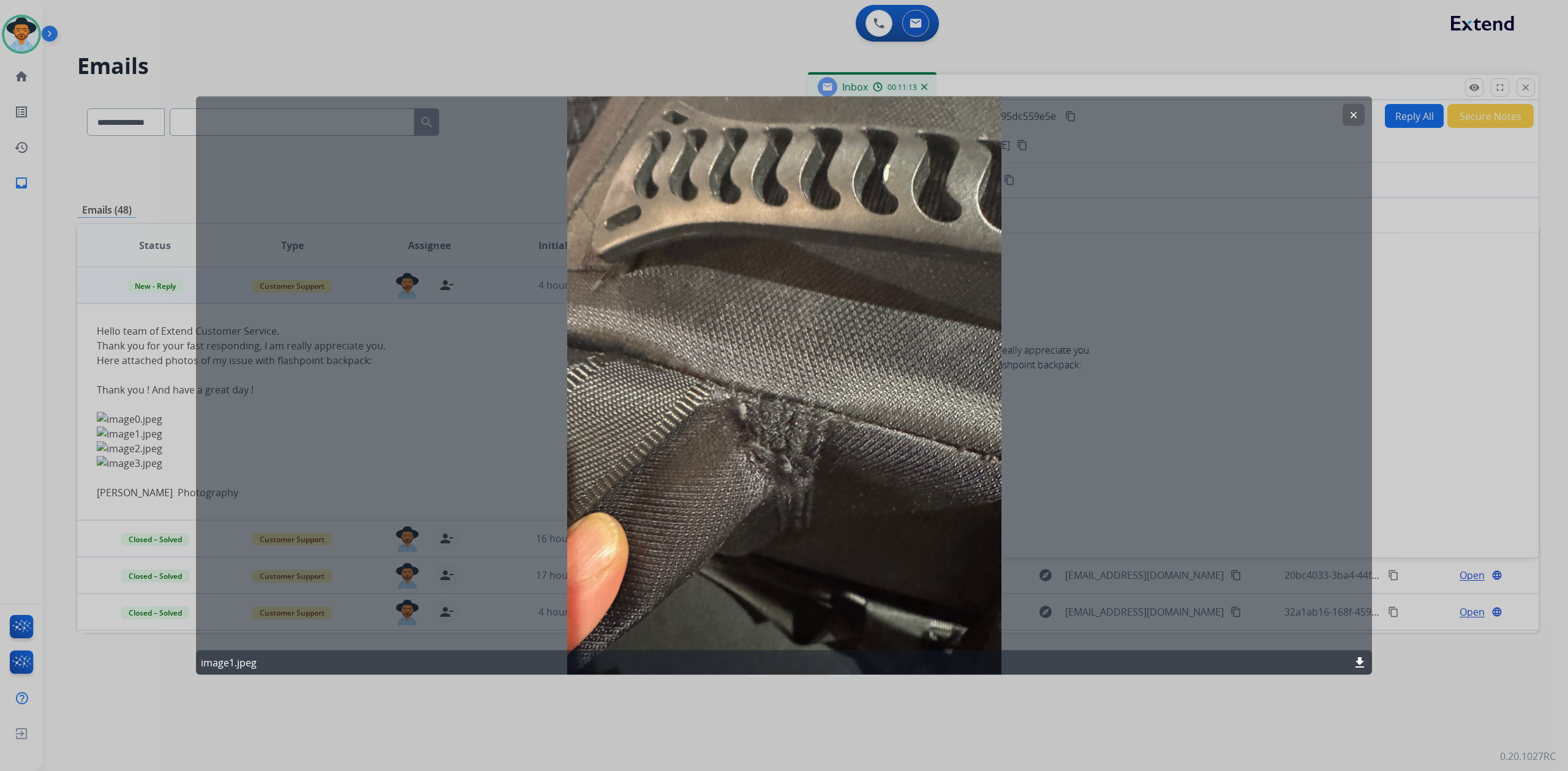
click at [1357, 118] on mat-icon "clear" at bounding box center [1353, 115] width 11 height 11
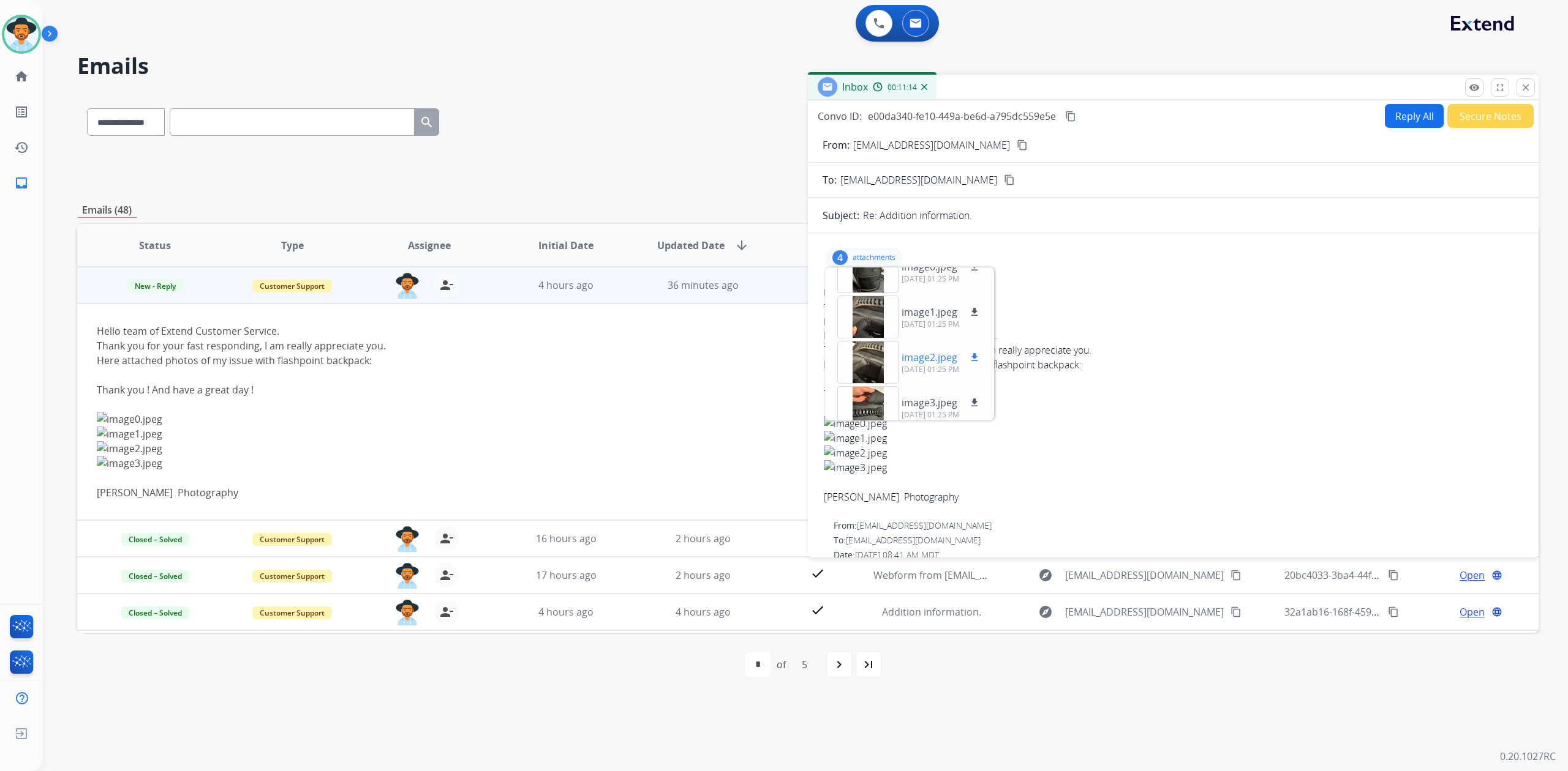
scroll to position [30, 0]
click at [870, 354] on div at bounding box center [868, 352] width 62 height 43
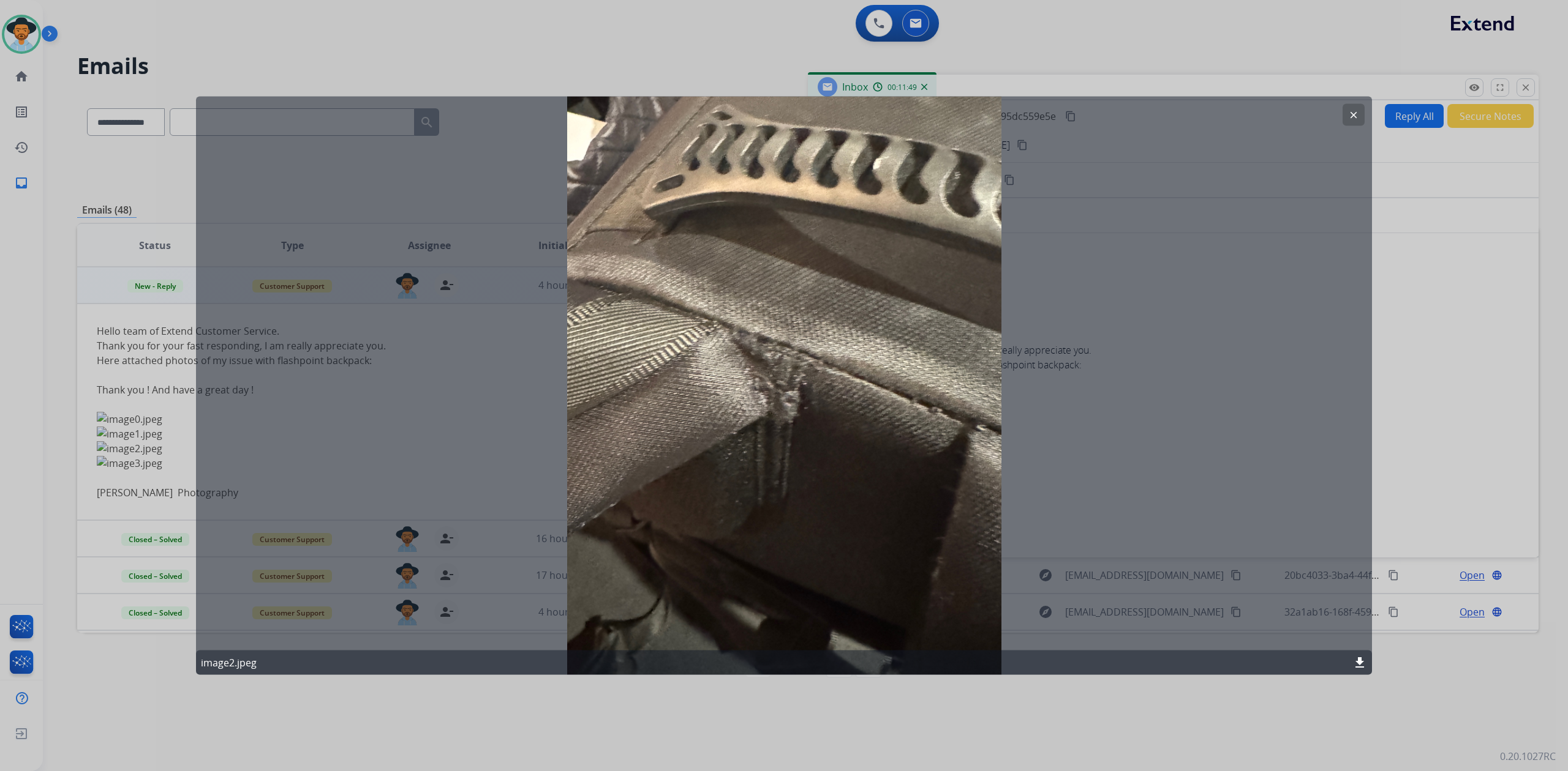
click at [1350, 118] on mat-icon "clear" at bounding box center [1353, 115] width 11 height 11
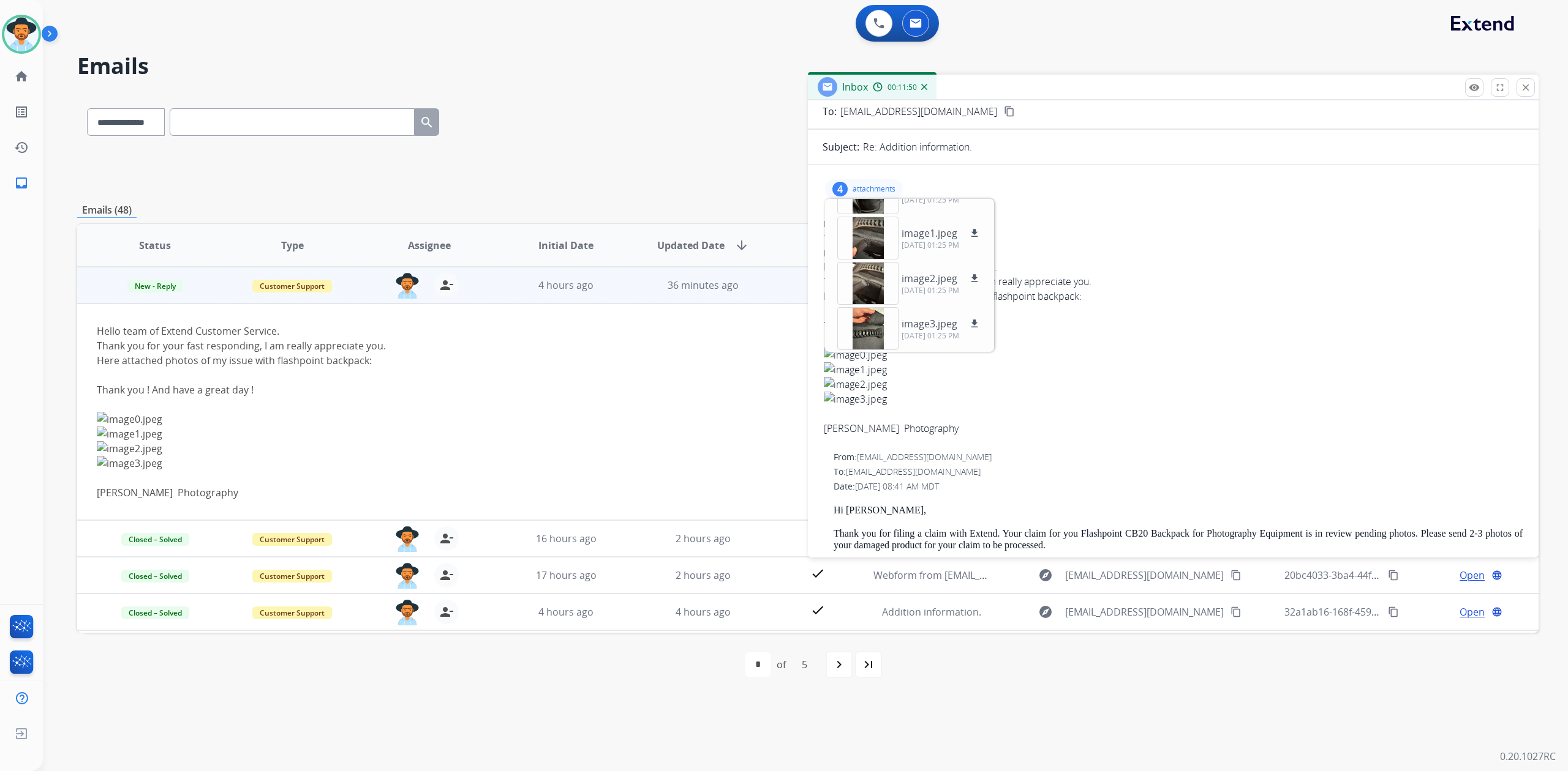
scroll to position [163, 0]
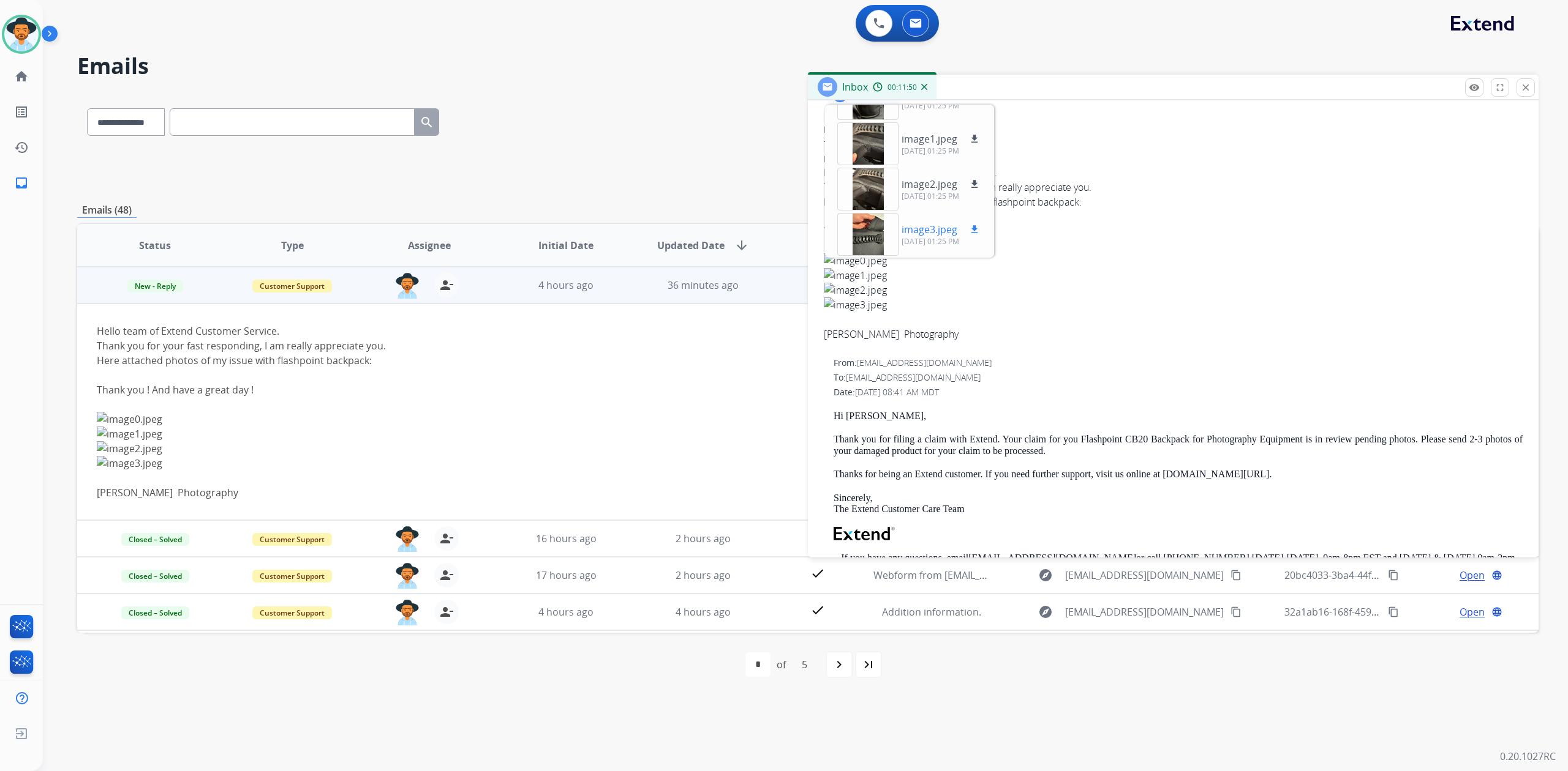
click at [874, 221] on div at bounding box center [868, 234] width 62 height 43
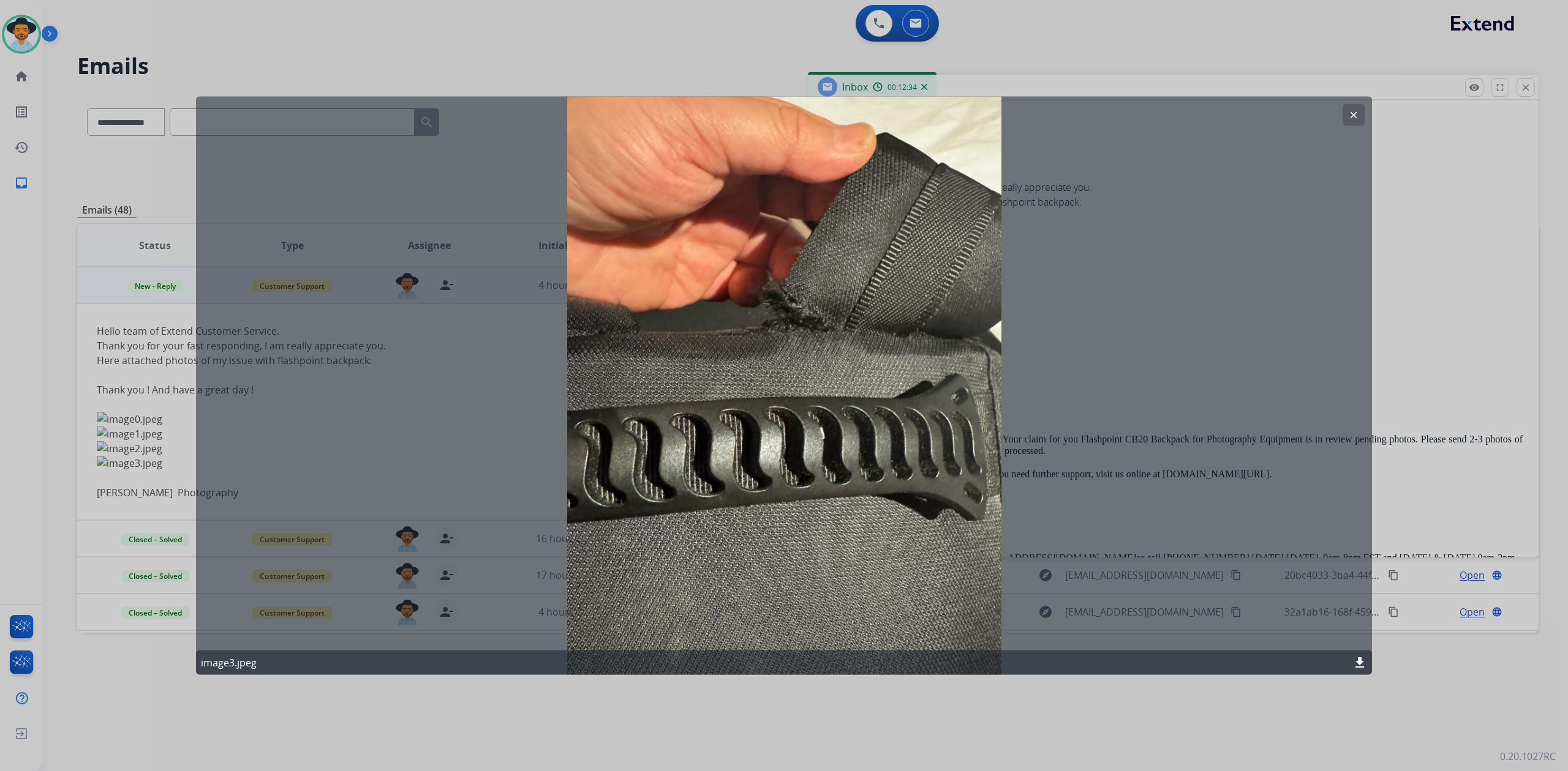
click at [1356, 110] on mat-icon "clear" at bounding box center [1353, 115] width 11 height 11
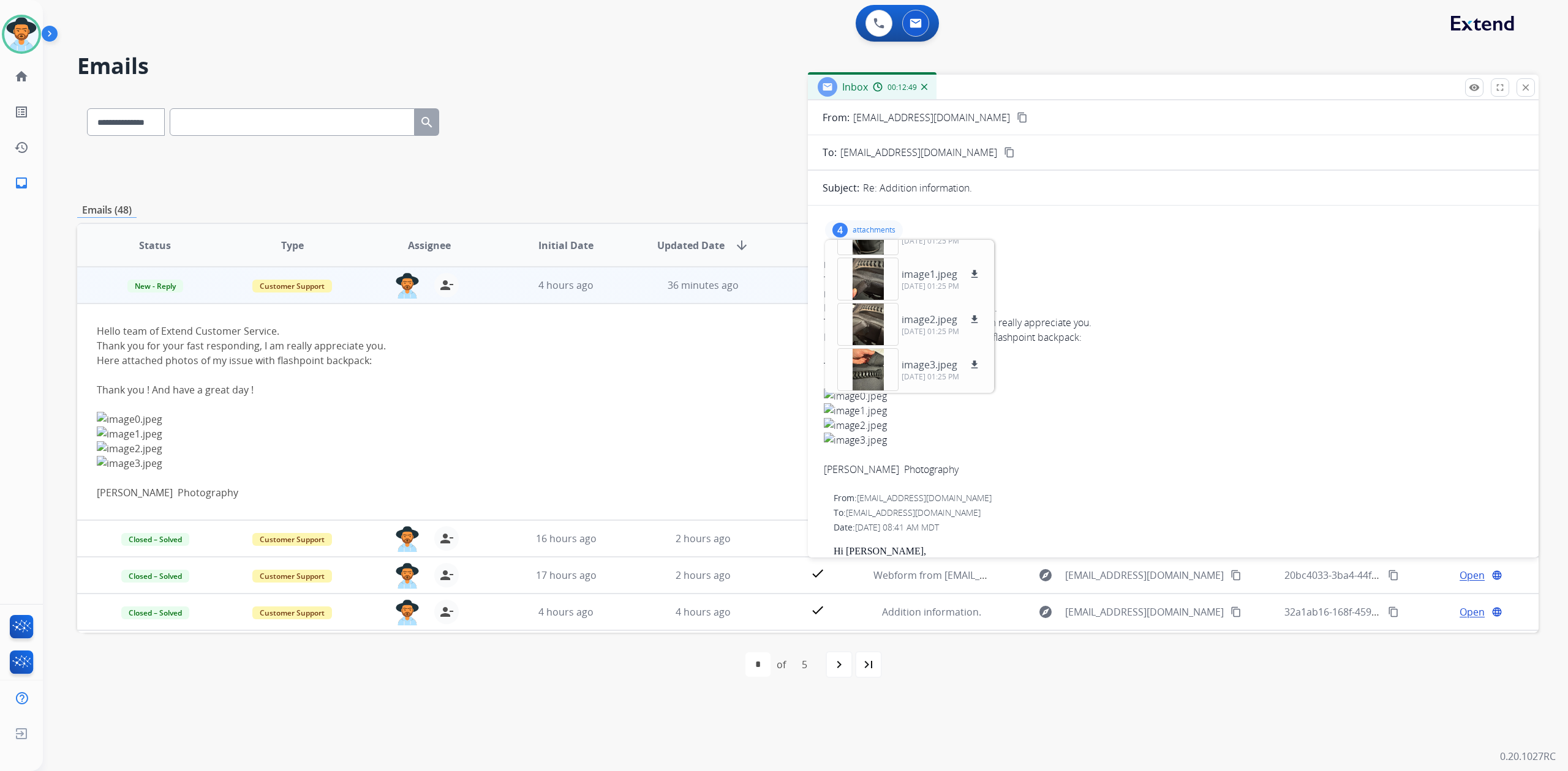
scroll to position [0, 0]
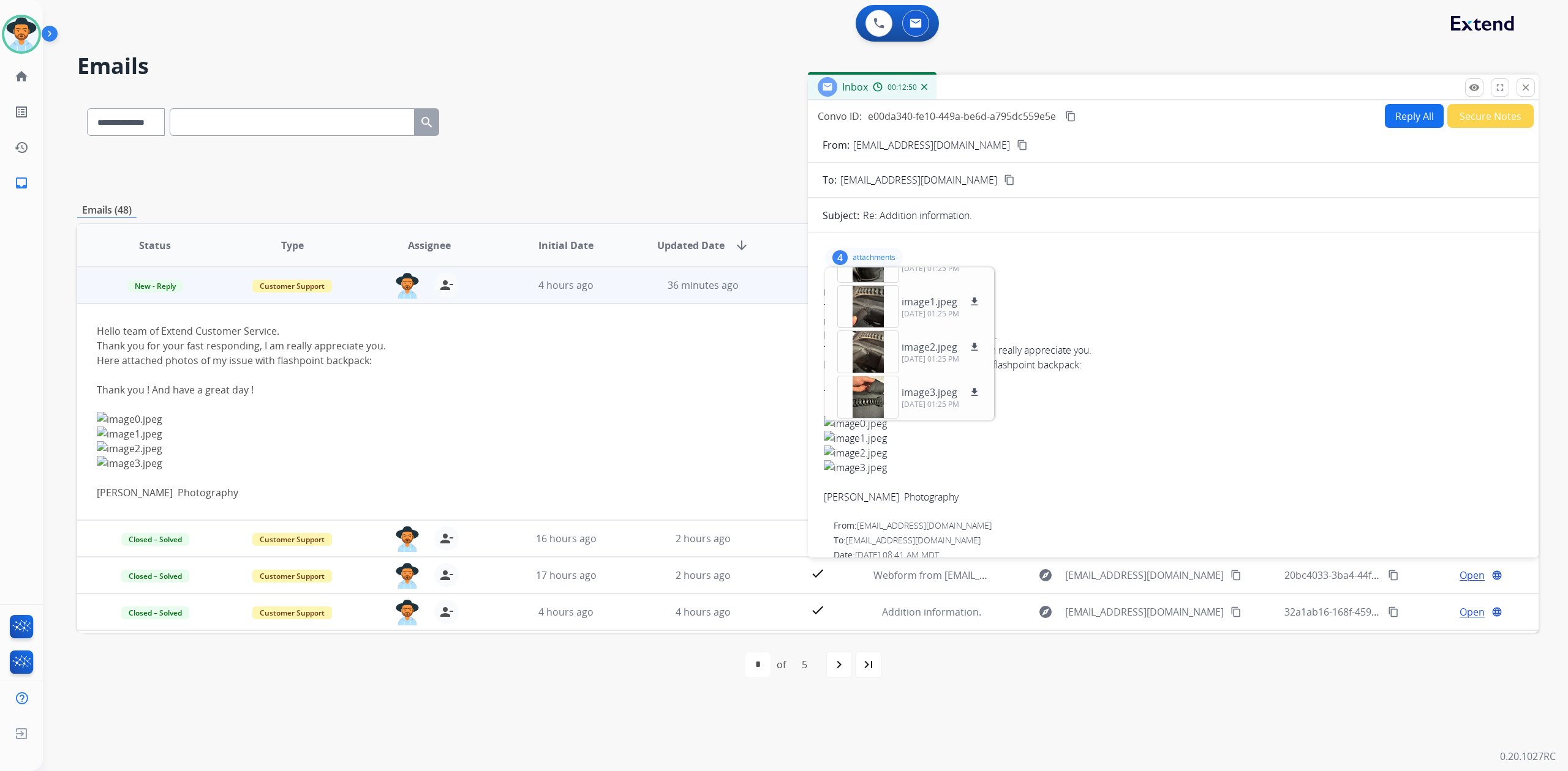
click at [1487, 106] on button "Secure Notes" at bounding box center [1490, 115] width 86 height 24
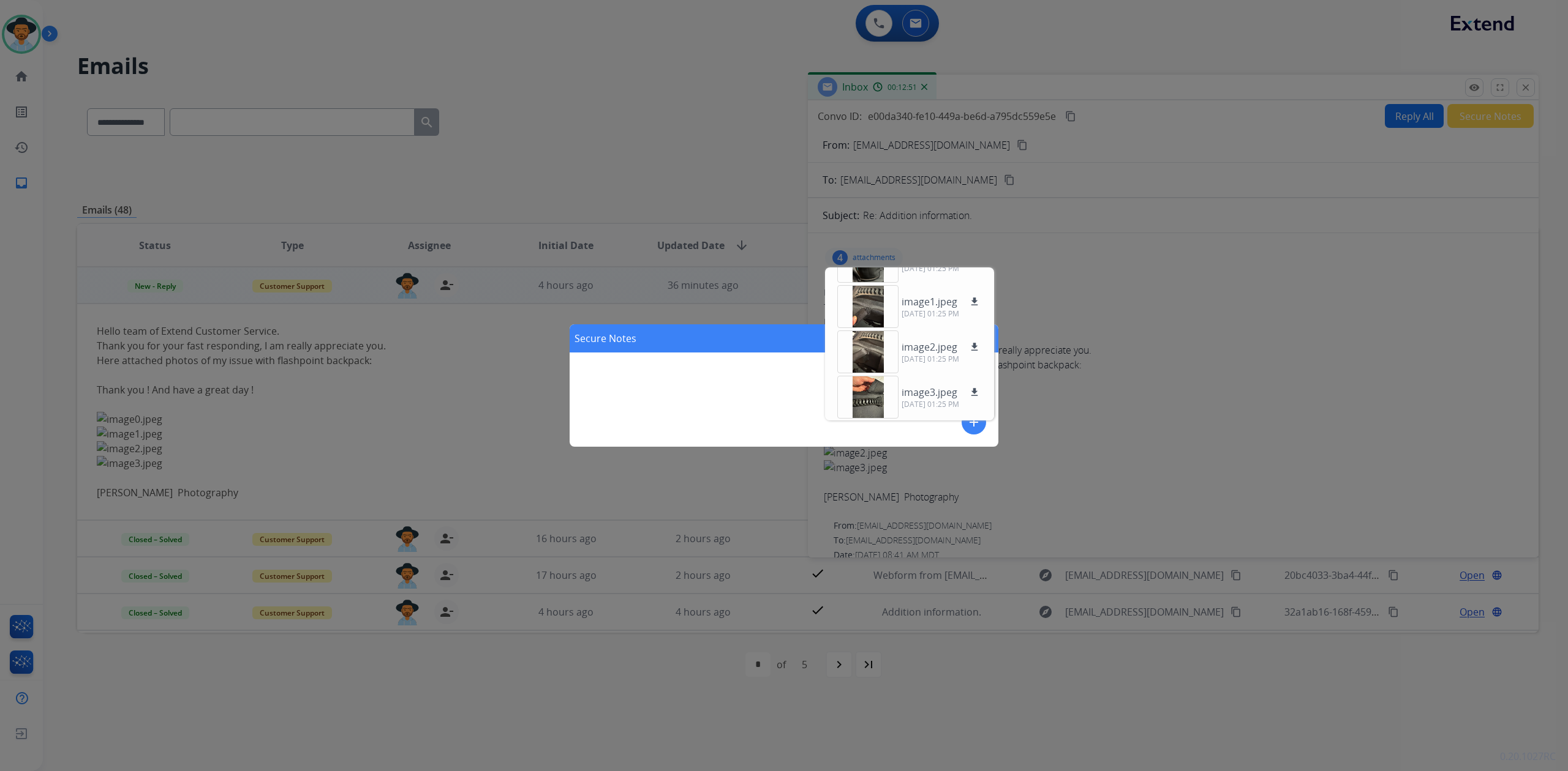
drag, startPoint x: 1263, startPoint y: 381, endPoint x: 1223, endPoint y: 368, distance: 42.1
click at [1254, 375] on div "Secure Notes close add" at bounding box center [784, 385] width 1568 height 771
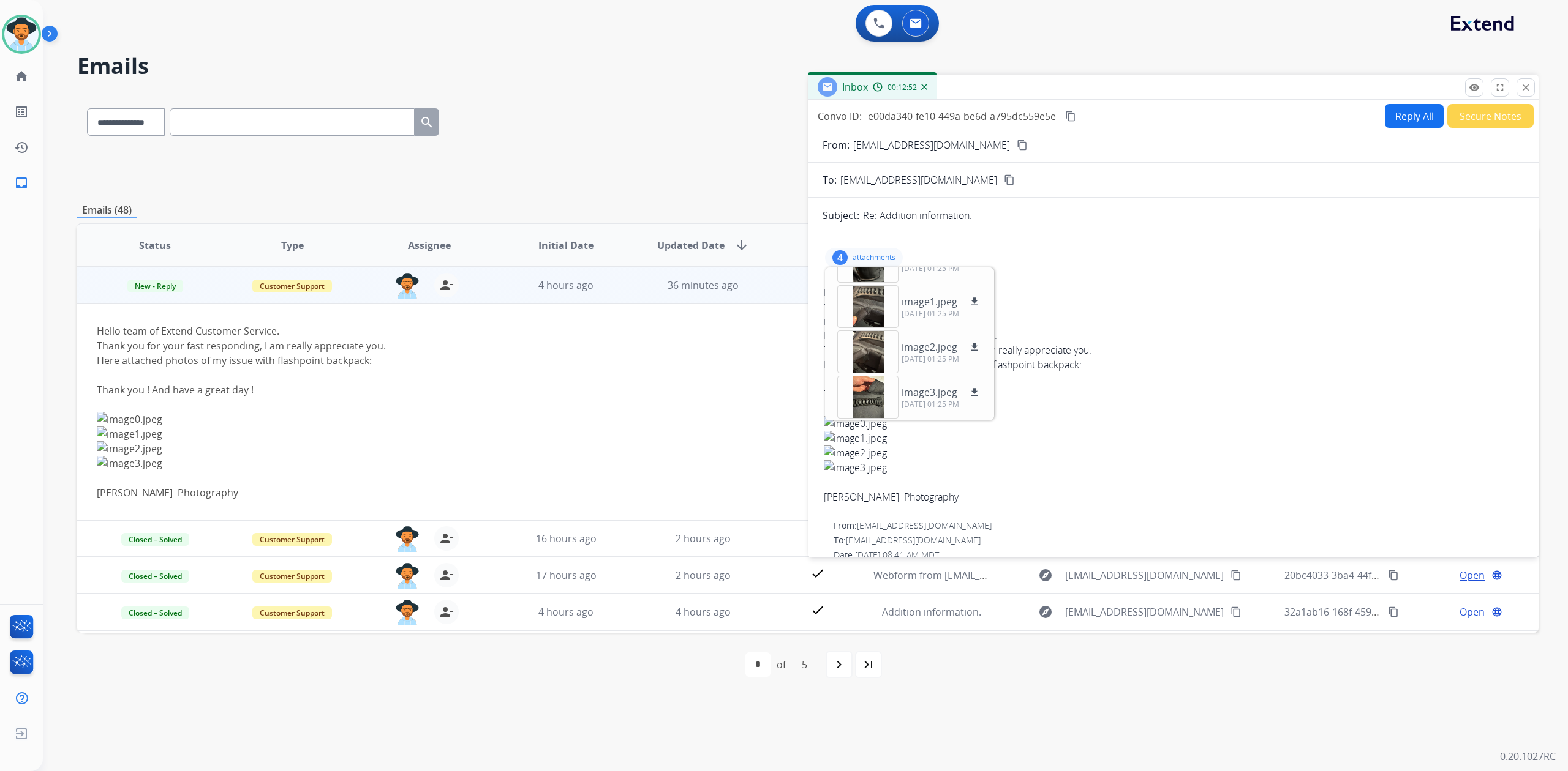
click at [875, 253] on p "attachments" at bounding box center [874, 258] width 43 height 10
click at [1485, 113] on button "Secure Notes" at bounding box center [1490, 115] width 86 height 24
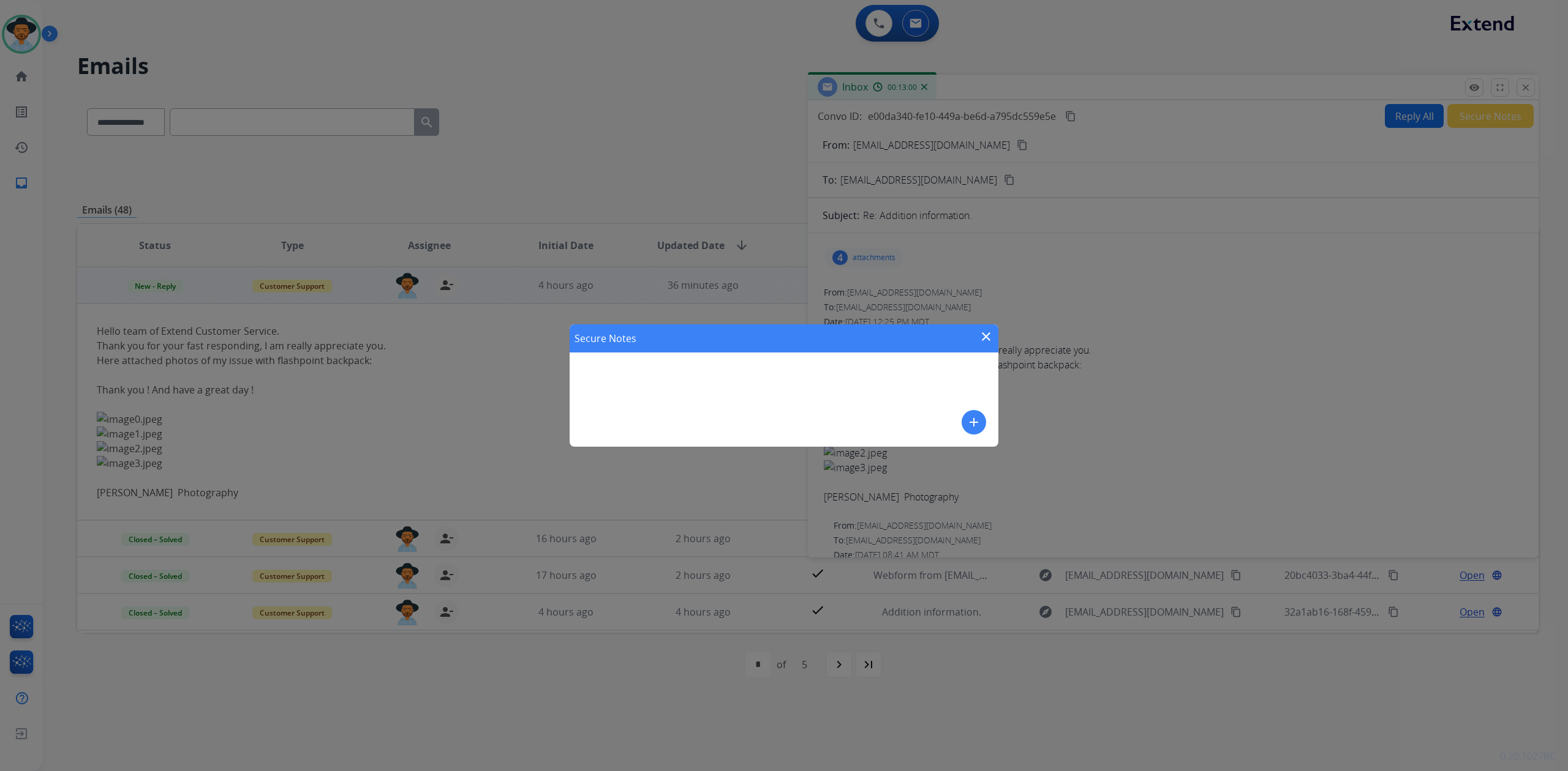
click at [970, 417] on mat-icon "add" at bounding box center [974, 422] width 15 height 15
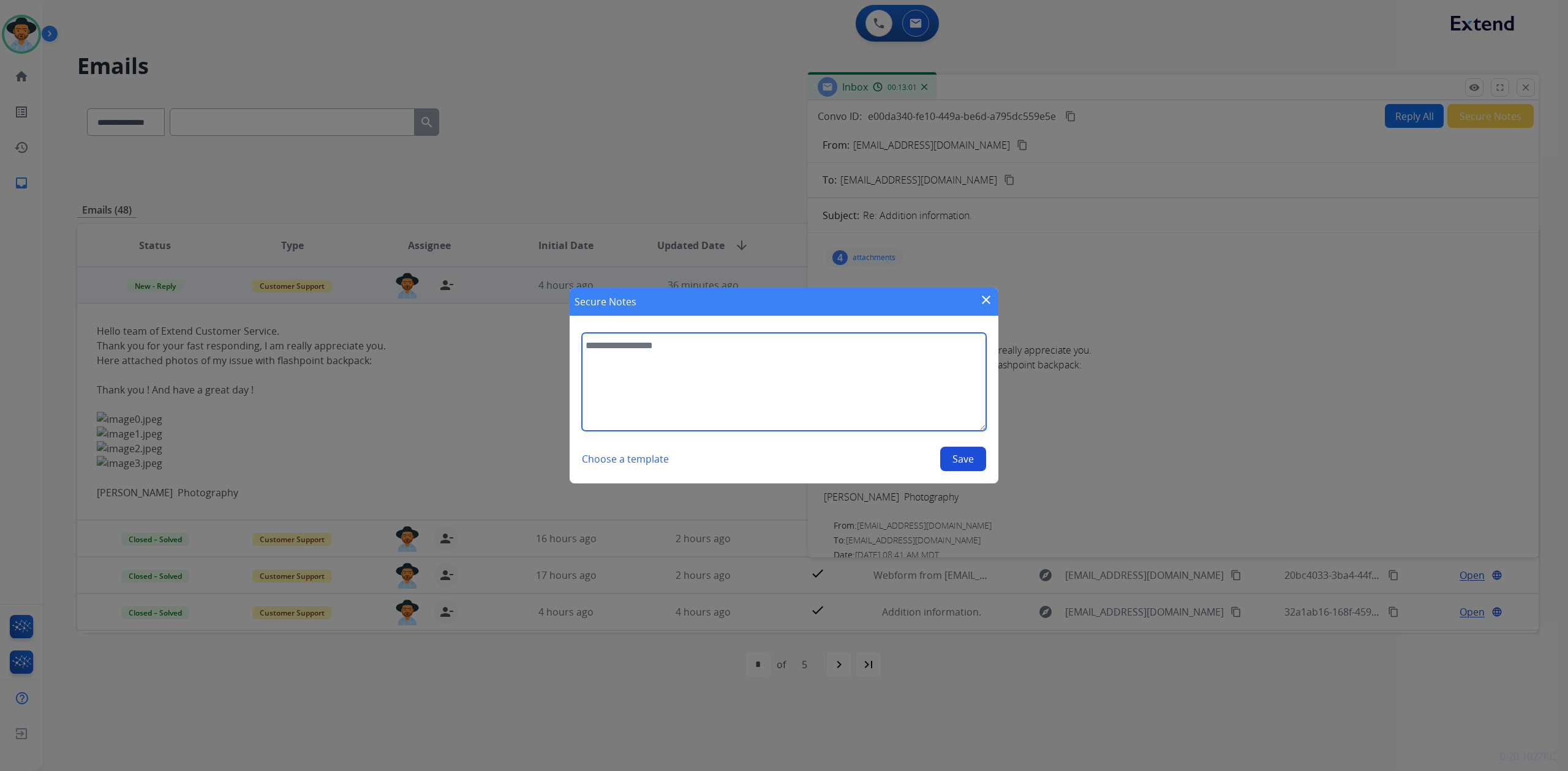
click at [897, 384] on textarea at bounding box center [784, 381] width 404 height 98
drag, startPoint x: 728, startPoint y: 390, endPoint x: 751, endPoint y: 331, distance: 63.3
click at [724, 393] on textarea at bounding box center [784, 381] width 404 height 98
type textarea "*"
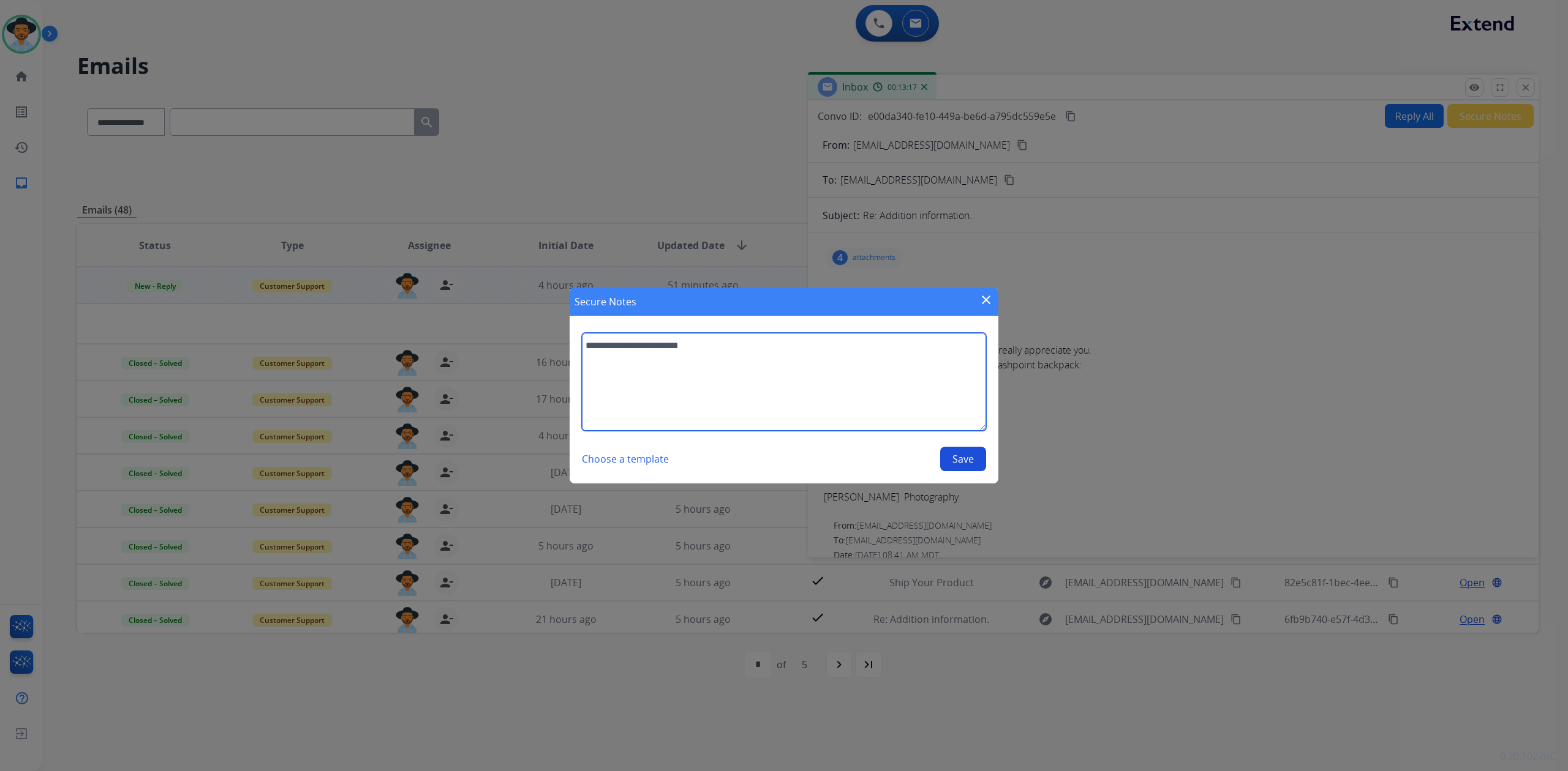
type textarea "**********"
click at [952, 456] on button "Save" at bounding box center [963, 459] width 46 height 25
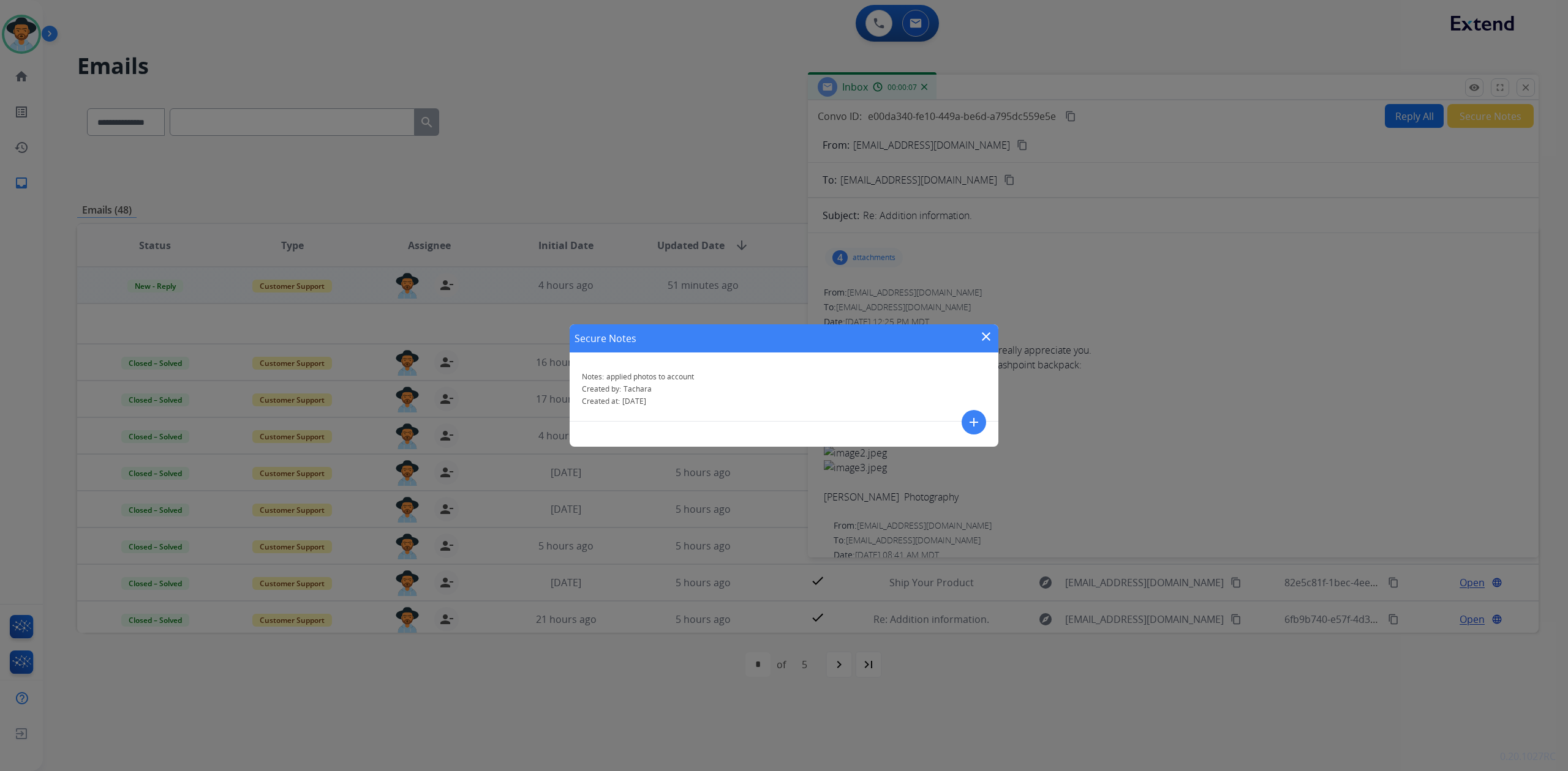
click at [976, 417] on mat-icon "add" at bounding box center [974, 422] width 15 height 15
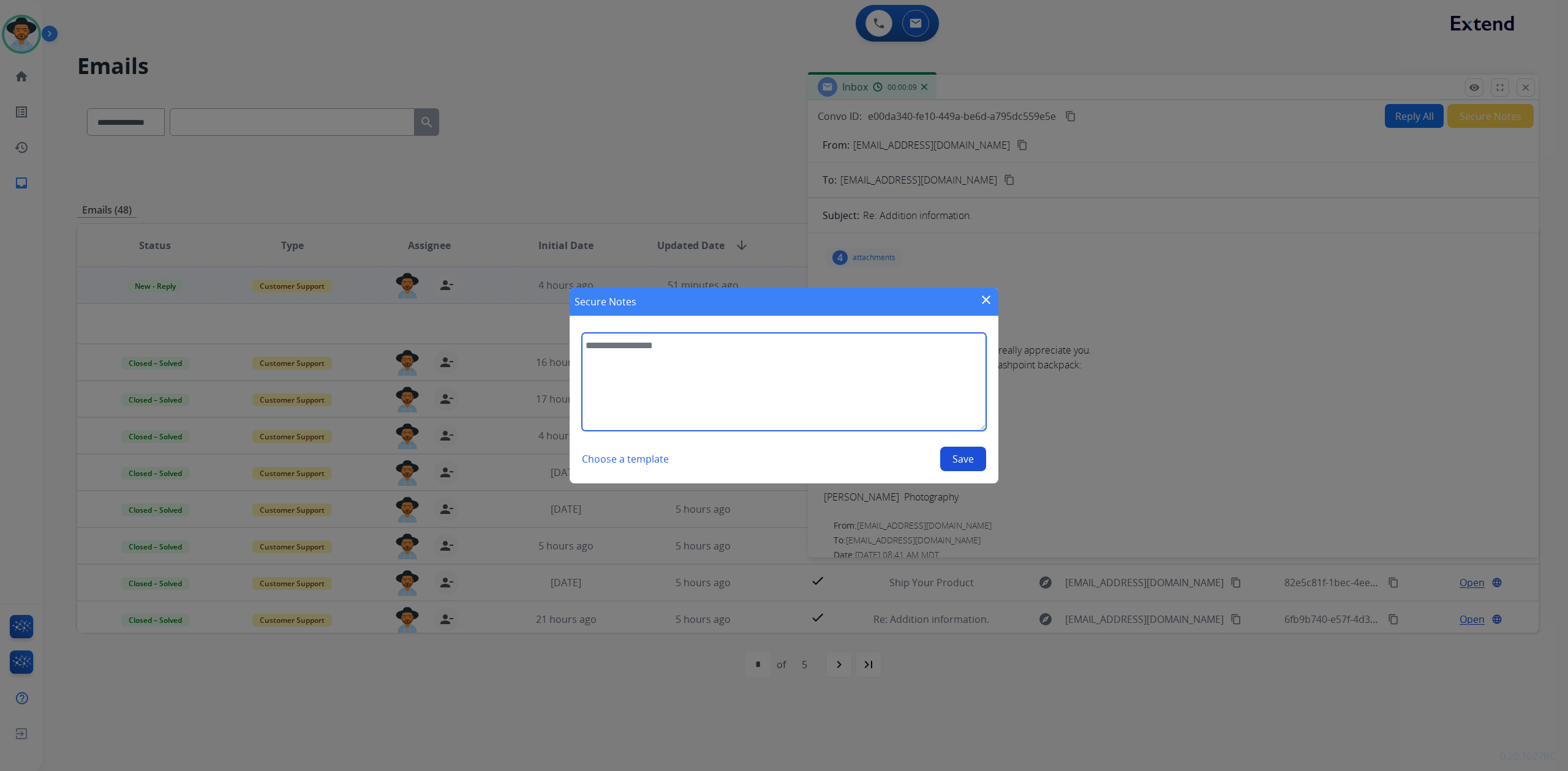
click at [713, 387] on textarea at bounding box center [784, 381] width 404 height 98
type textarea "*"
type textarea "**********"
click at [973, 454] on button "Save" at bounding box center [963, 459] width 46 height 25
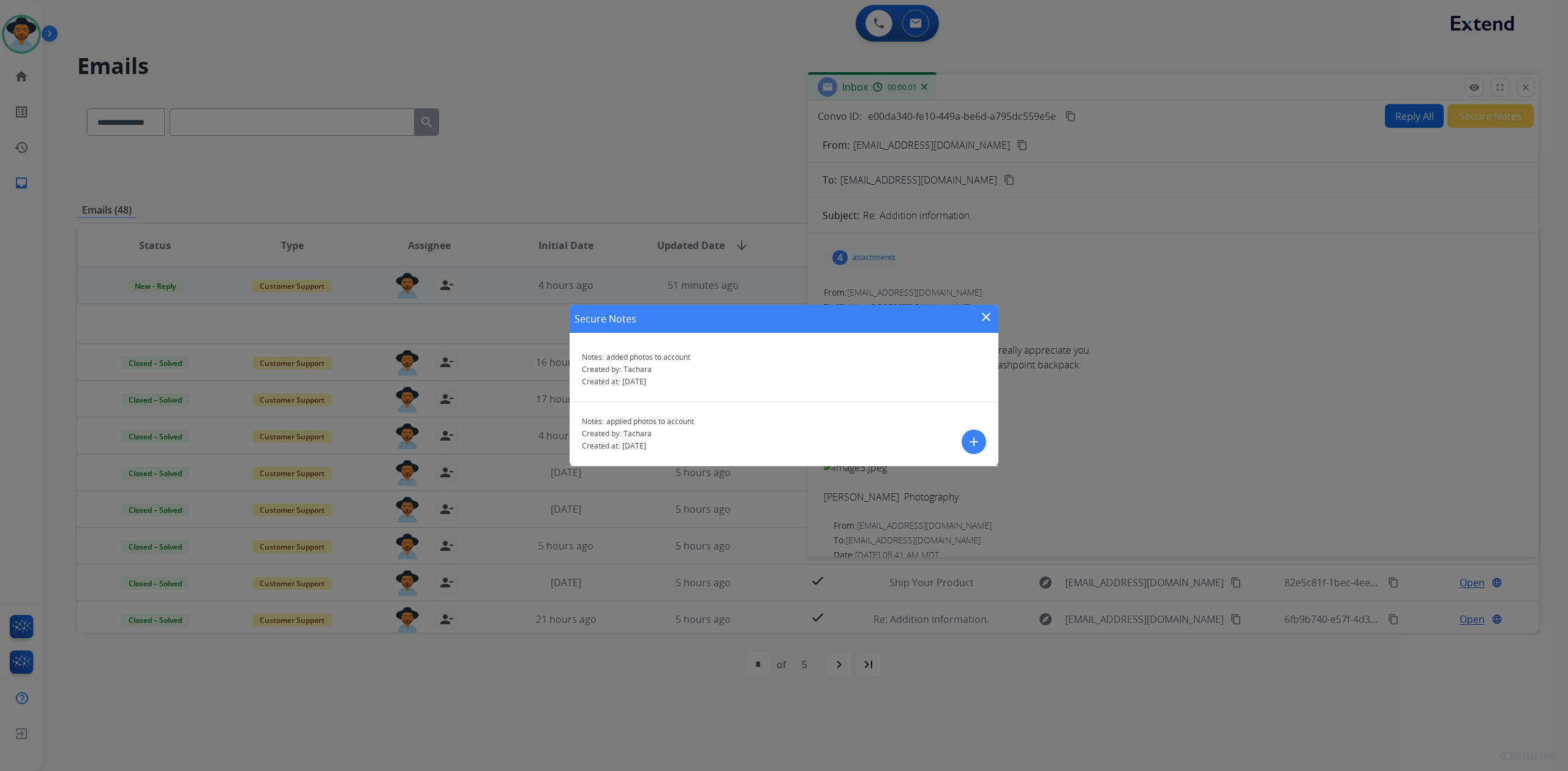
click at [983, 317] on mat-icon "close" at bounding box center [986, 317] width 15 height 15
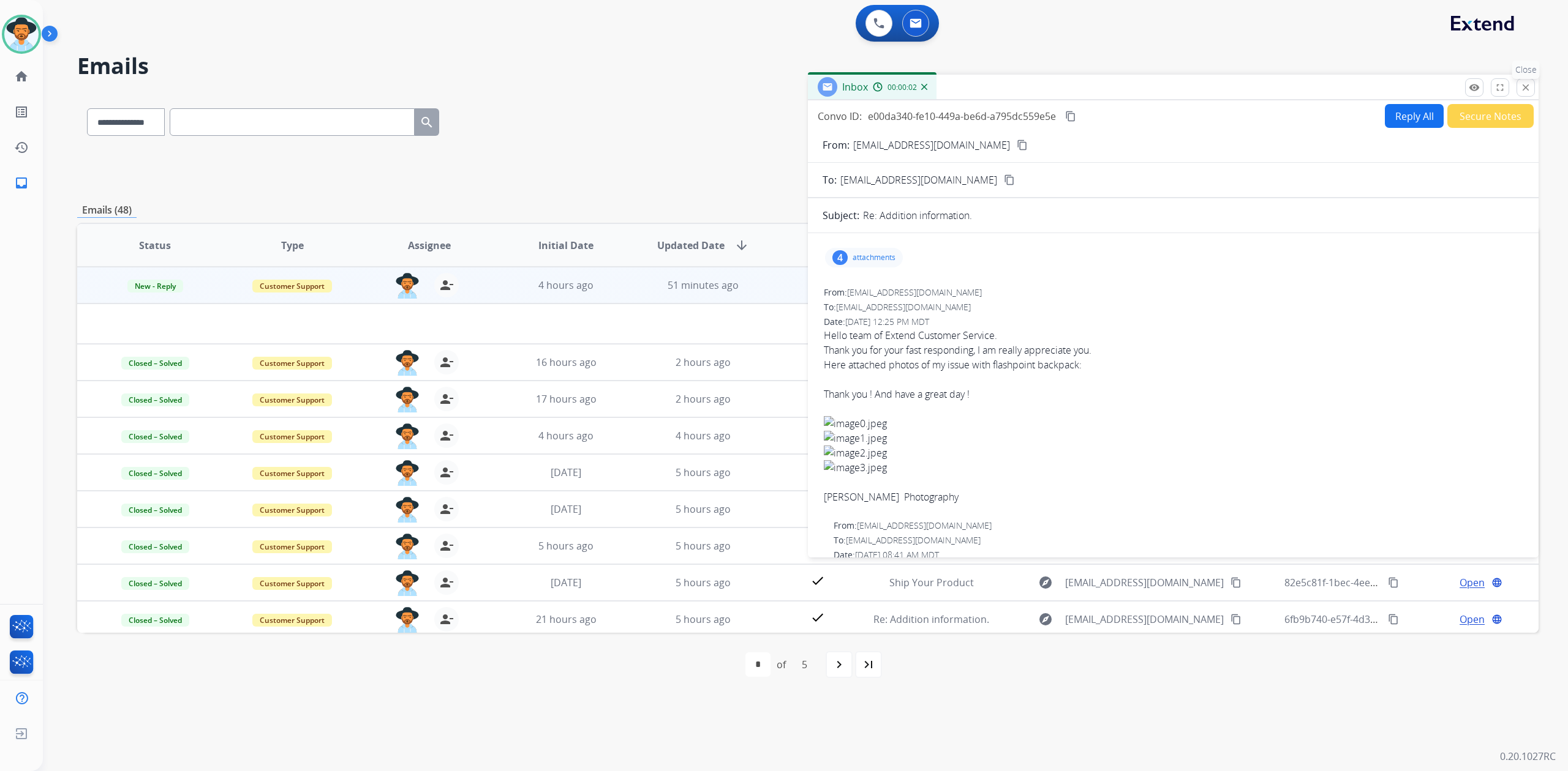
click at [1523, 81] on button "close Close" at bounding box center [1526, 88] width 18 height 18
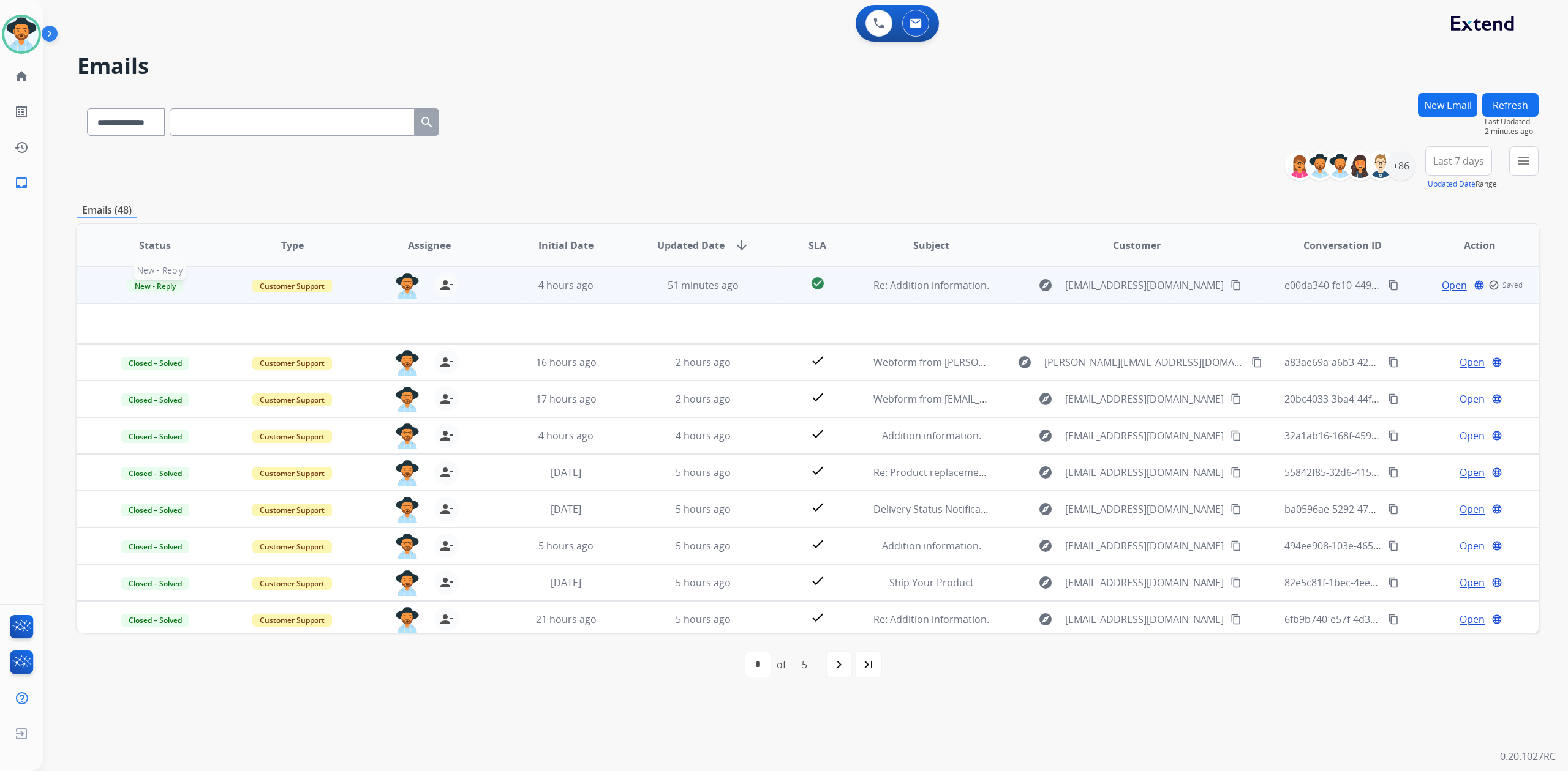
click at [175, 281] on span "New - Reply" at bounding box center [155, 286] width 55 height 13
click at [252, 397] on p "Closed – Solved" at bounding box center [232, 400] width 71 height 17
click at [740, 138] on div "**********" at bounding box center [807, 119] width 1461 height 53
click at [25, 50] on img at bounding box center [22, 34] width 35 height 35
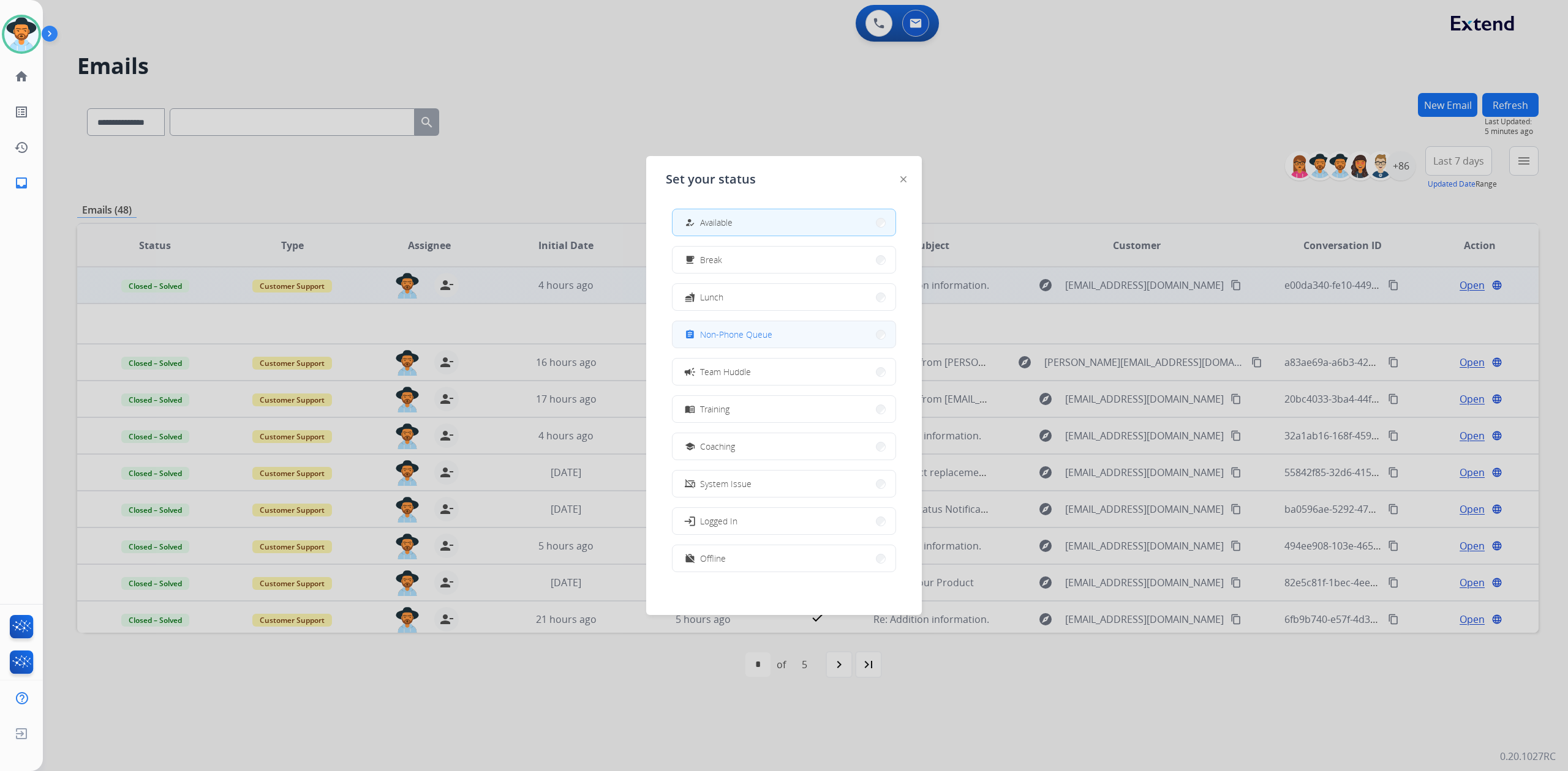
click at [777, 324] on button "assignment Non-Phone Queue" at bounding box center [784, 334] width 223 height 26
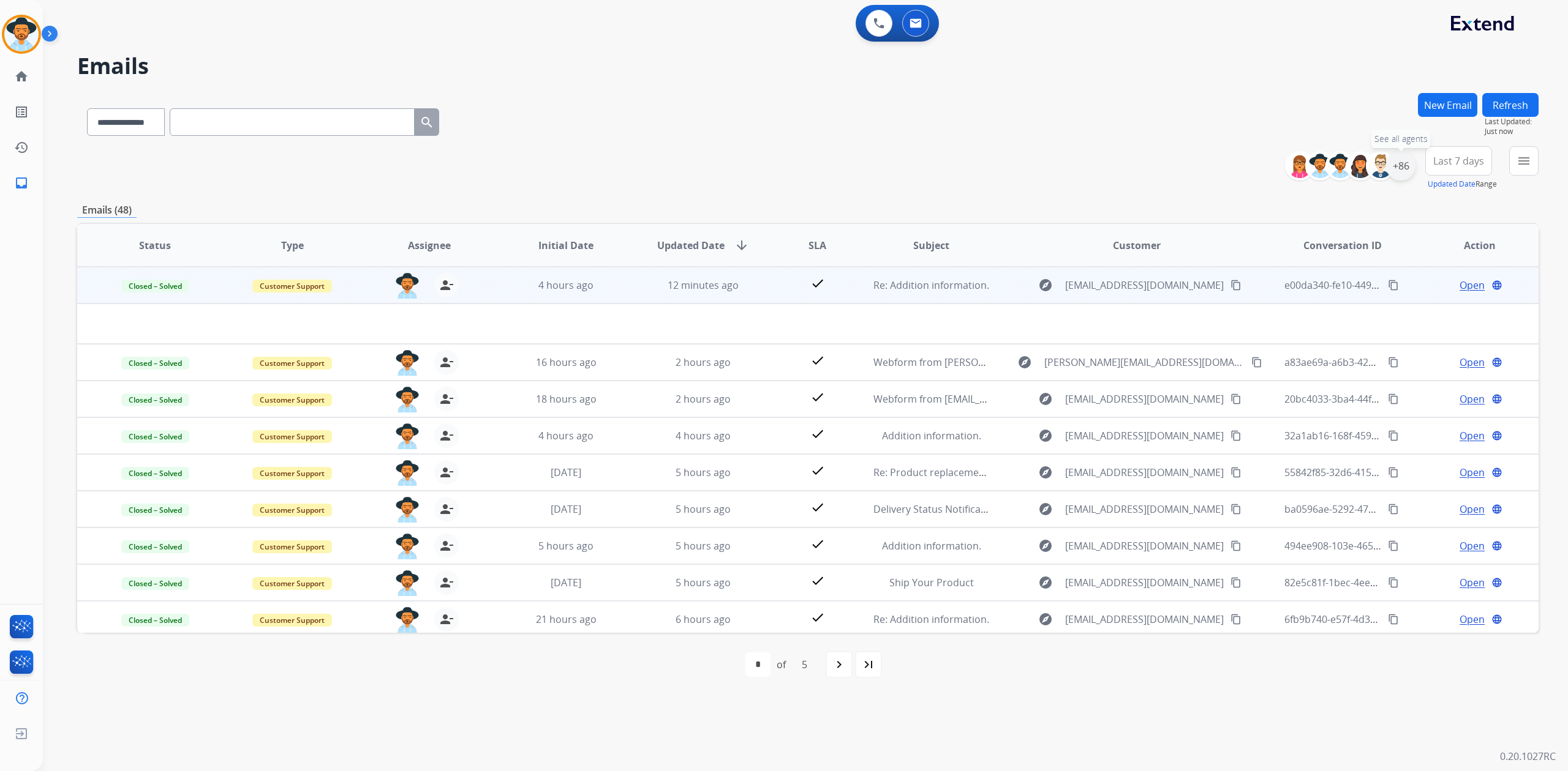
click at [1397, 167] on div "+86" at bounding box center [1400, 166] width 29 height 29
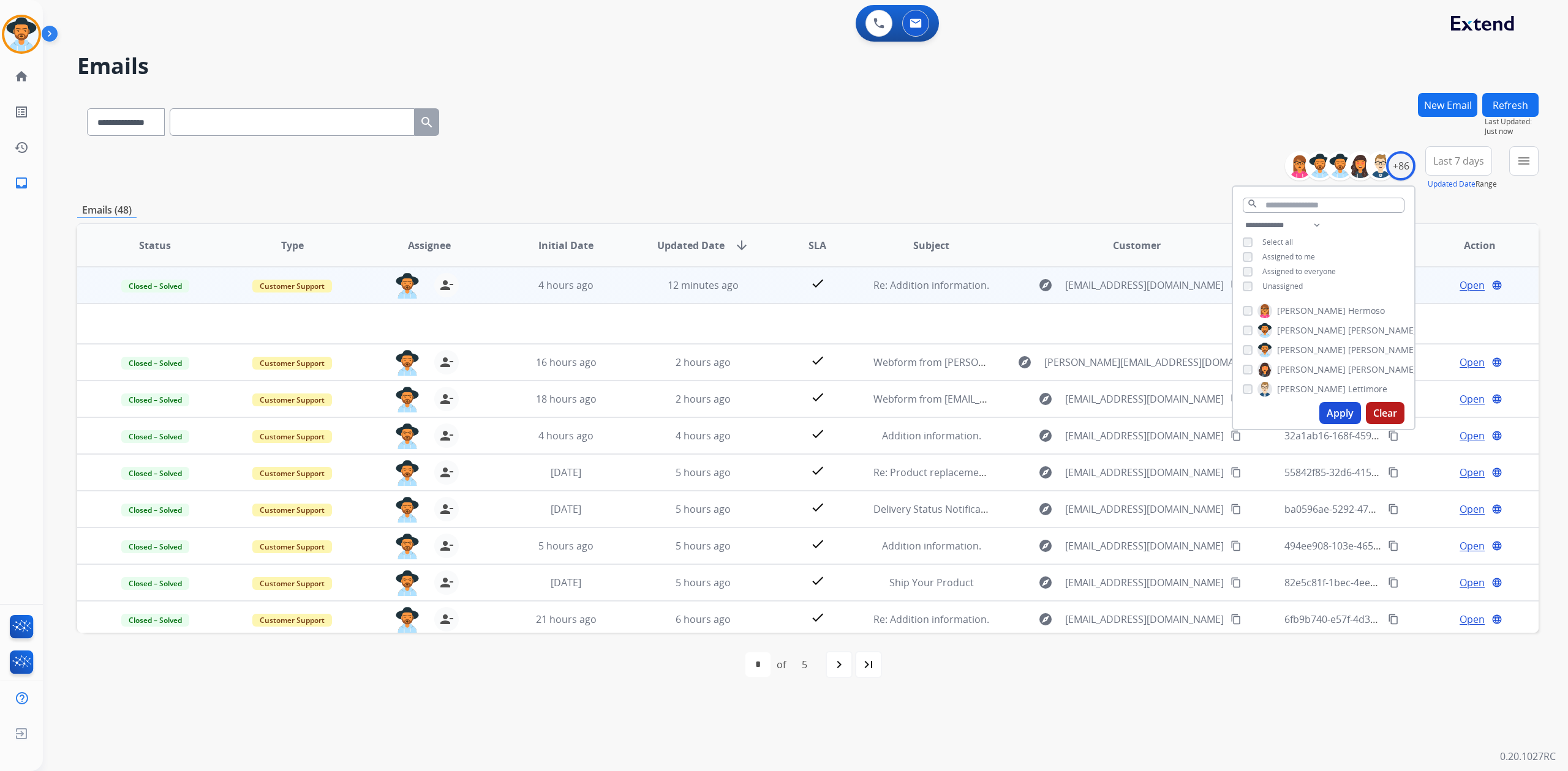
click at [1330, 409] on button "Apply" at bounding box center [1340, 413] width 42 height 22
click at [18, 33] on img at bounding box center [22, 34] width 35 height 35
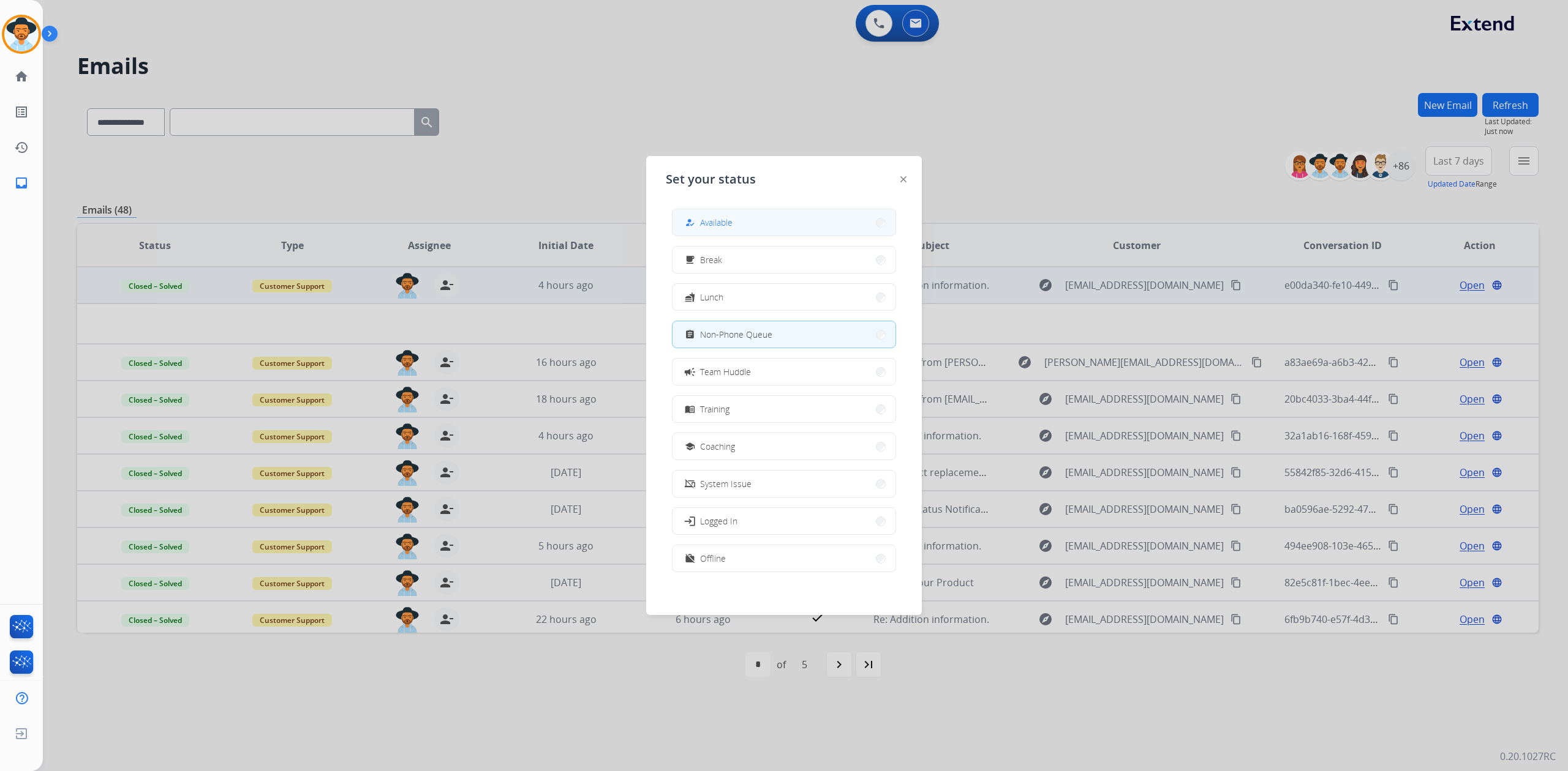
click at [708, 228] on span "Available" at bounding box center [716, 222] width 32 height 13
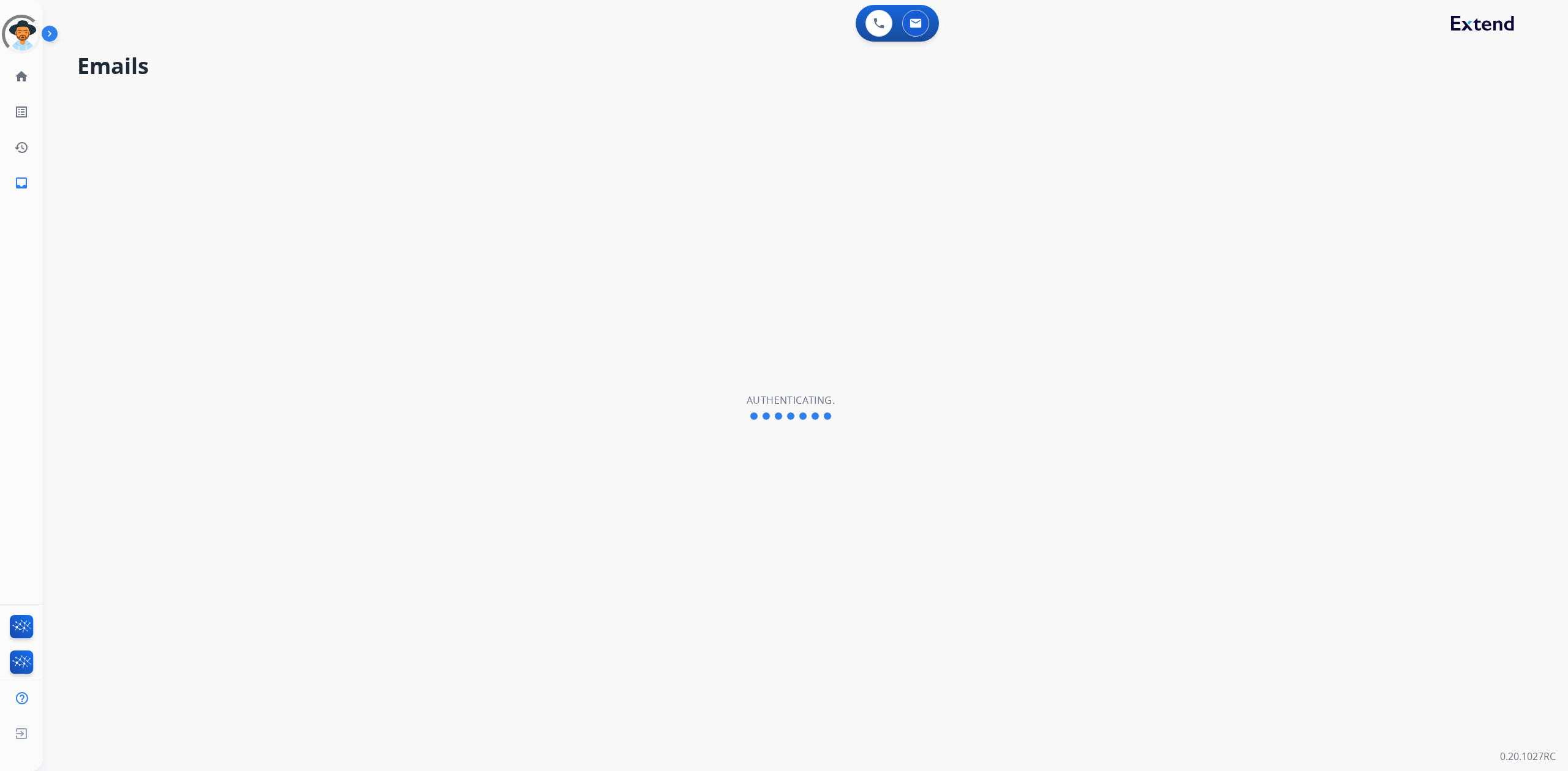
select select "**********"
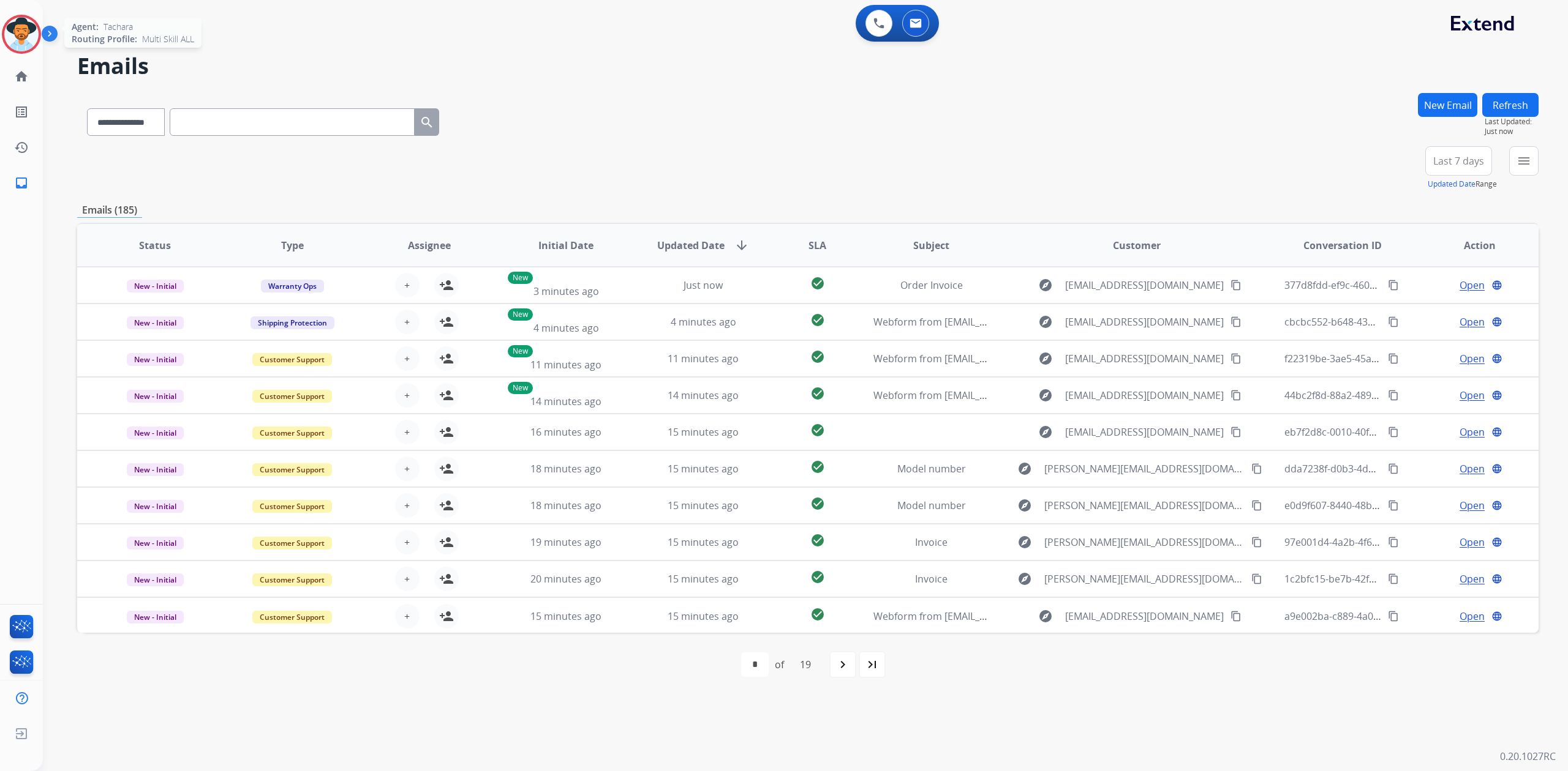
click at [25, 35] on img at bounding box center [22, 34] width 35 height 35
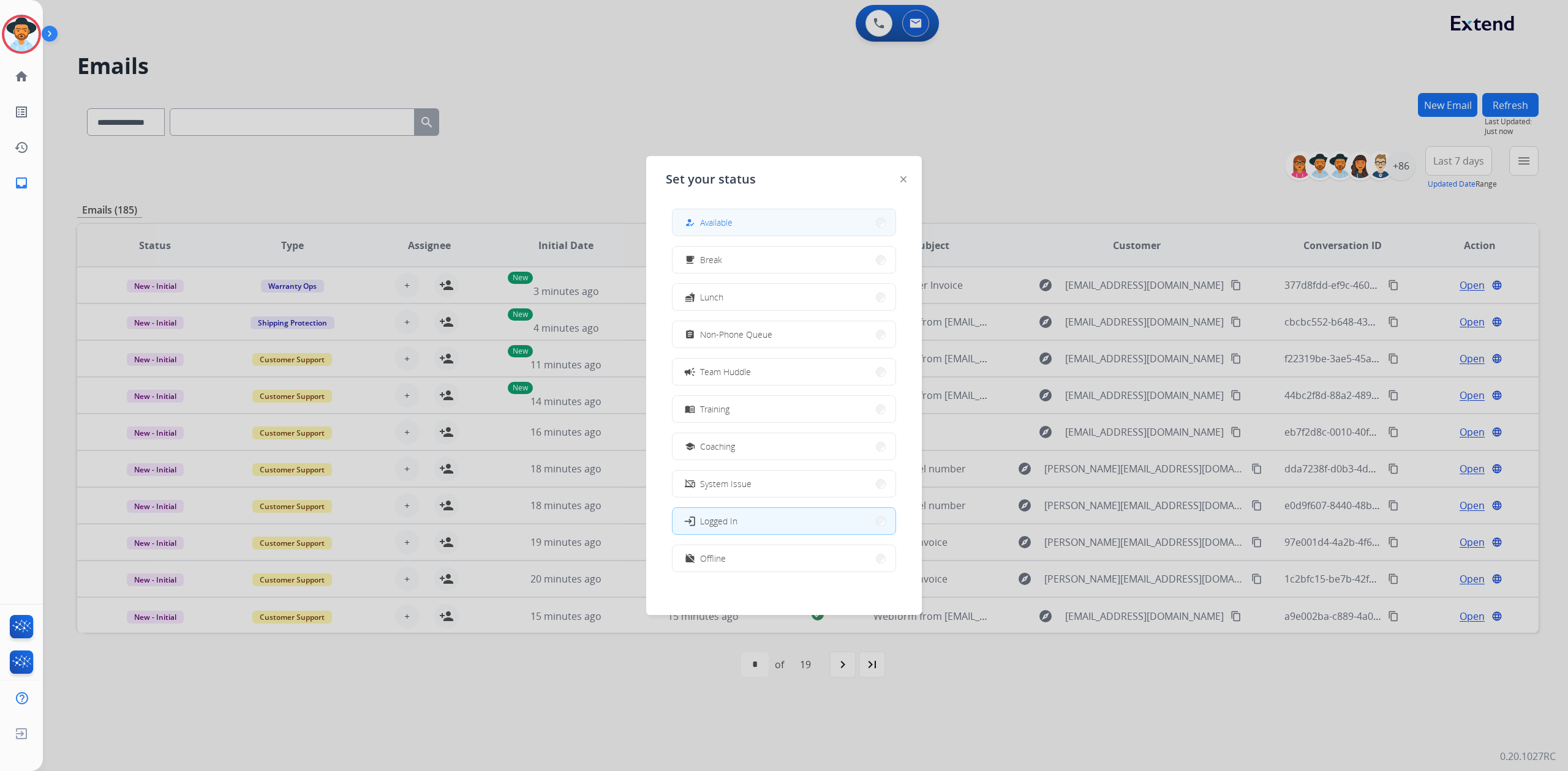
click at [730, 229] on div "how_to_reg Available" at bounding box center [707, 222] width 50 height 15
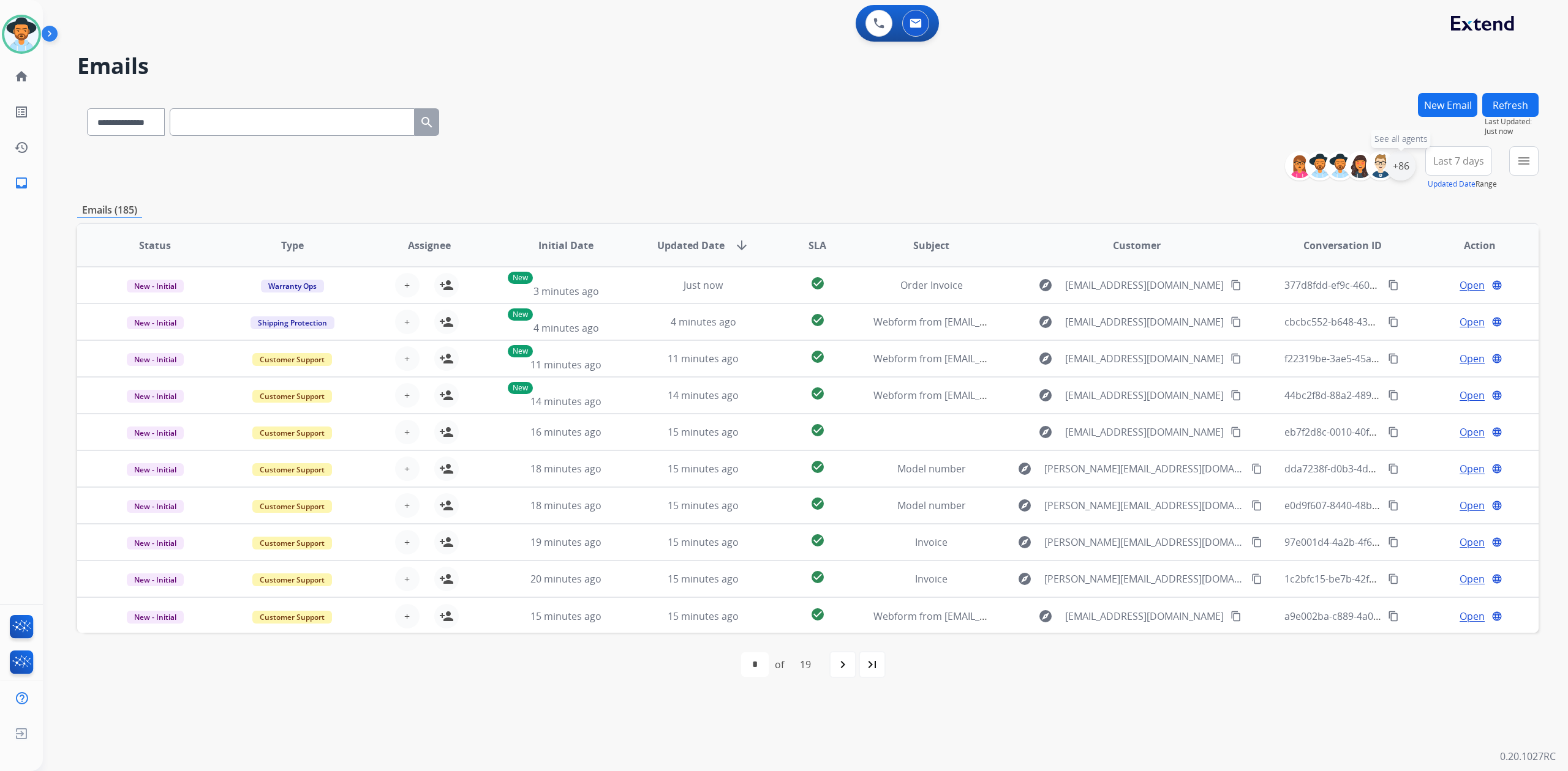
click at [1393, 167] on div "+86" at bounding box center [1400, 166] width 29 height 29
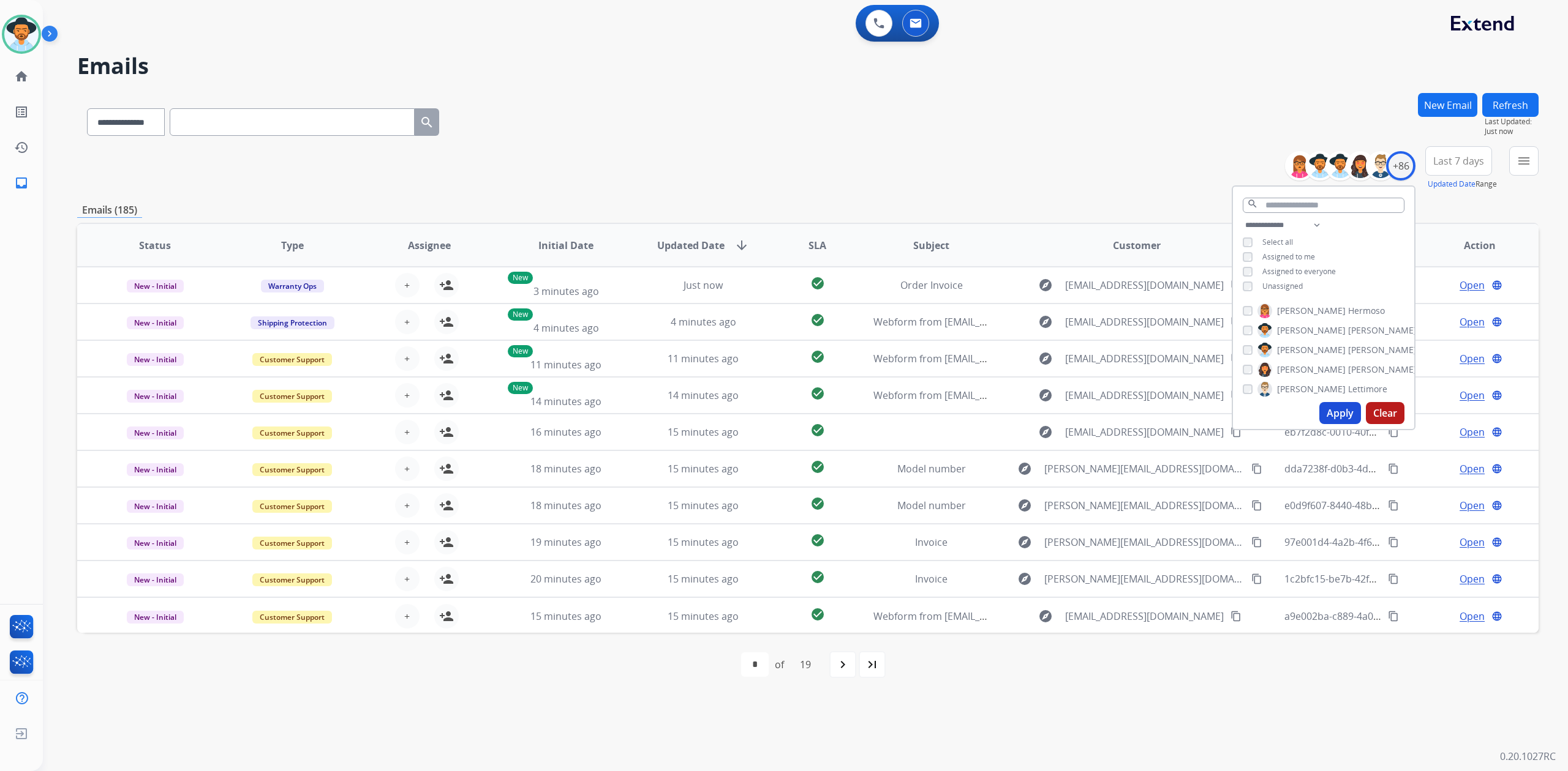
click at [1252, 284] on div "Unassigned" at bounding box center [1273, 286] width 60 height 10
click at [1331, 411] on button "Apply" at bounding box center [1340, 413] width 42 height 22
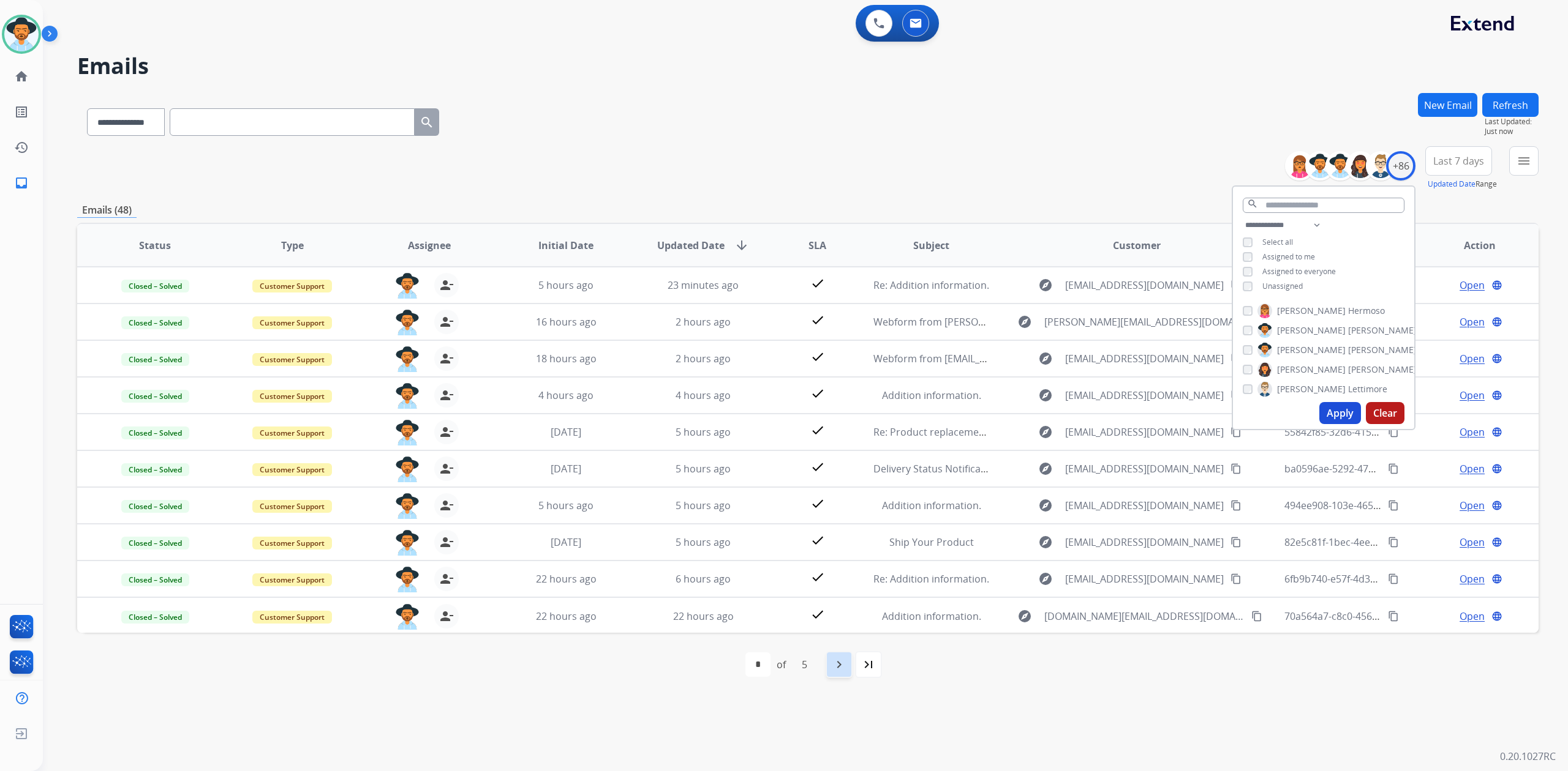
click at [839, 666] on mat-icon "navigate_next" at bounding box center [838, 664] width 15 height 15
select select "*"
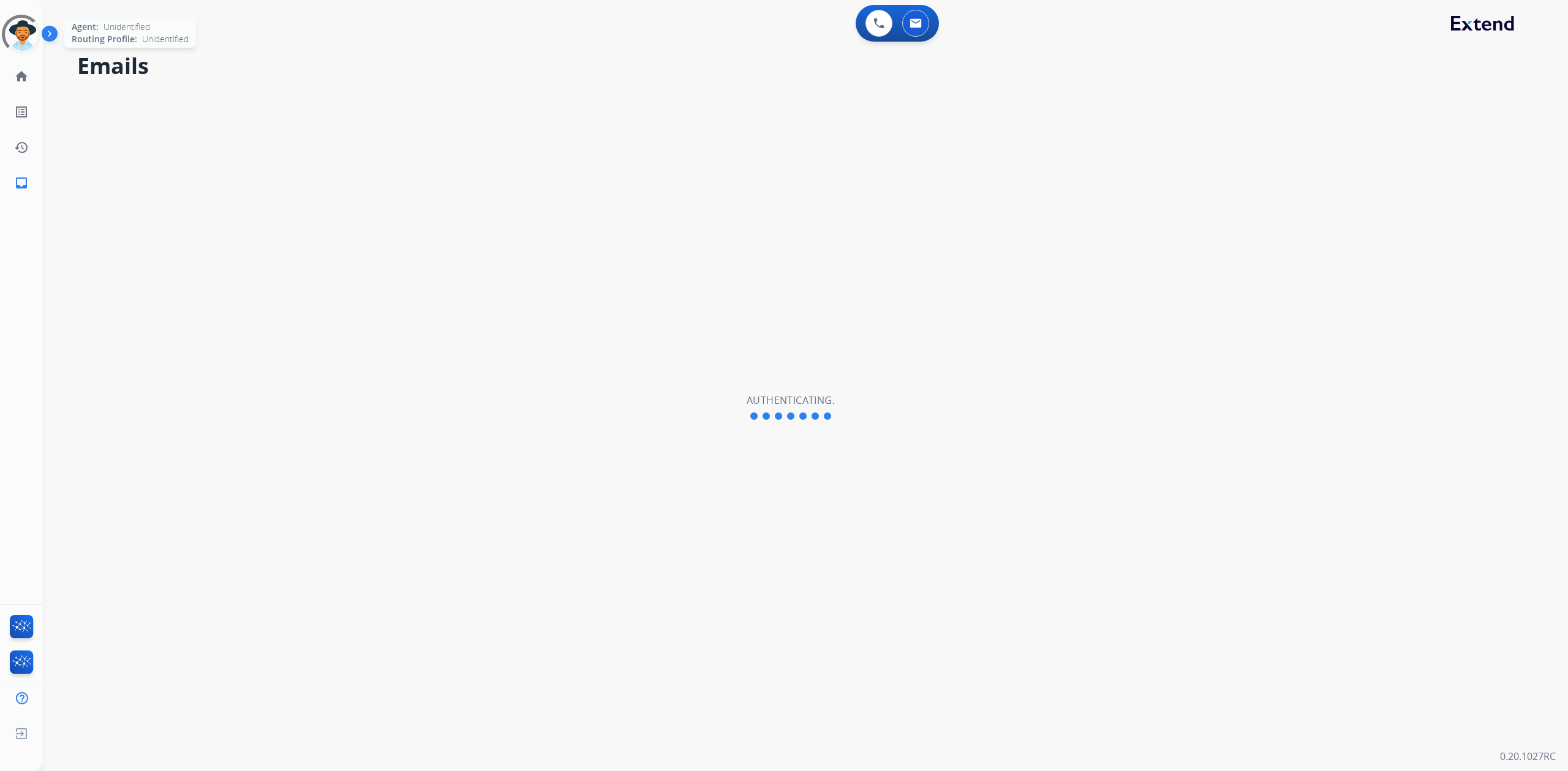
click at [22, 32] on div at bounding box center [22, 35] width 55 height 55
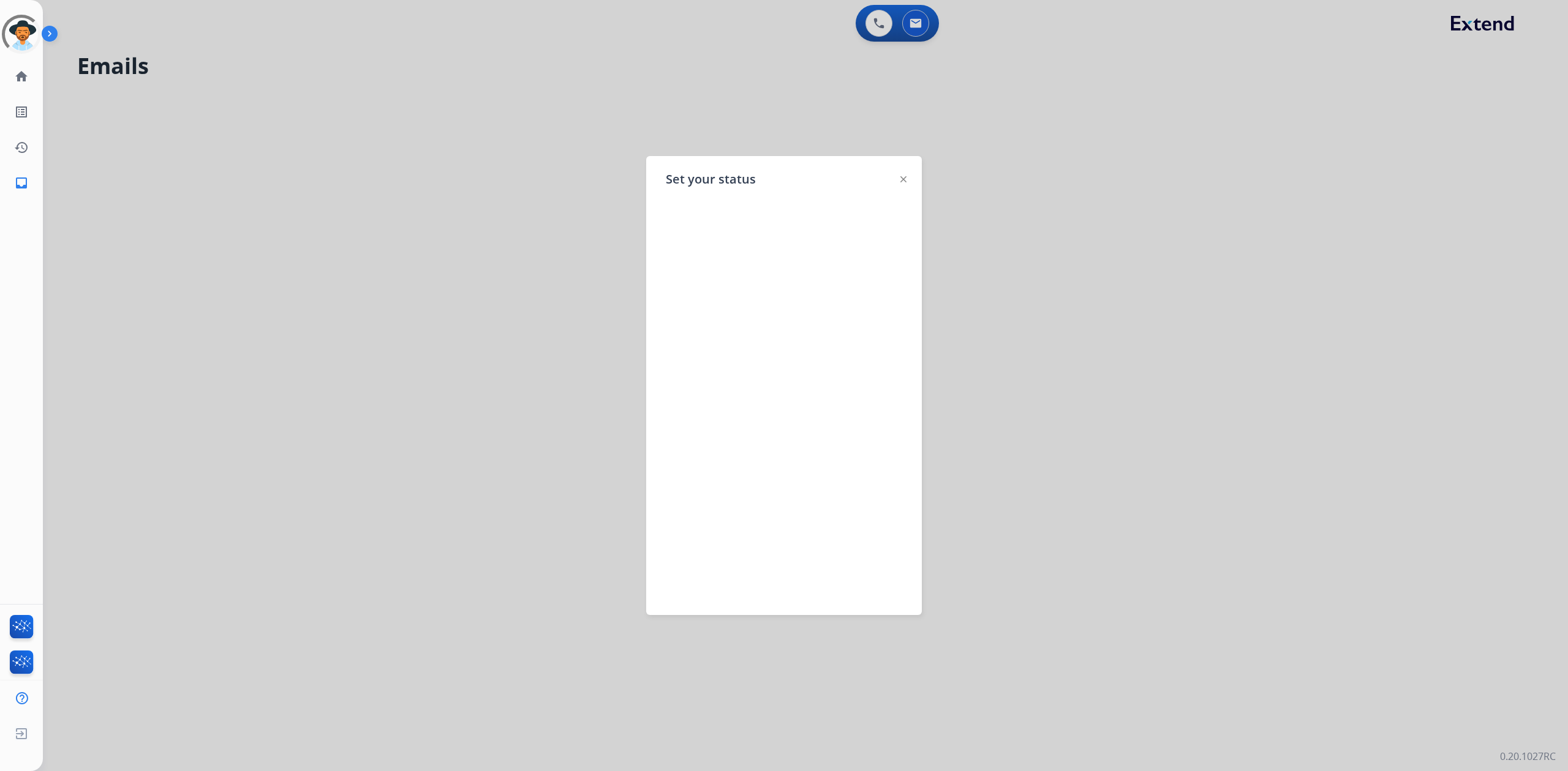
select select "**********"
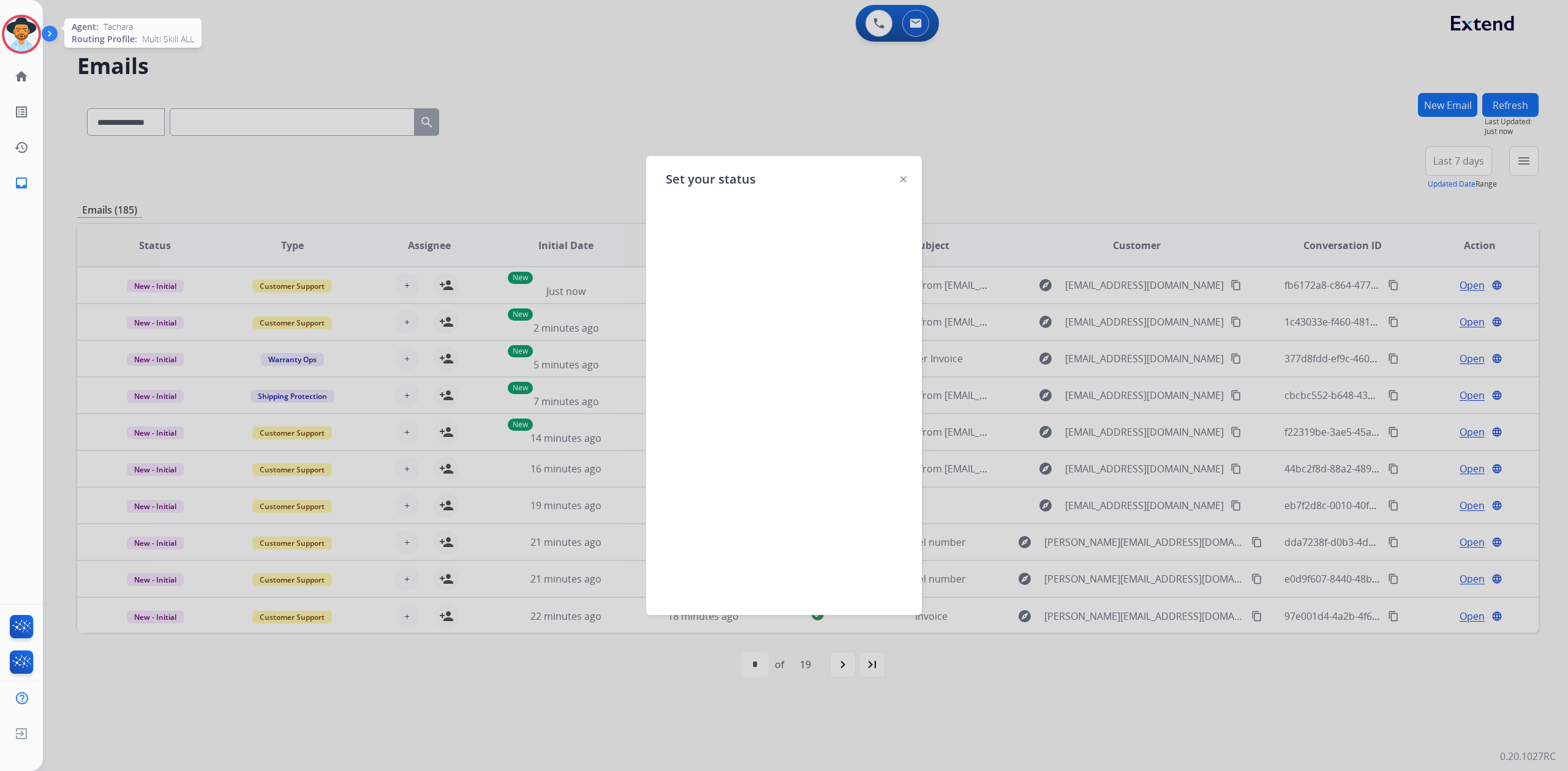
click at [15, 35] on img at bounding box center [22, 34] width 35 height 35
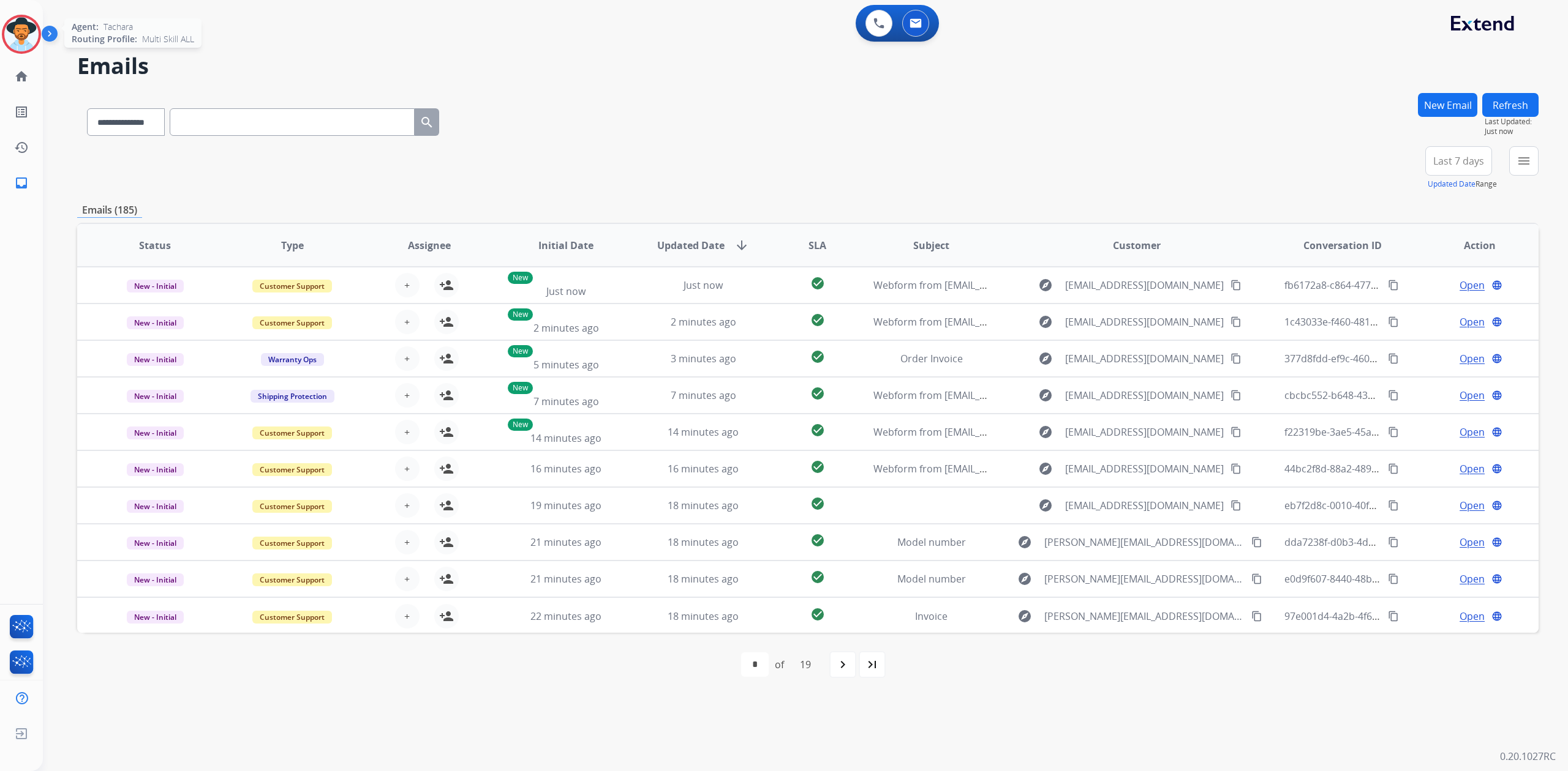
click at [15, 35] on img at bounding box center [22, 34] width 35 height 35
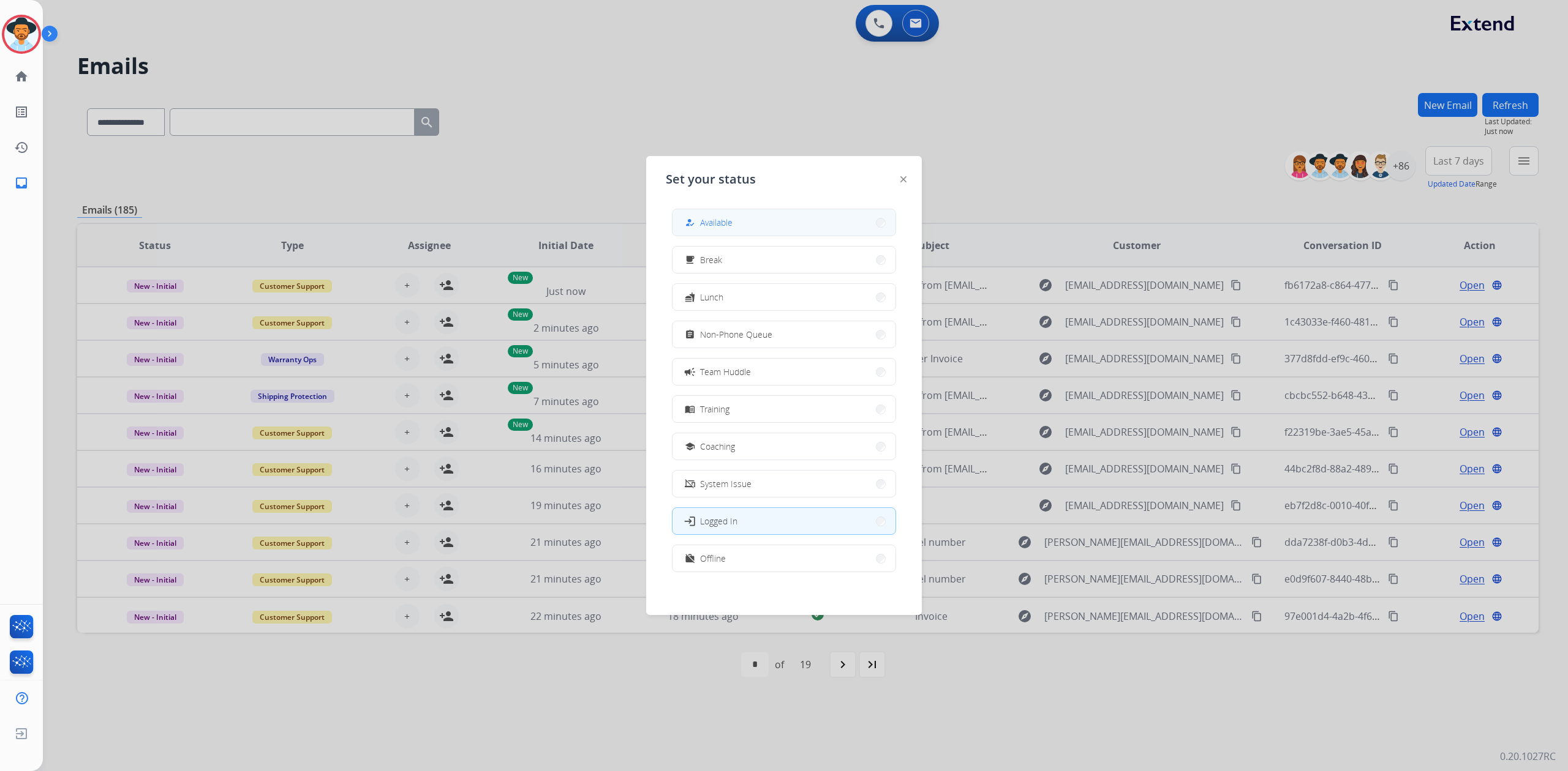
click at [737, 221] on button "how_to_reg Available" at bounding box center [784, 222] width 223 height 26
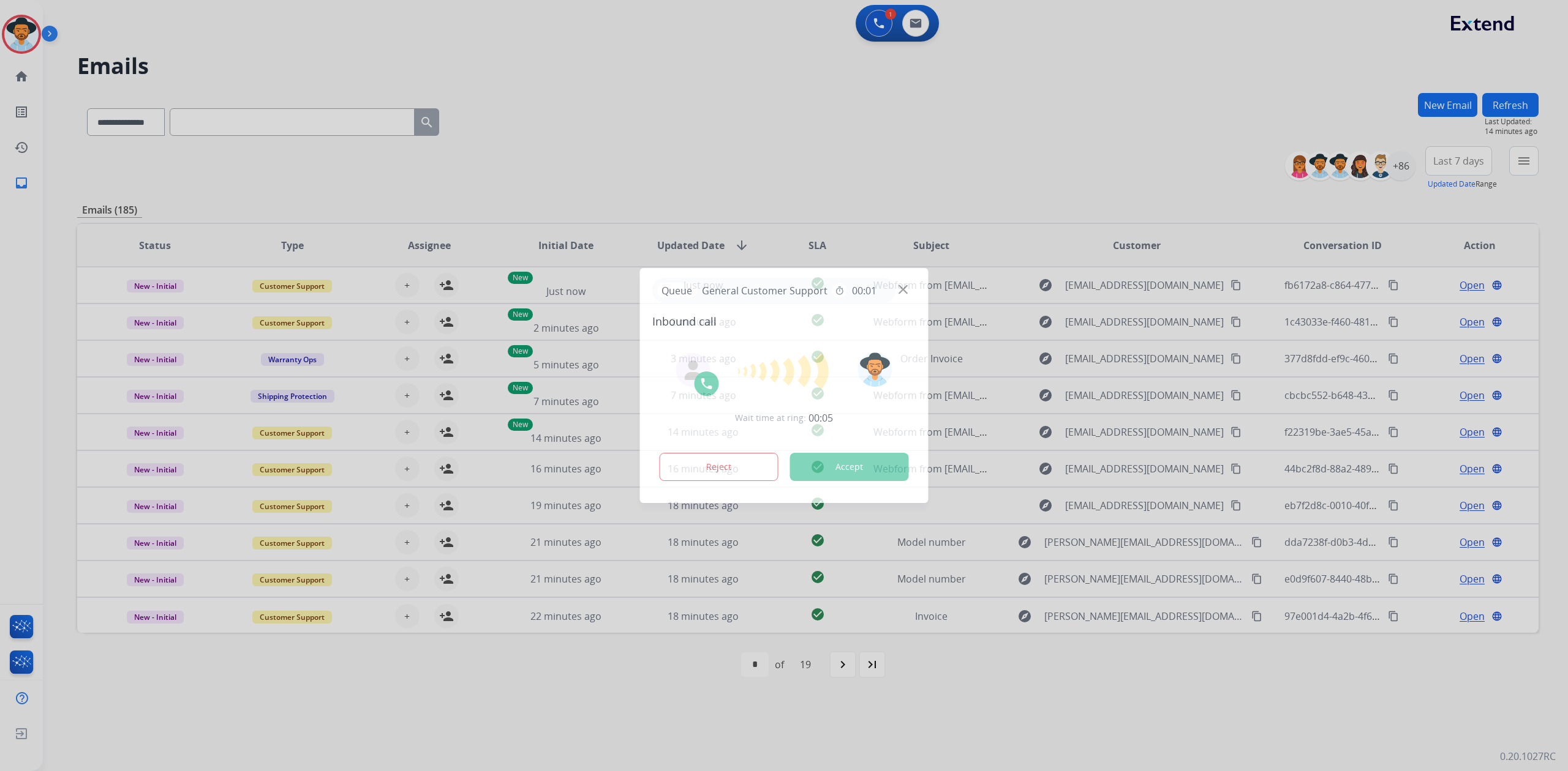
click at [667, 104] on div at bounding box center [784, 385] width 1568 height 771
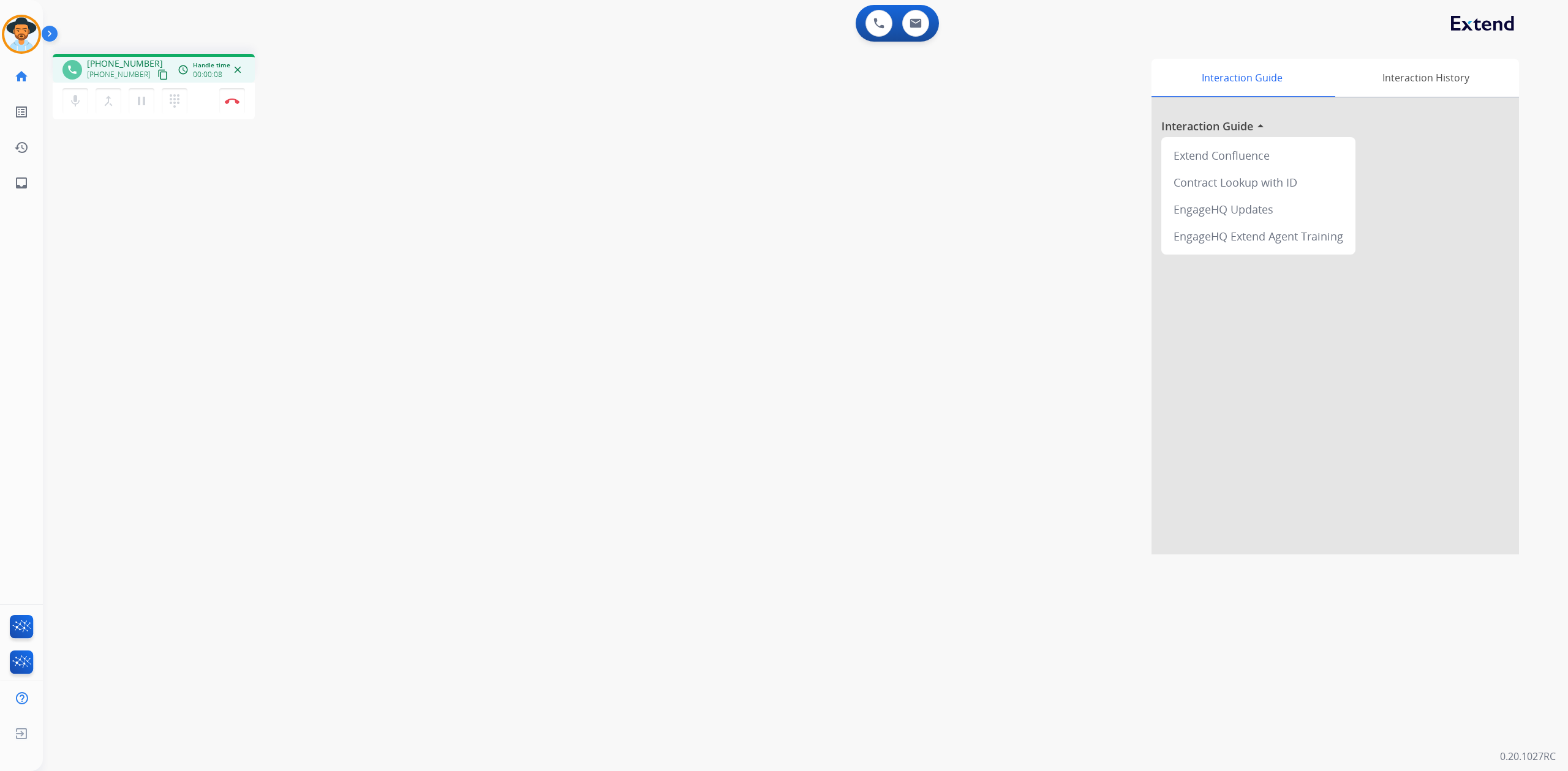
click at [158, 77] on mat-icon "content_copy" at bounding box center [163, 75] width 11 height 11
click at [158, 70] on mat-icon "content_copy" at bounding box center [163, 75] width 11 height 11
click at [233, 110] on button "Disconnect" at bounding box center [231, 101] width 25 height 25
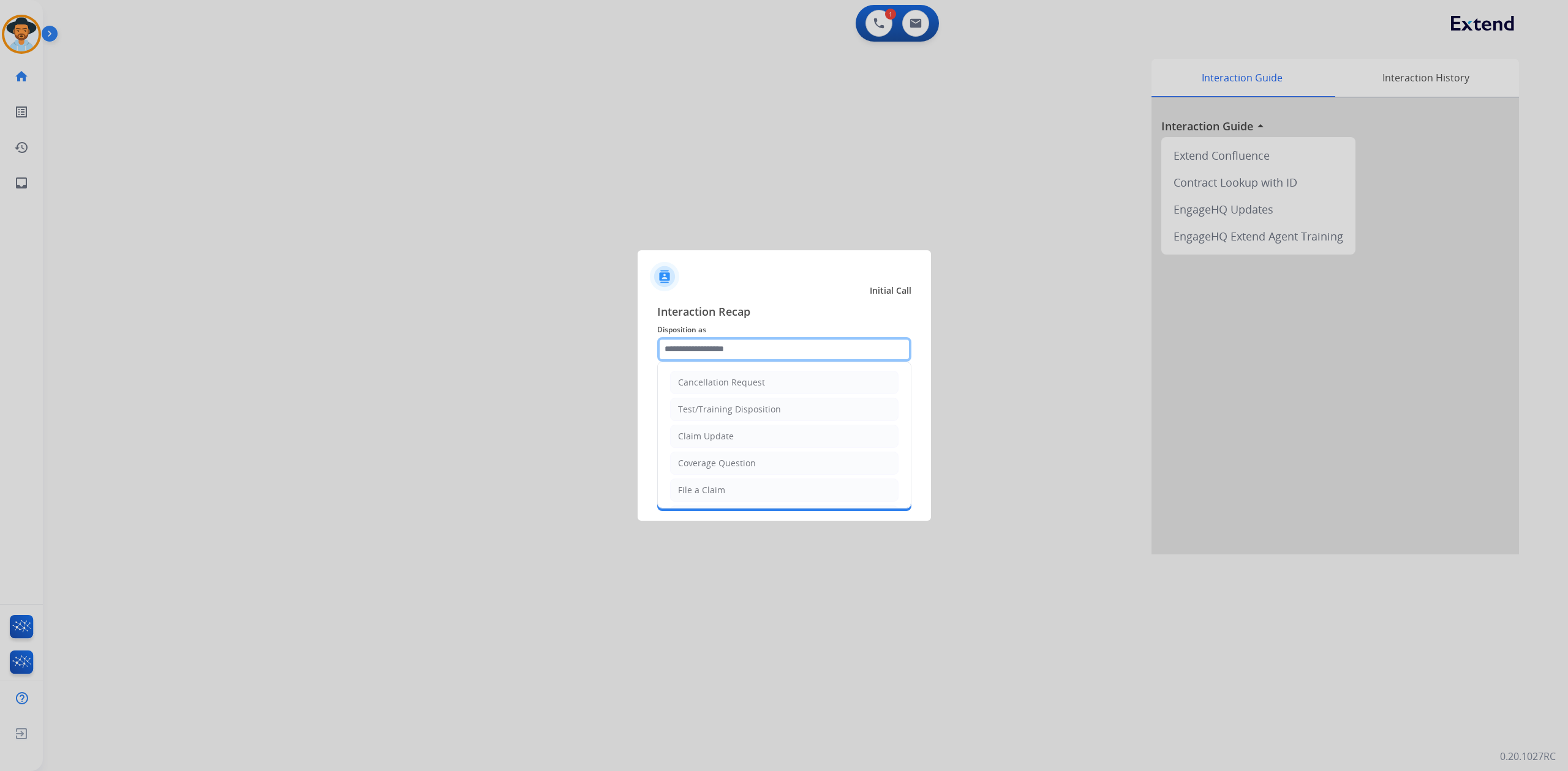
click at [742, 351] on input "text" at bounding box center [784, 350] width 254 height 25
click at [699, 497] on div "File a Claim" at bounding box center [701, 490] width 47 height 12
type input "**********"
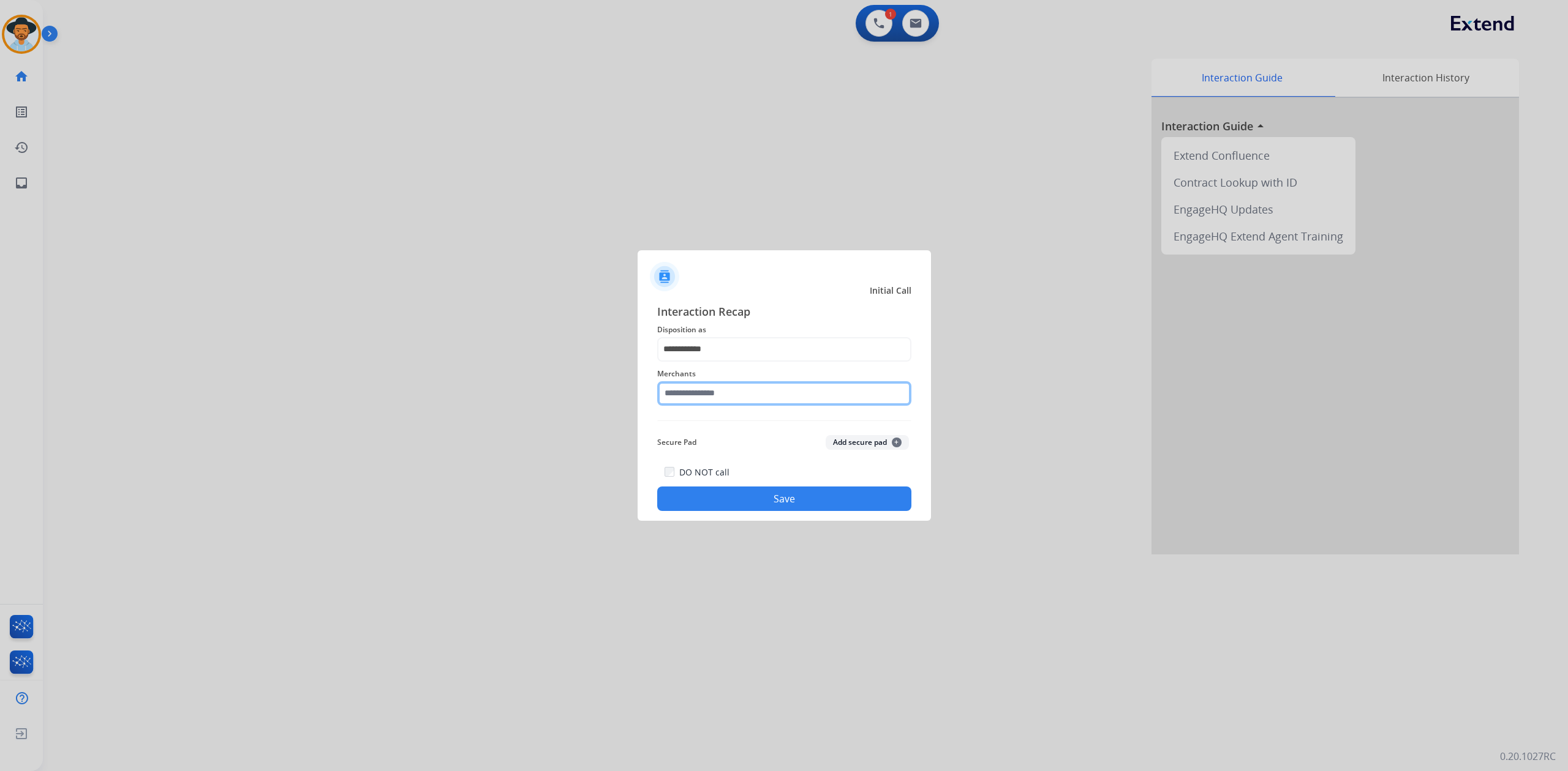
click at [723, 394] on input "text" at bounding box center [784, 394] width 254 height 25
click at [765, 434] on li "Impressions vanity" at bounding box center [787, 428] width 233 height 23
type input "**********"
click at [773, 505] on button "Save" at bounding box center [784, 499] width 254 height 25
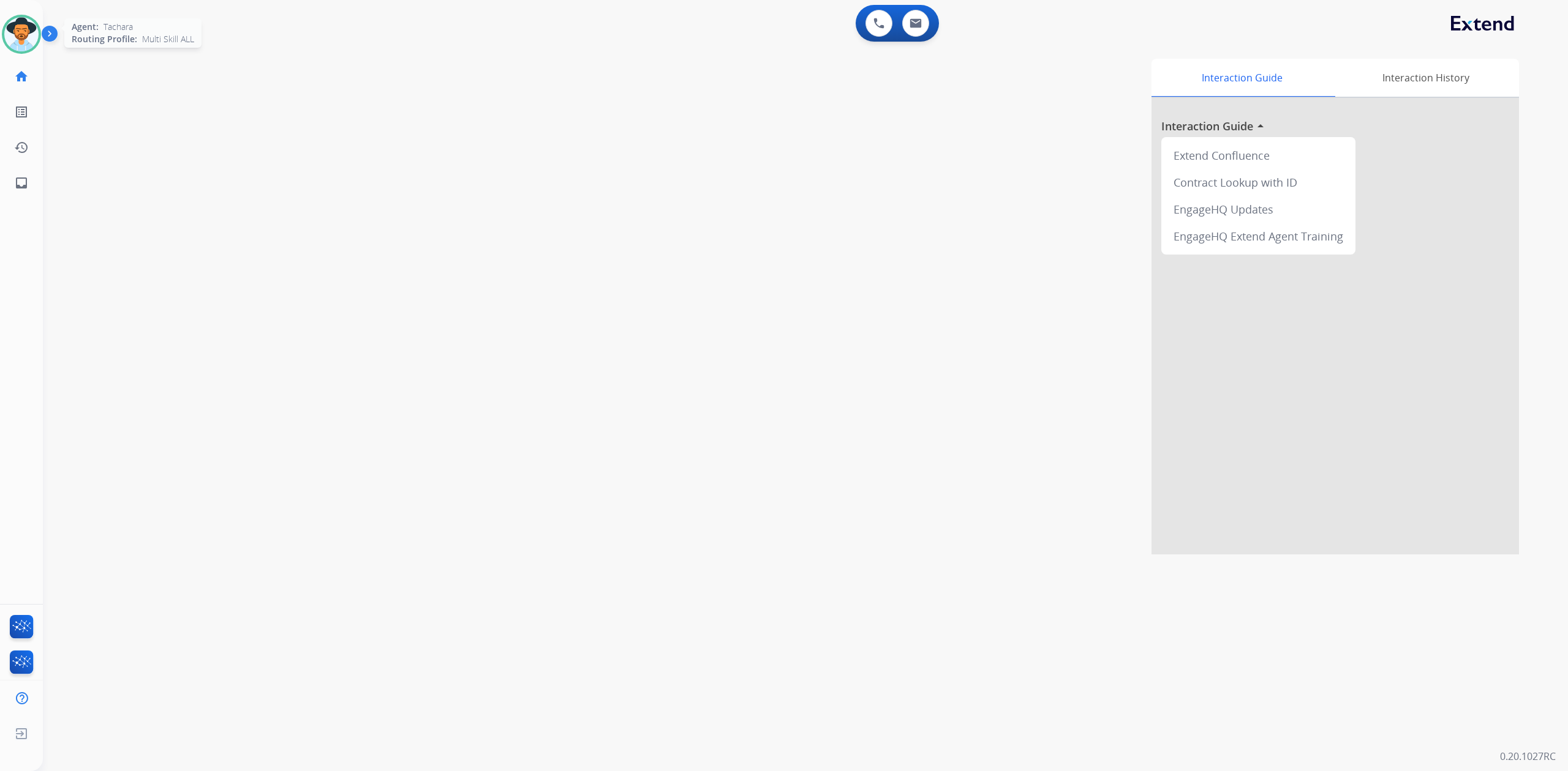
click at [31, 28] on img at bounding box center [22, 34] width 35 height 35
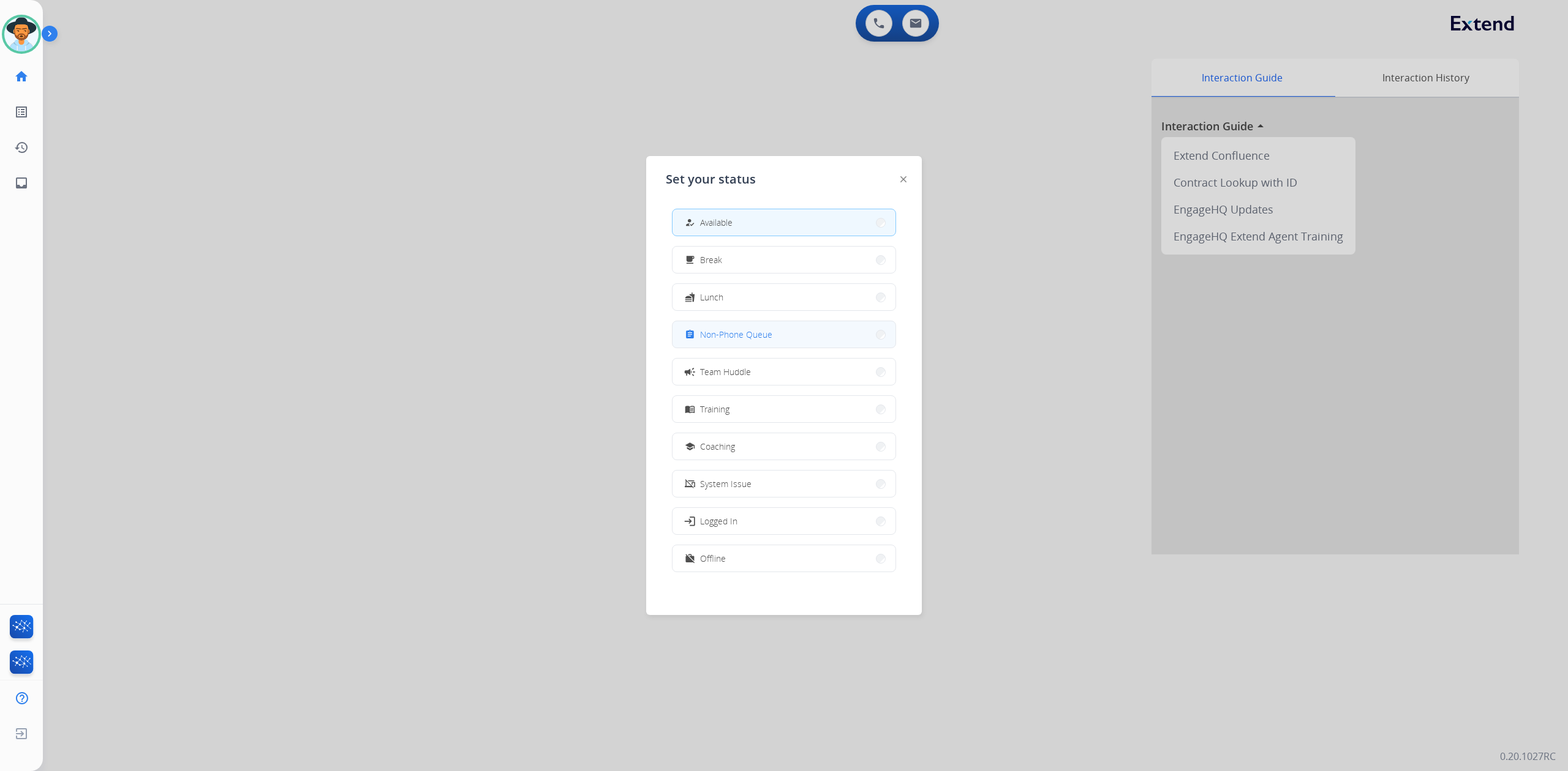
click at [743, 324] on button "assignment Non-Phone Queue" at bounding box center [784, 334] width 223 height 26
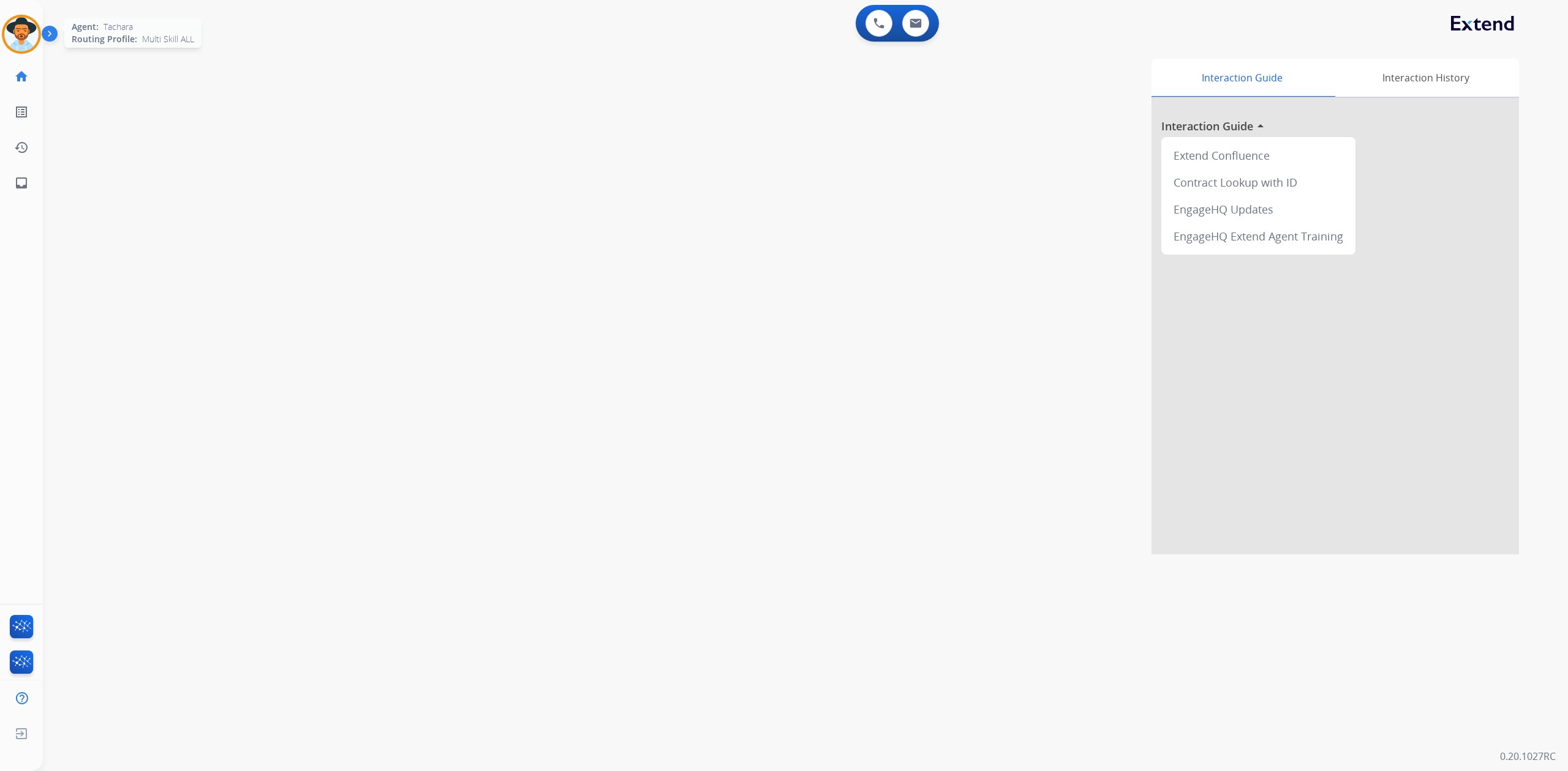
click at [17, 22] on img at bounding box center [22, 34] width 35 height 35
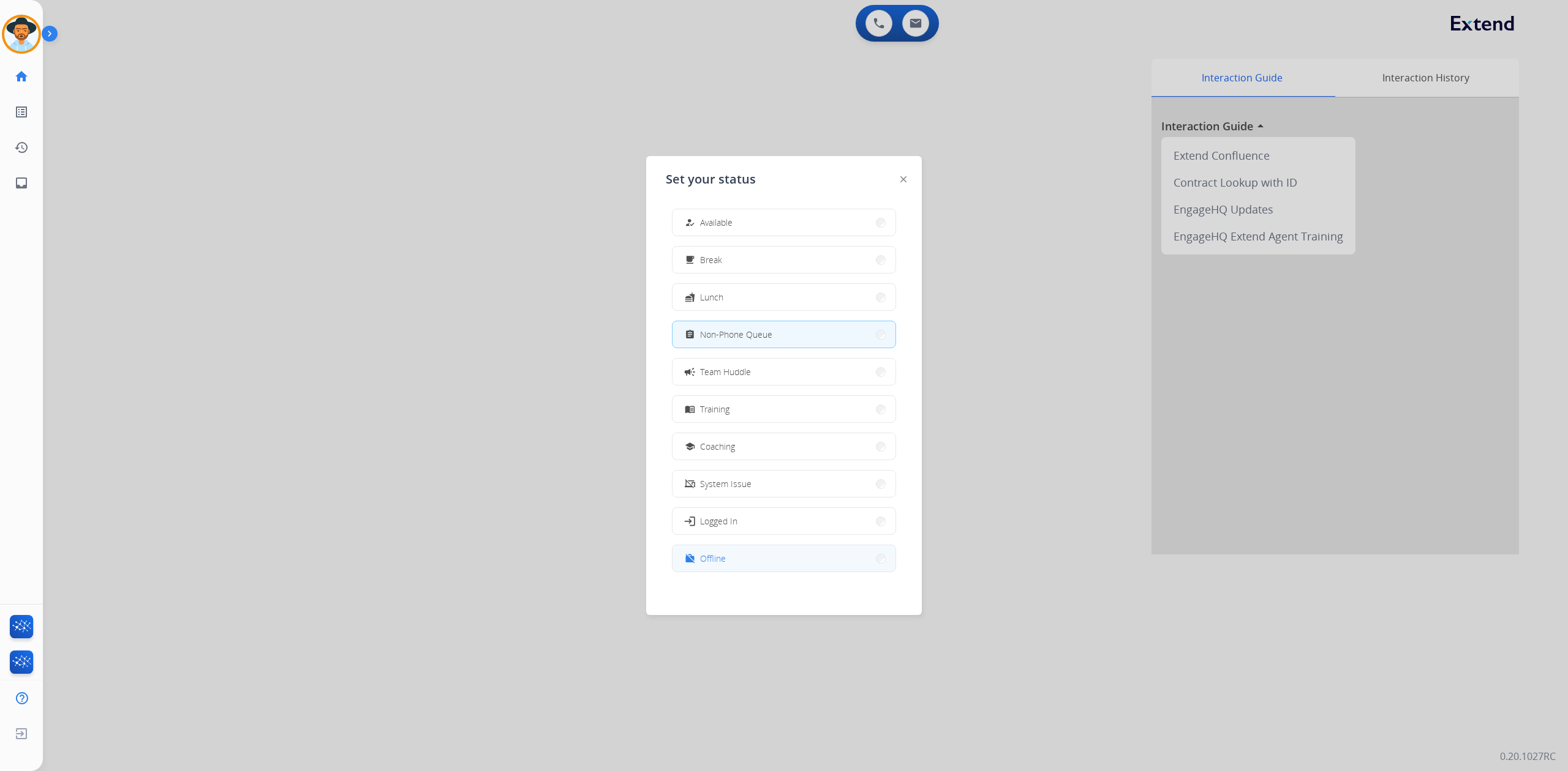
scroll to position [3, 0]
click at [737, 567] on button "work_off Offline" at bounding box center [784, 556] width 223 height 26
